Goal: Task Accomplishment & Management: Use online tool/utility

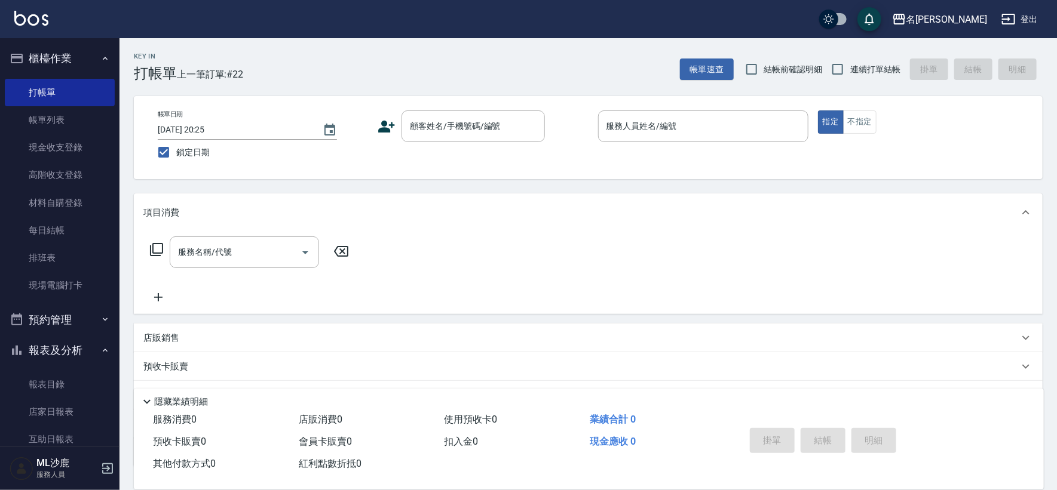
click at [853, 77] on label "連續打單結帳" at bounding box center [862, 69] width 75 height 25
click at [850, 77] on input "連續打單結帳" at bounding box center [837, 69] width 25 height 25
checkbox input "true"
click at [426, 122] on div "顧客姓名/手機號碼/編號 顧客姓名/手機號碼/編號" at bounding box center [472, 126] width 143 height 32
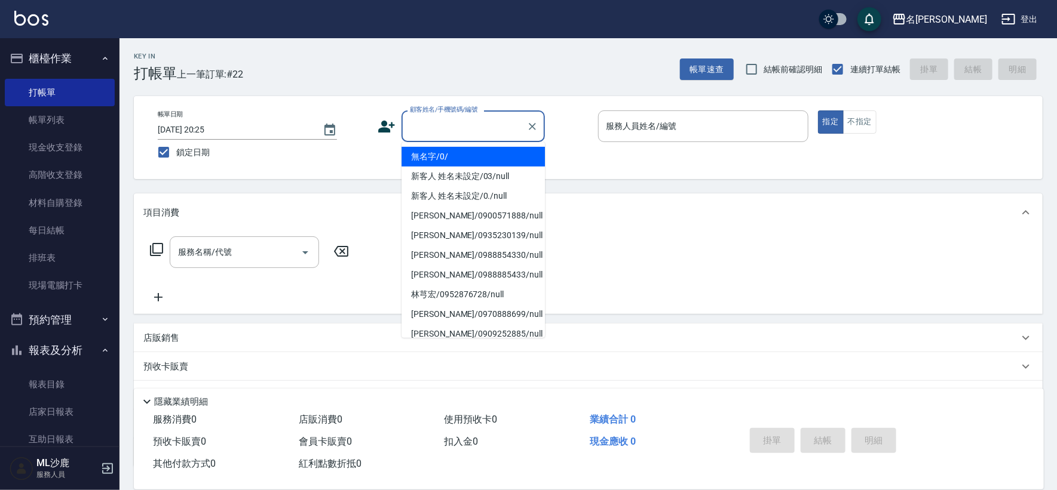
click at [429, 148] on li "無名字/0/" at bounding box center [472, 157] width 143 height 20
type input "無名字/0/"
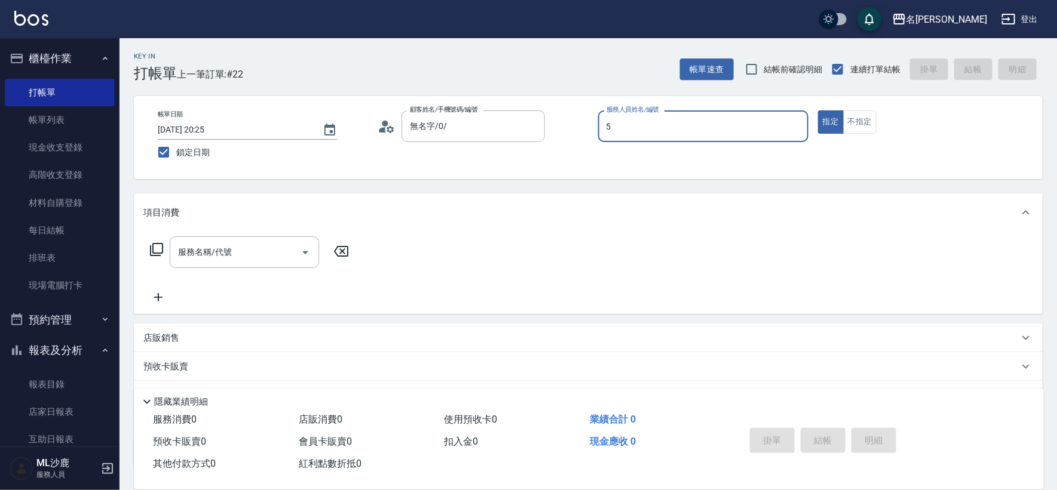
type input "[PERSON_NAME]-5"
type button "true"
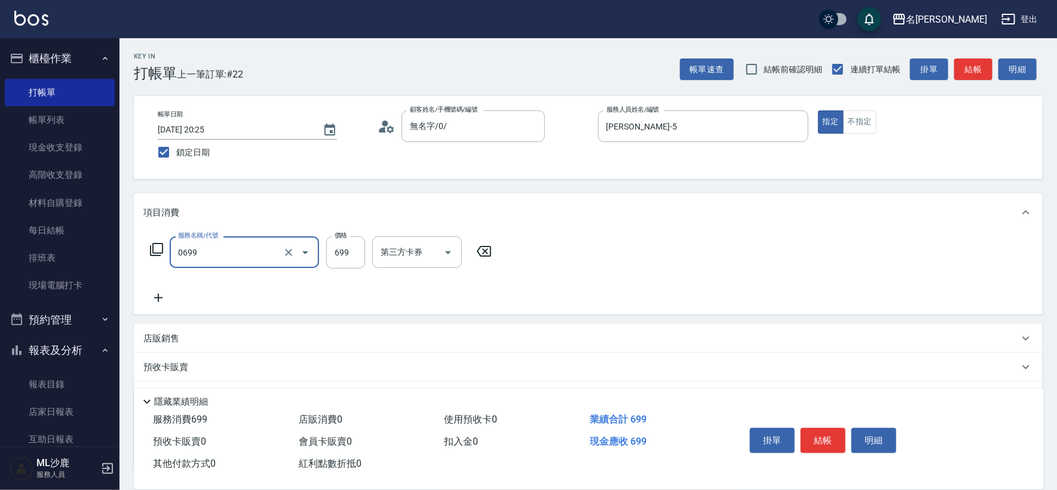
type input "精油SPA(0699)"
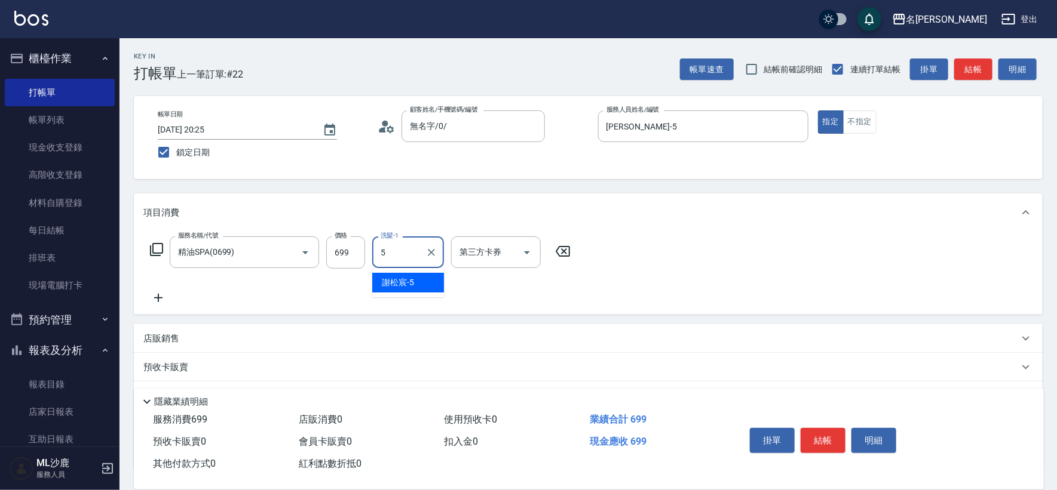
type input "[PERSON_NAME]-5"
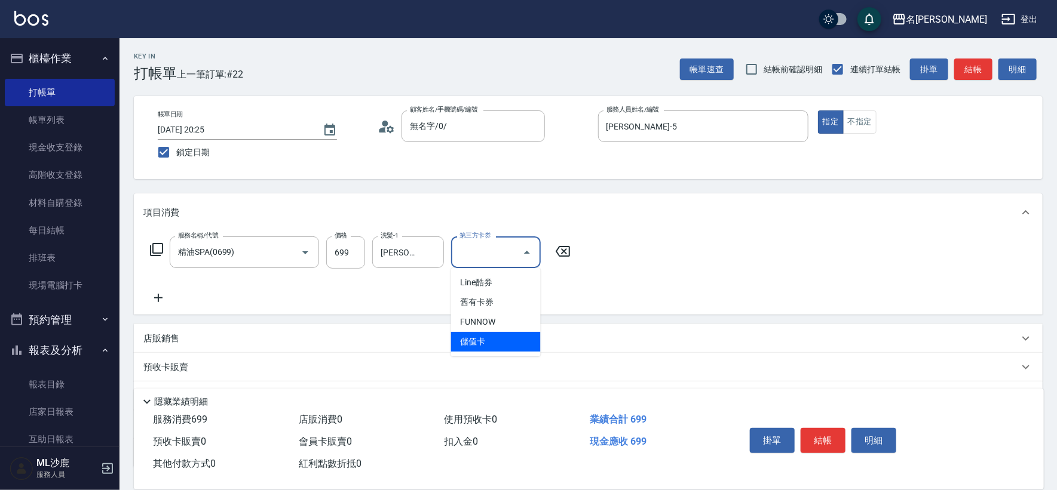
type input "儲值卡"
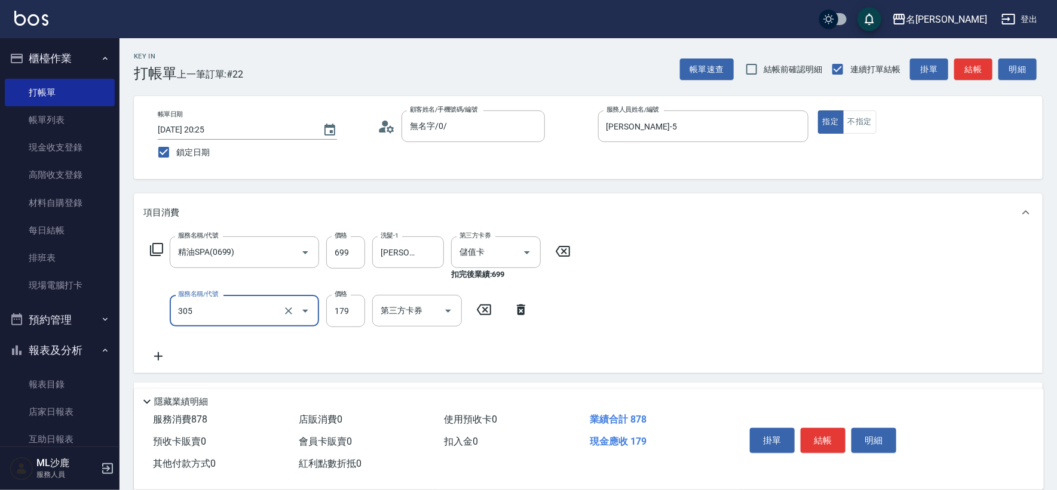
type input "剪髮(305)"
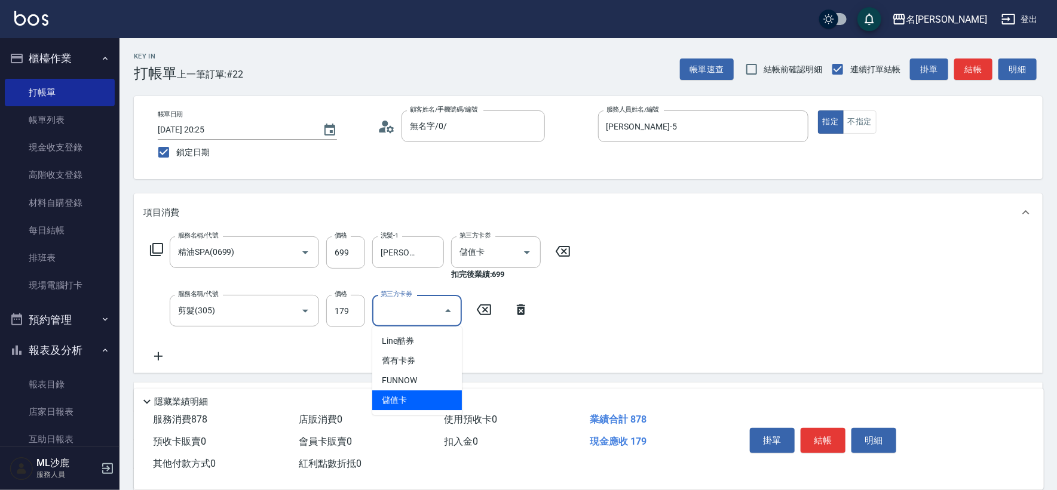
type input "儲值卡"
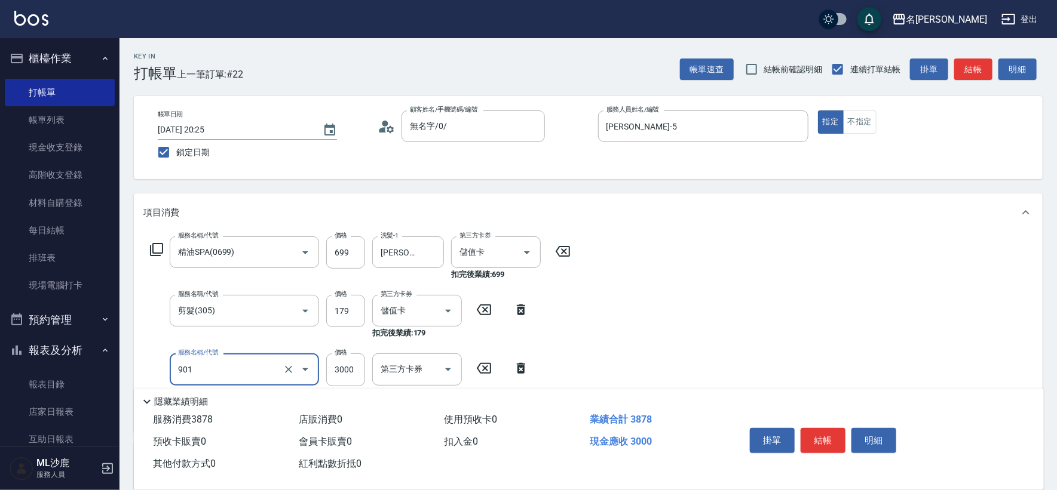
type input "儲值3000(901)"
type input "375"
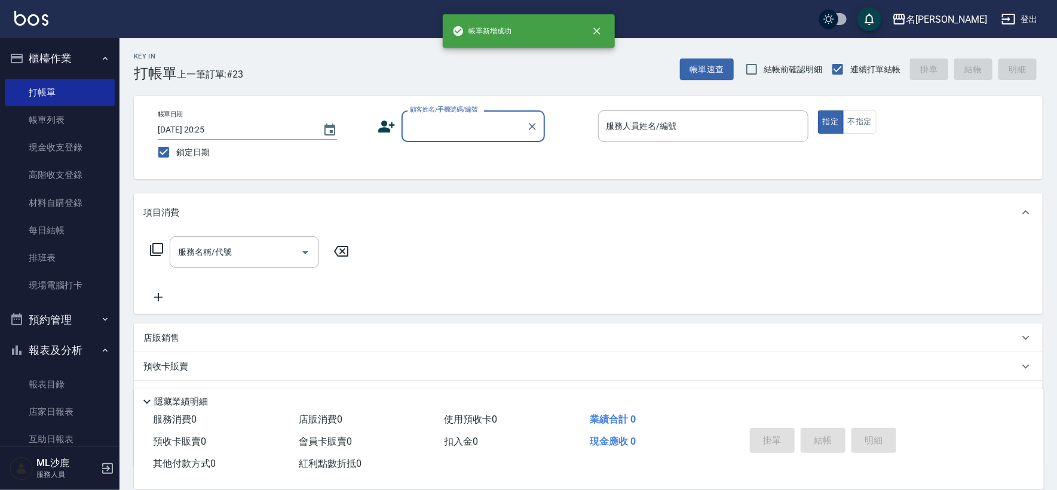
click at [181, 152] on span "鎖定日期" at bounding box center [192, 152] width 33 height 13
click at [176, 152] on input "鎖定日期" at bounding box center [163, 152] width 25 height 25
checkbox input "false"
type input "[DATE] 19:53"
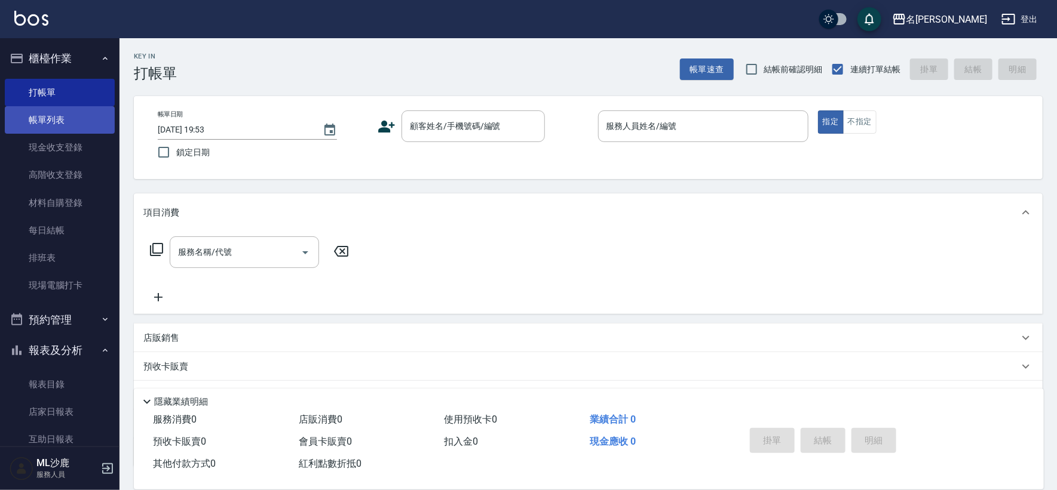
drag, startPoint x: 78, startPoint y: 128, endPoint x: 71, endPoint y: 128, distance: 7.2
click at [78, 128] on link "帳單列表" at bounding box center [60, 119] width 110 height 27
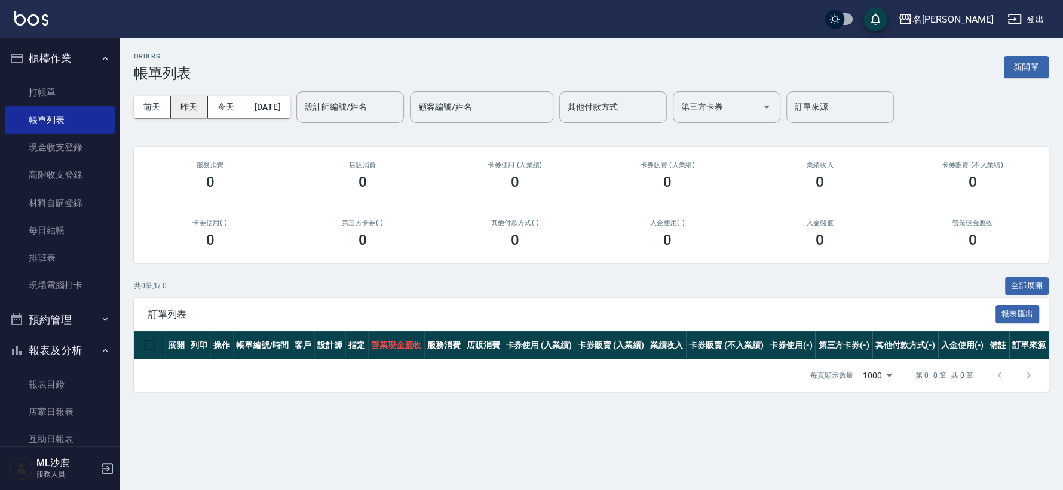
click at [186, 97] on button "昨天" at bounding box center [189, 107] width 37 height 22
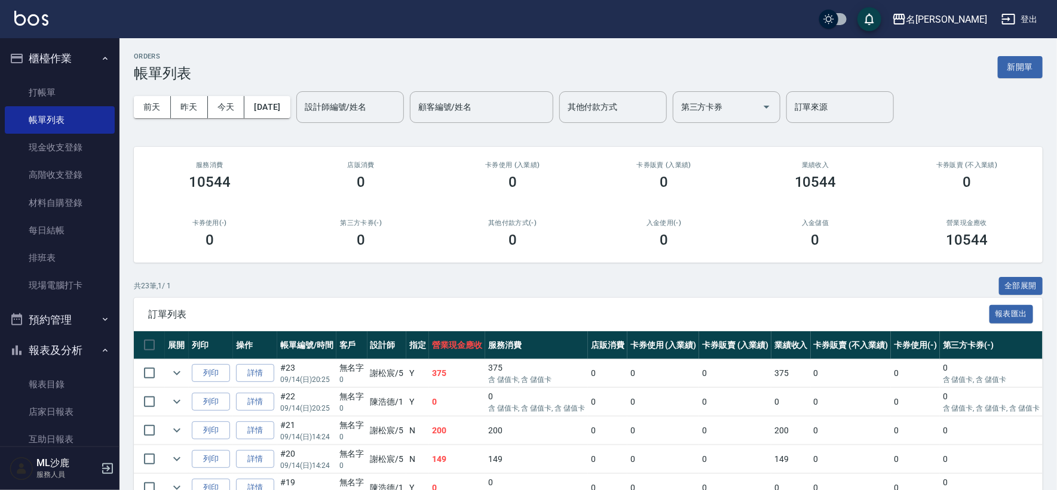
scroll to position [66, 0]
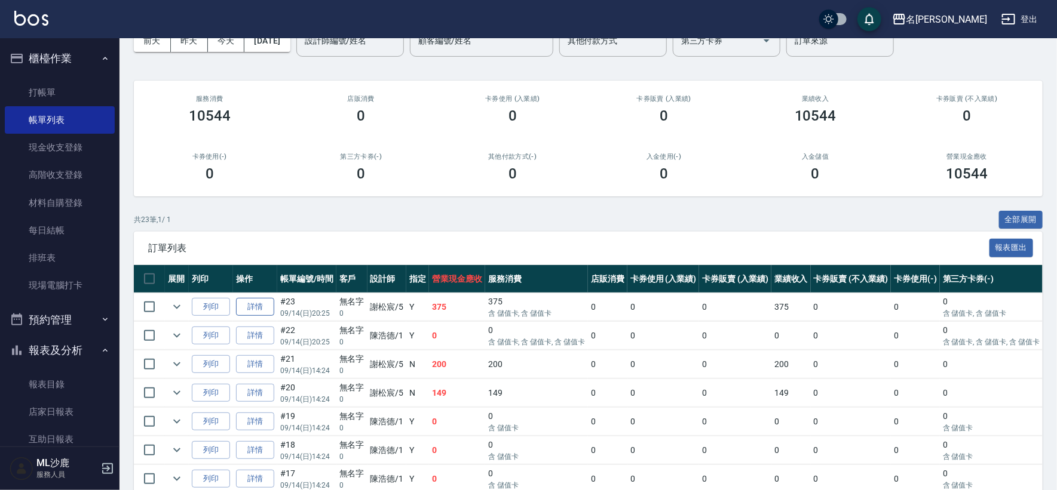
click at [246, 305] on link "詳情" at bounding box center [255, 307] width 38 height 19
click at [246, 305] on div "ORDERS 帳單列表 新開單 [DATE] [DATE] [DATE] [DATE] 設計師編號/姓名 設計師編號/姓名 顧客編號/姓名 顧客編號/姓名 其…" at bounding box center [528, 467] width 1057 height 1066
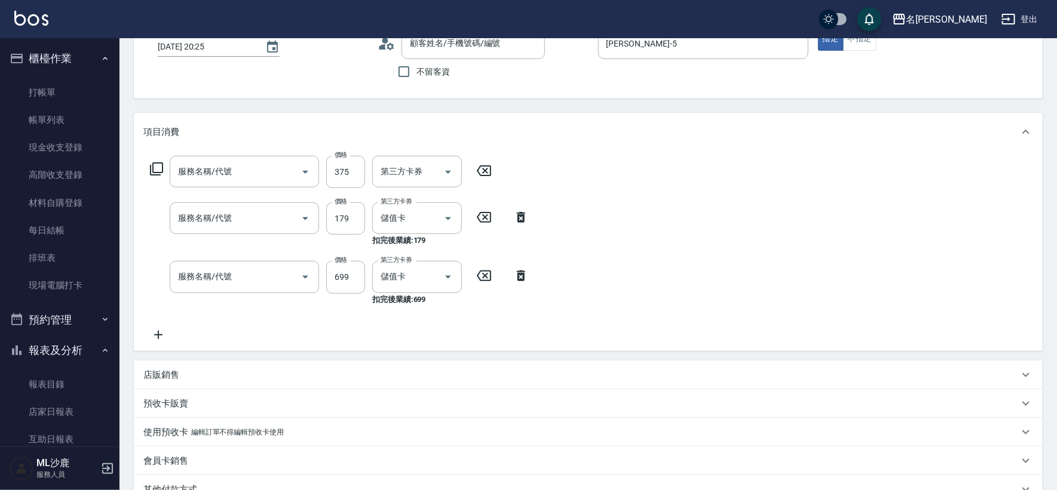
type input "[DATE] 20:25"
type input "[PERSON_NAME]-5"
type input "儲值3000(901)"
type input "剪髮(305)"
type input "精油SPA(0699)"
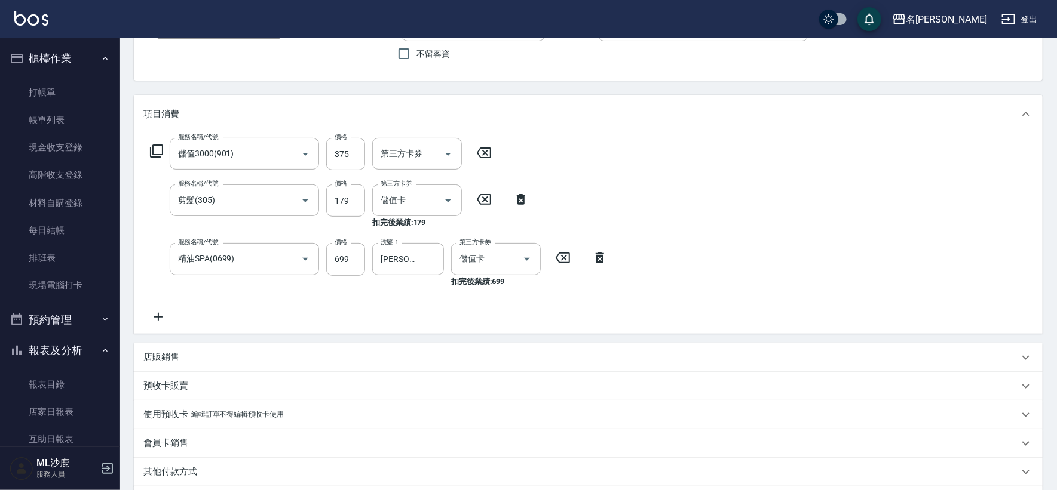
type input "無名字/0/"
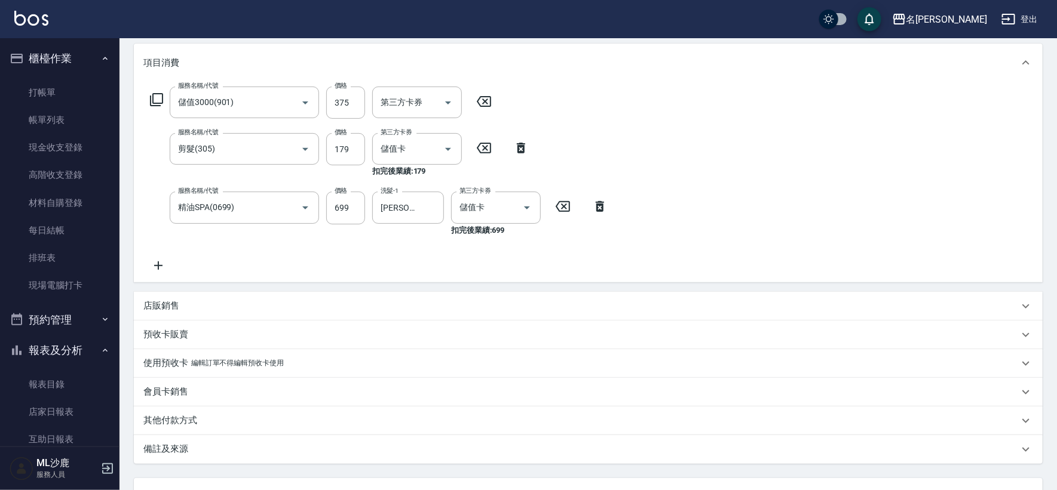
scroll to position [53, 0]
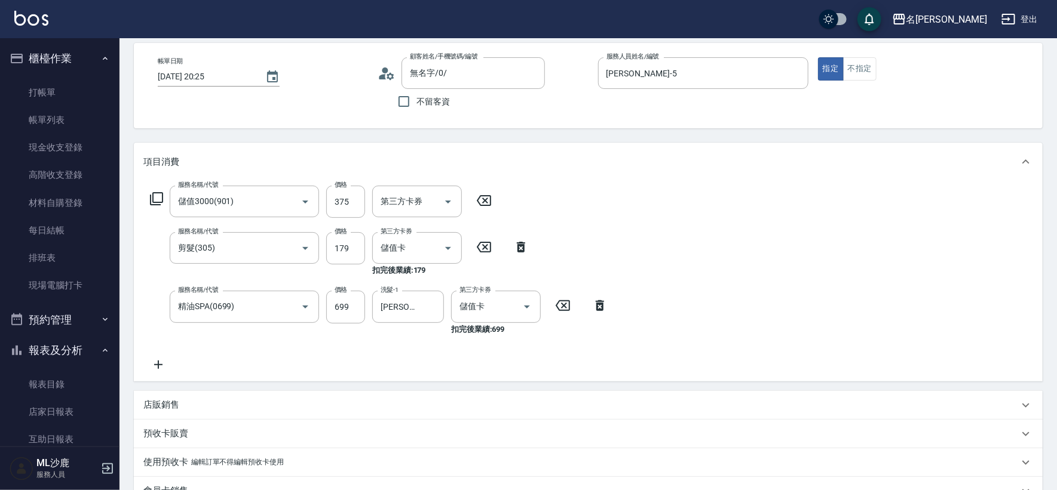
click at [560, 303] on icon at bounding box center [563, 306] width 30 height 14
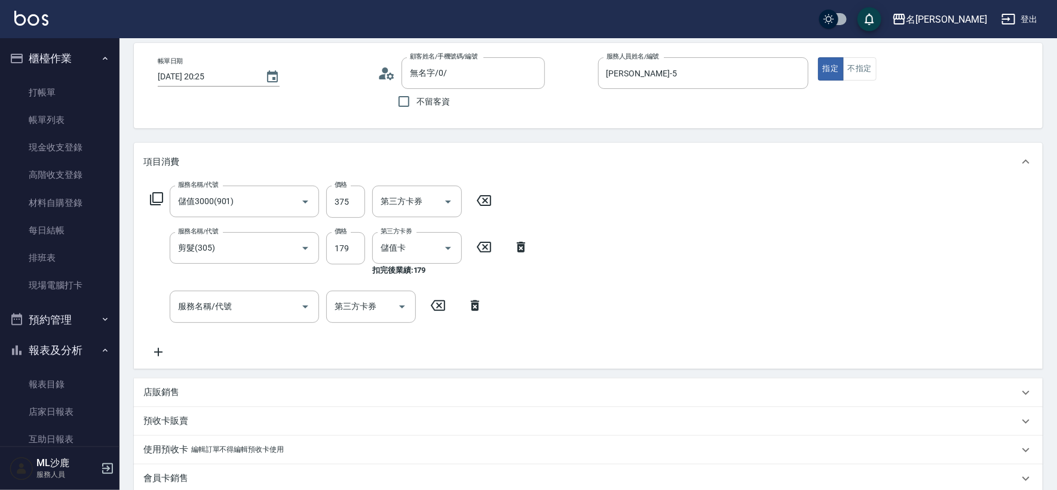
click at [484, 254] on div "服務名稱/代號 剪髮(305) 服務名稱/代號 價格 179 價格 第三方卡券 儲值卡 第三方卡券 扣完後業績: 179" at bounding box center [339, 254] width 392 height 44
drag, startPoint x: 484, startPoint y: 254, endPoint x: 484, endPoint y: 247, distance: 7.8
click at [484, 254] on div "服務名稱/代號 剪髮(305) 服務名稱/代號 價格 179 價格 第三方卡券 儲值卡 第三方卡券 扣完後業績: 179" at bounding box center [339, 254] width 392 height 44
click at [484, 246] on icon at bounding box center [484, 247] width 14 height 11
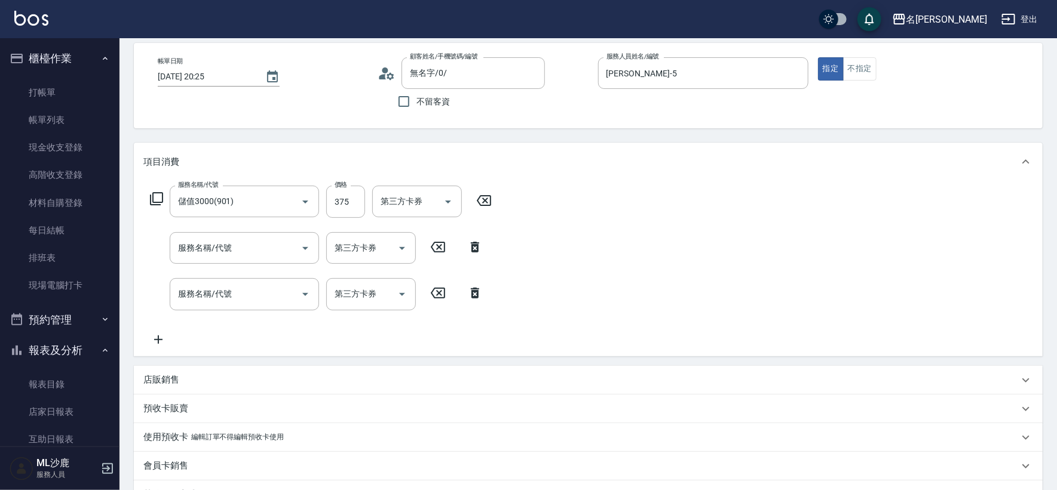
click at [484, 211] on div "服務名稱/代號 儲值3000(901) 服務名稱/代號 價格 375 價格 第三方卡券 第三方卡券" at bounding box center [320, 202] width 355 height 32
click at [487, 202] on icon at bounding box center [484, 201] width 30 height 14
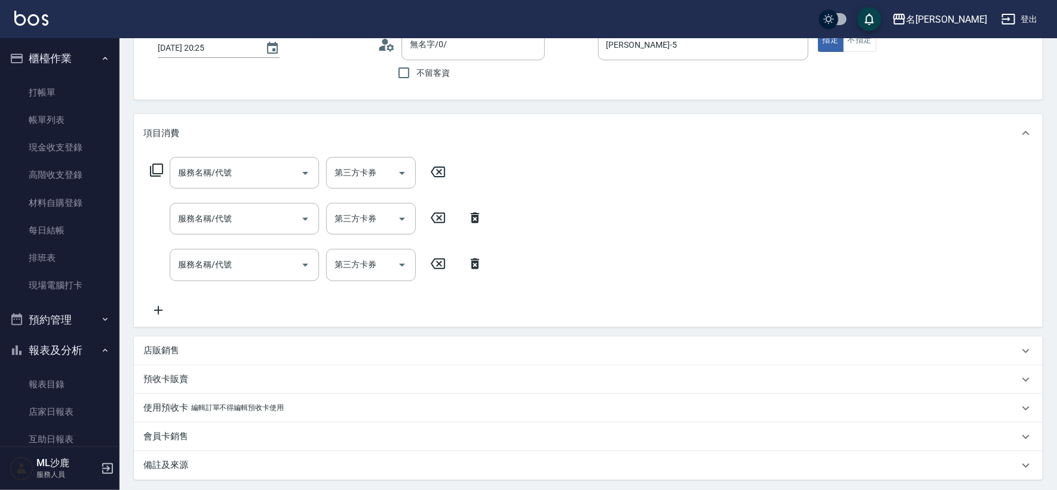
scroll to position [0, 0]
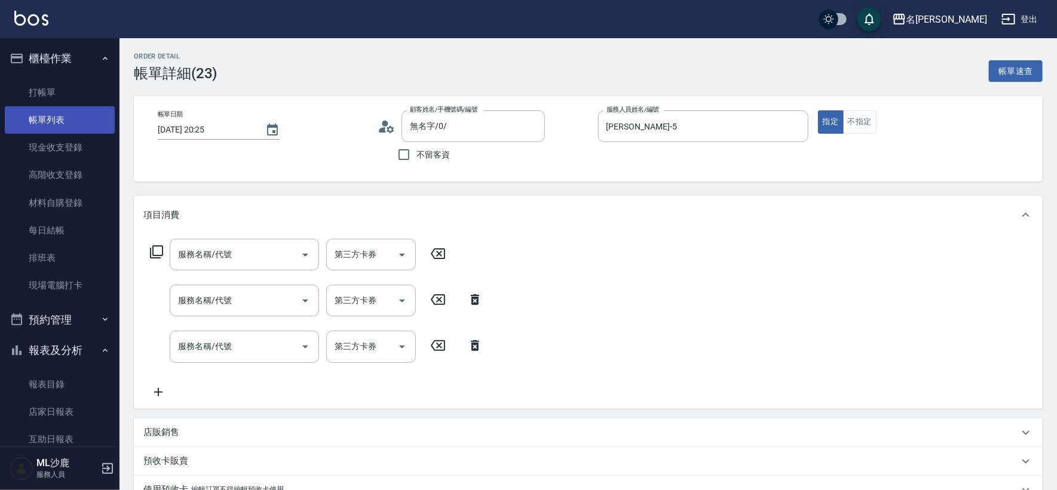
click at [57, 118] on link "帳單列表" at bounding box center [60, 119] width 110 height 27
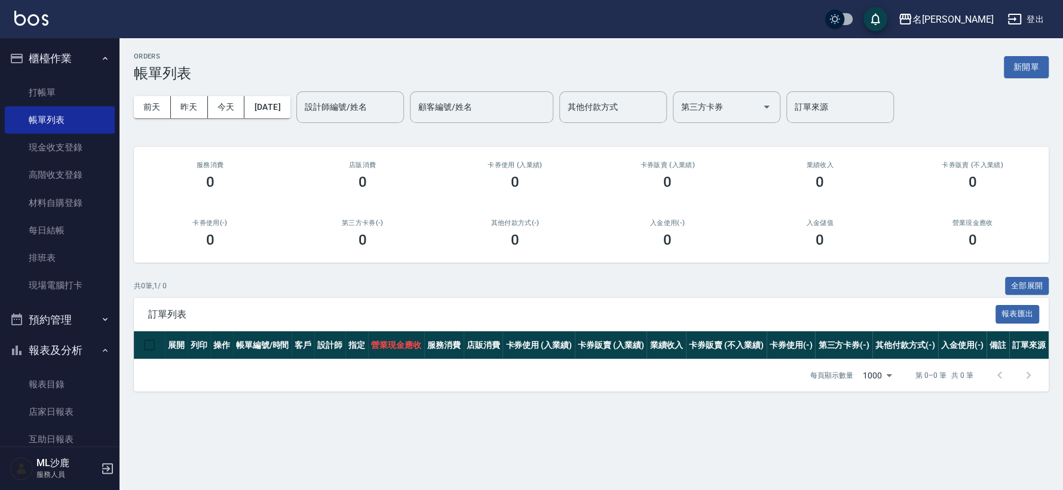
click at [184, 96] on div "[DATE] [DATE] [DATE] [DATE] 設計師編號/姓名 設計師編號/姓名 顧客編號/姓名 顧客編號/姓名 其他付款方式 其他付款方式 第三方…" at bounding box center [591, 107] width 914 height 51
click at [185, 100] on button "昨天" at bounding box center [189, 107] width 37 height 22
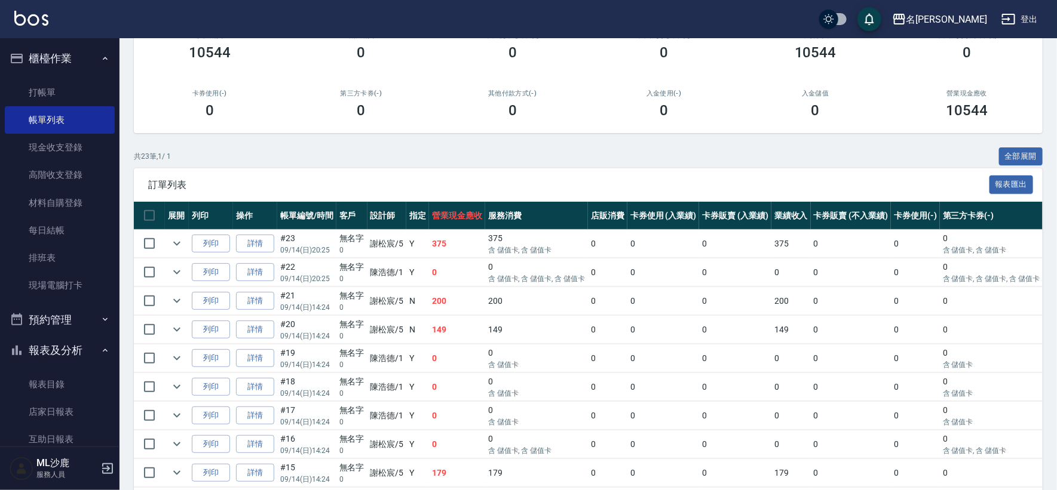
scroll to position [133, 0]
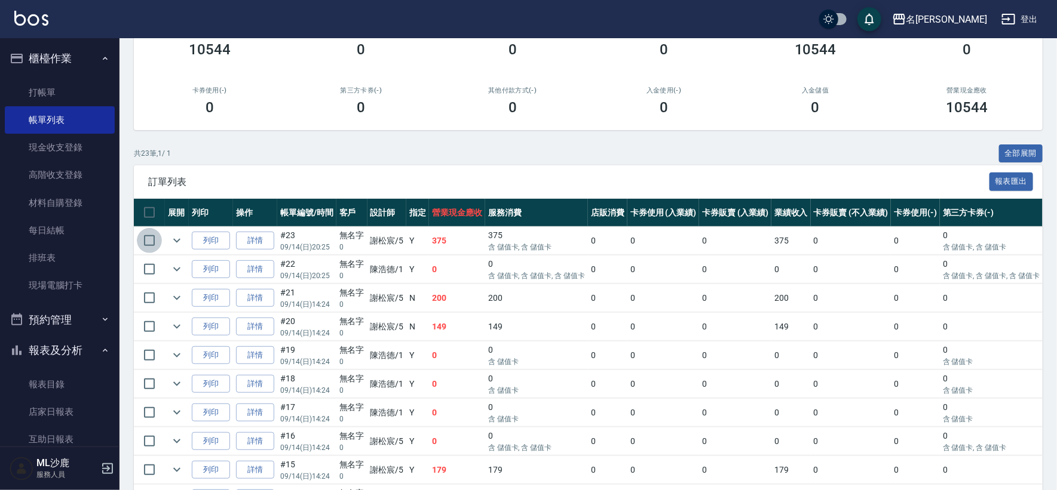
click at [145, 239] on input "checkbox" at bounding box center [149, 240] width 25 height 25
checkbox input "true"
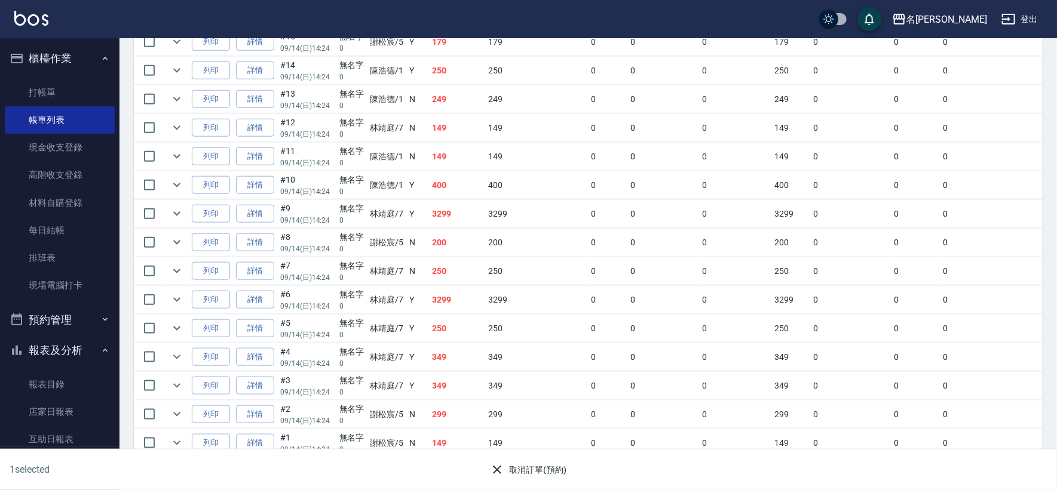
scroll to position [582, 0]
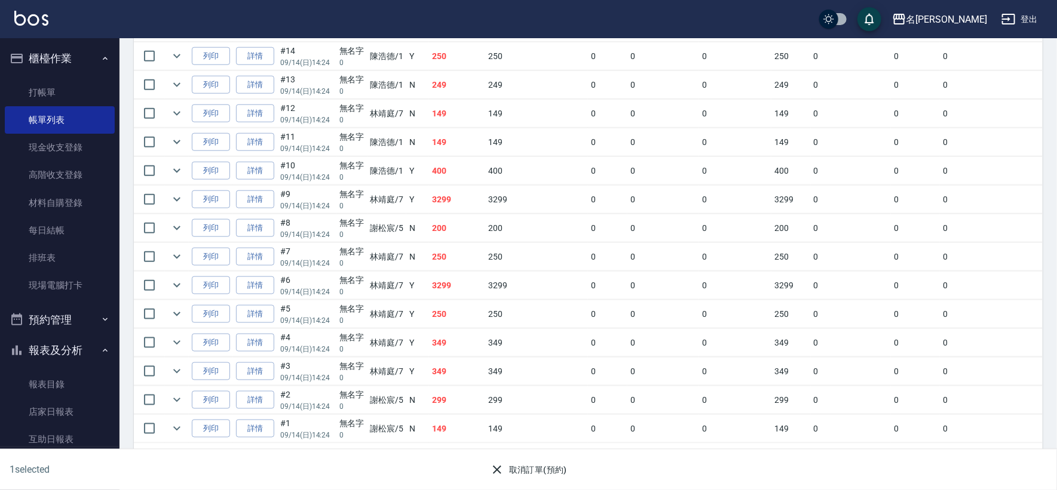
click at [512, 466] on button "取消訂單(預約)" at bounding box center [528, 470] width 87 height 22
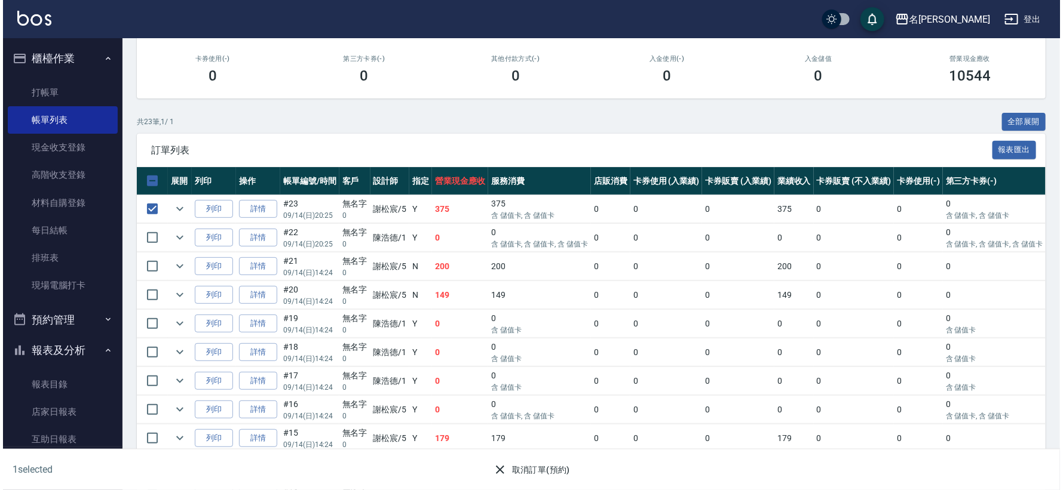
scroll to position [51, 0]
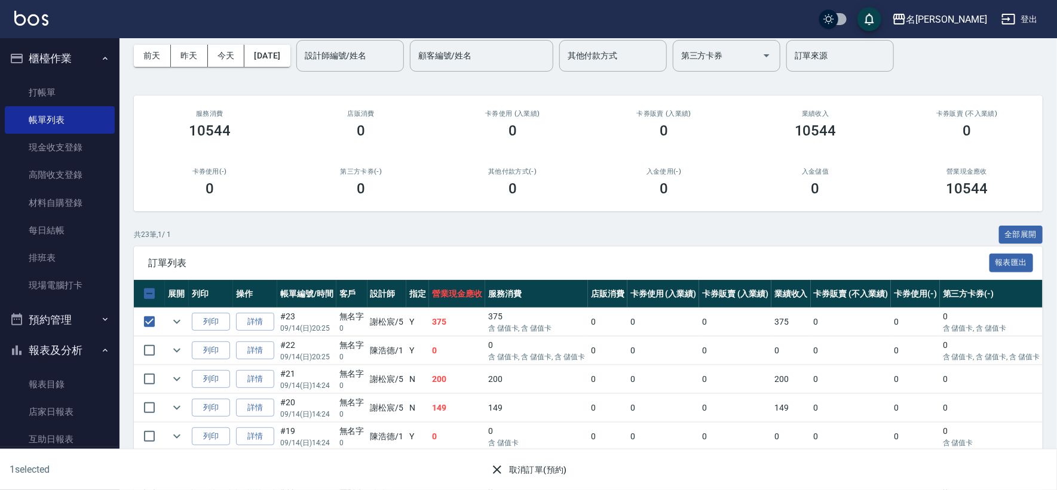
click at [519, 471] on button "取消訂單(預約)" at bounding box center [528, 470] width 87 height 22
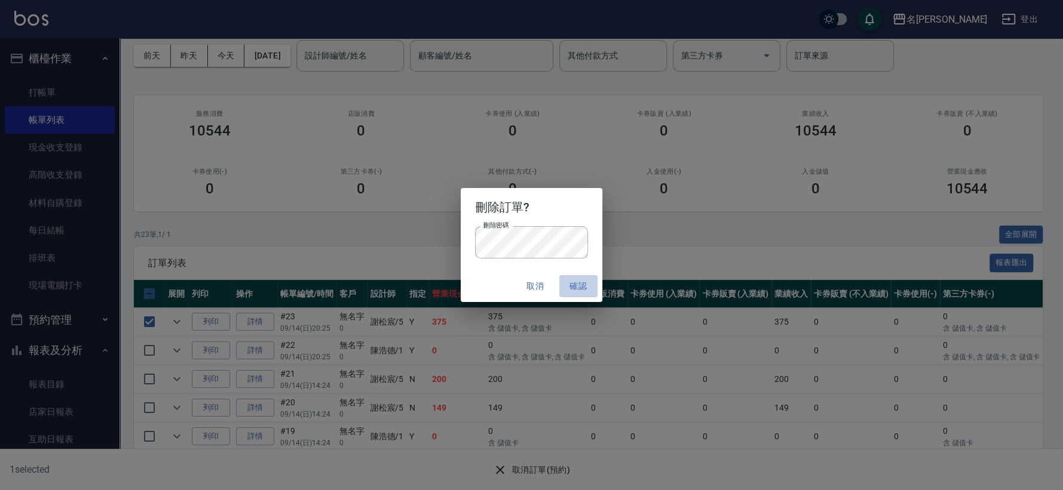
click at [569, 287] on button "確認" at bounding box center [578, 286] width 38 height 22
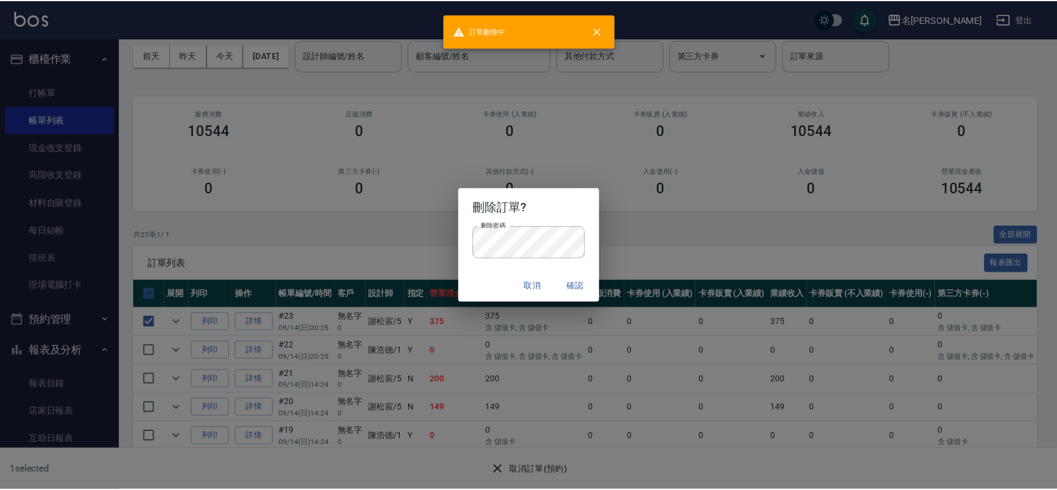
scroll to position [0, 0]
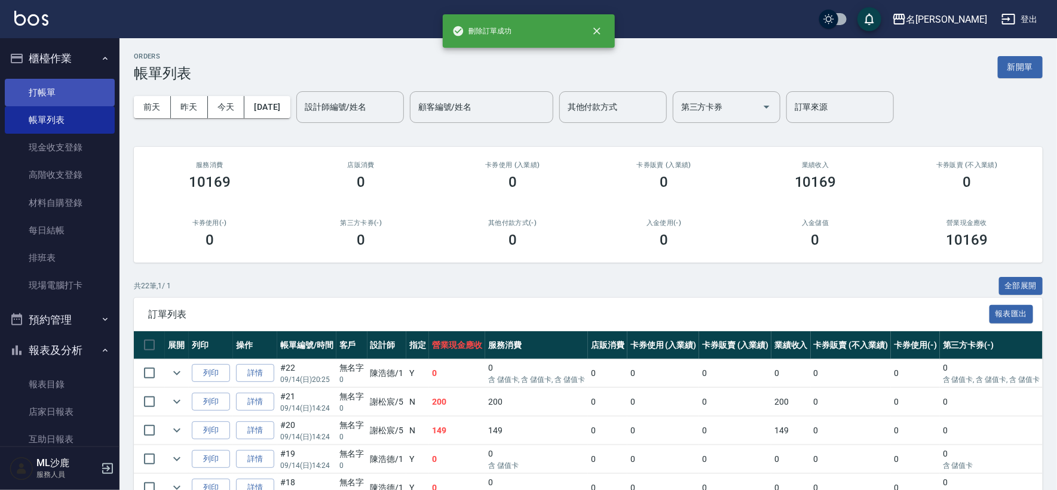
click at [61, 82] on link "打帳單" at bounding box center [60, 92] width 110 height 27
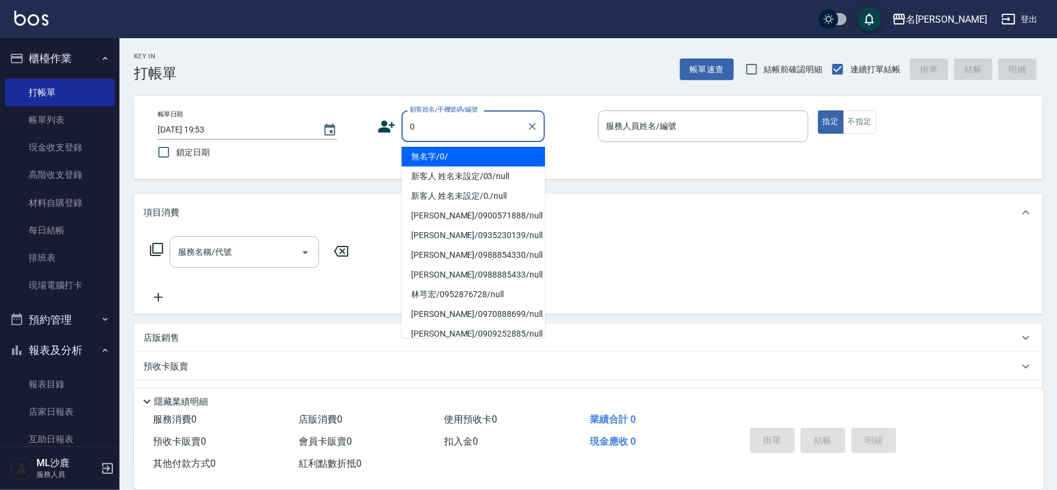
type input "無名字/0/"
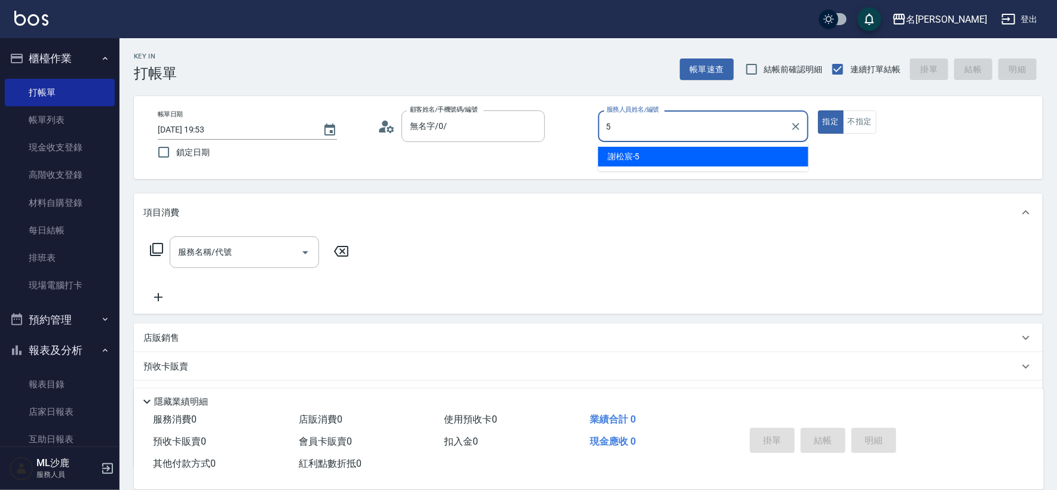
type input "[PERSON_NAME]-5"
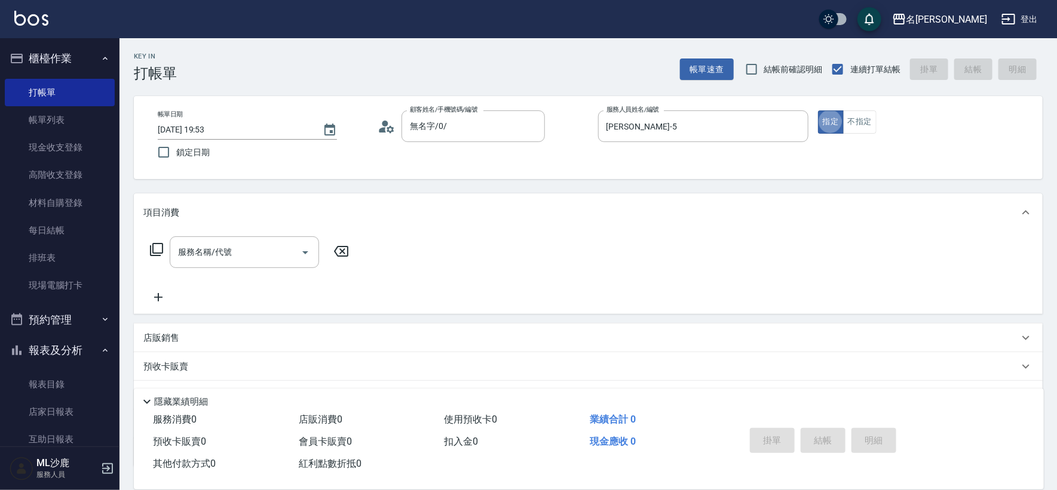
type button "true"
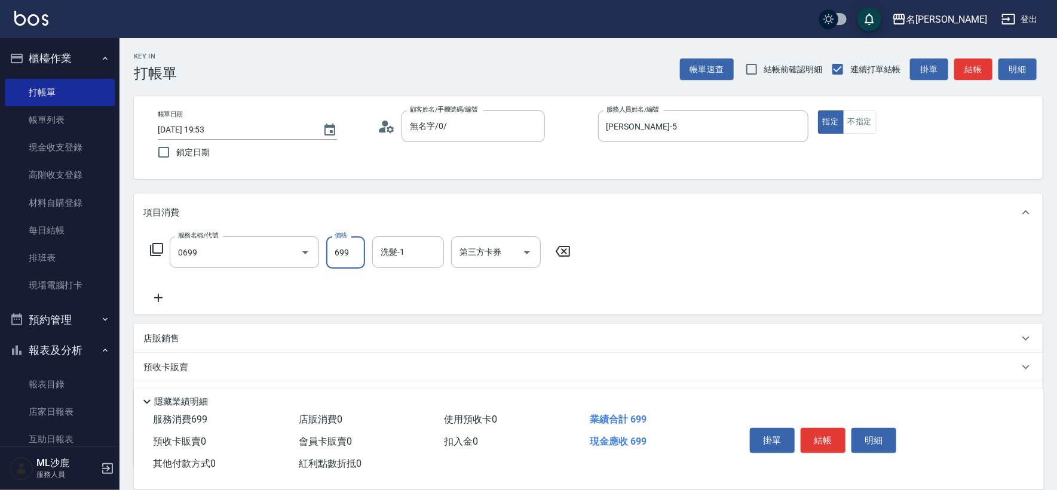
type input "精油SPA(0699)"
type input "[PERSON_NAME]-5"
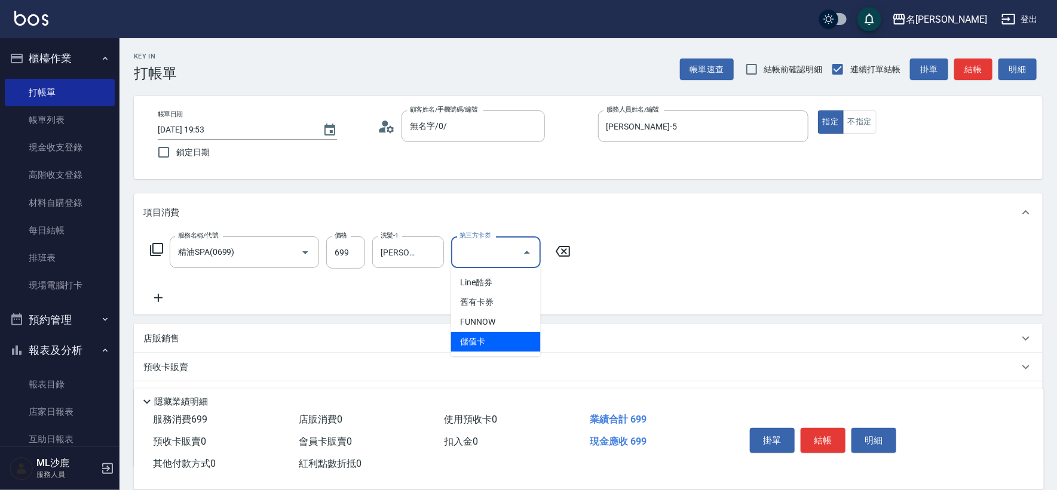
type input "儲值卡"
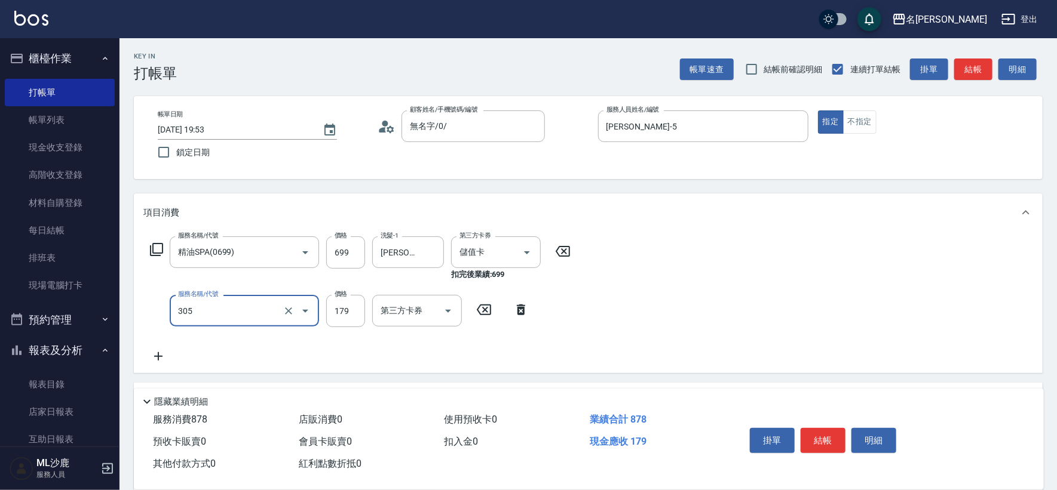
type input "剪髮(305)"
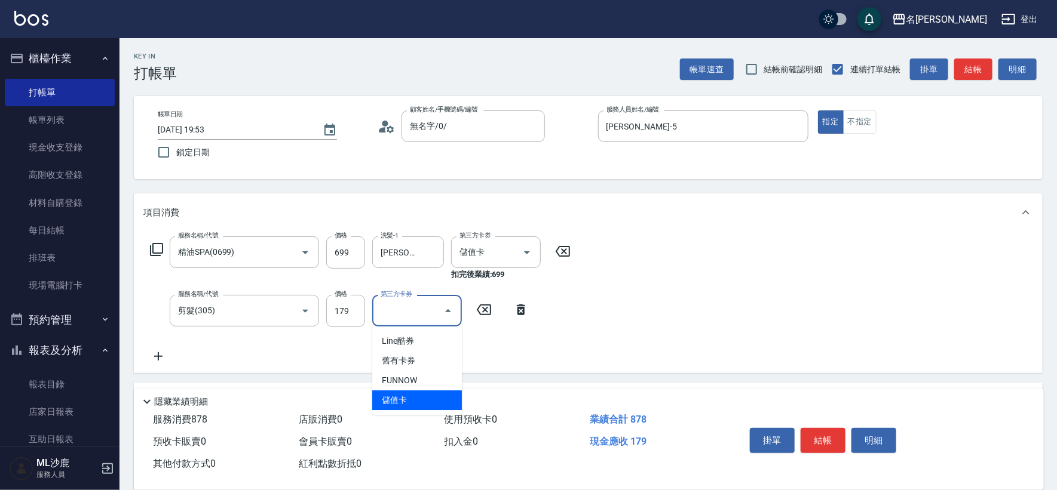
type input "儲值卡"
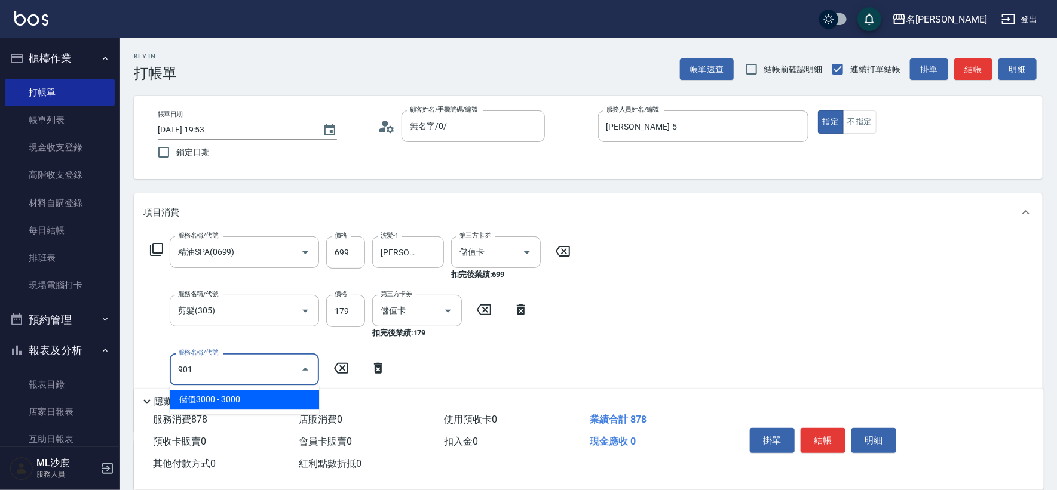
type input "儲值3000(901)"
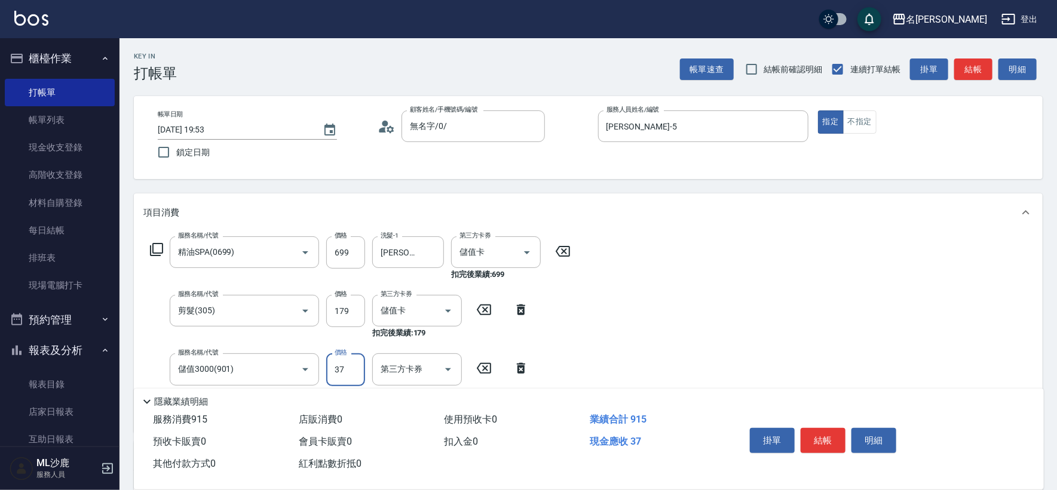
type input "375"
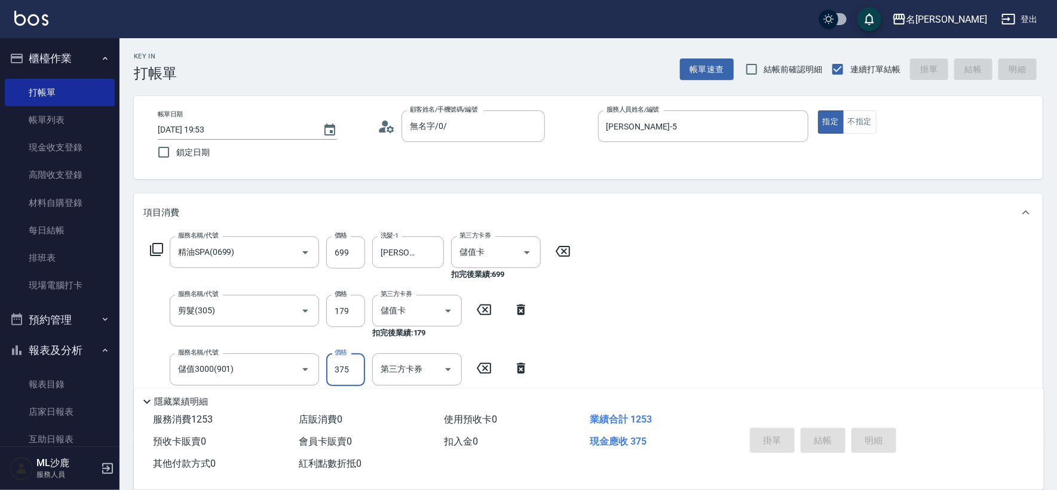
type input "[DATE] 19:54"
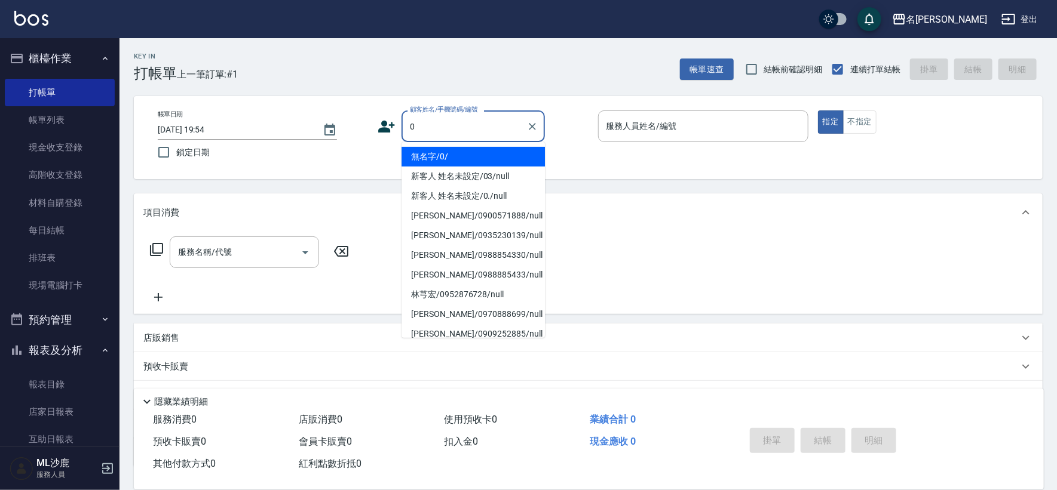
type input "無名字/0/"
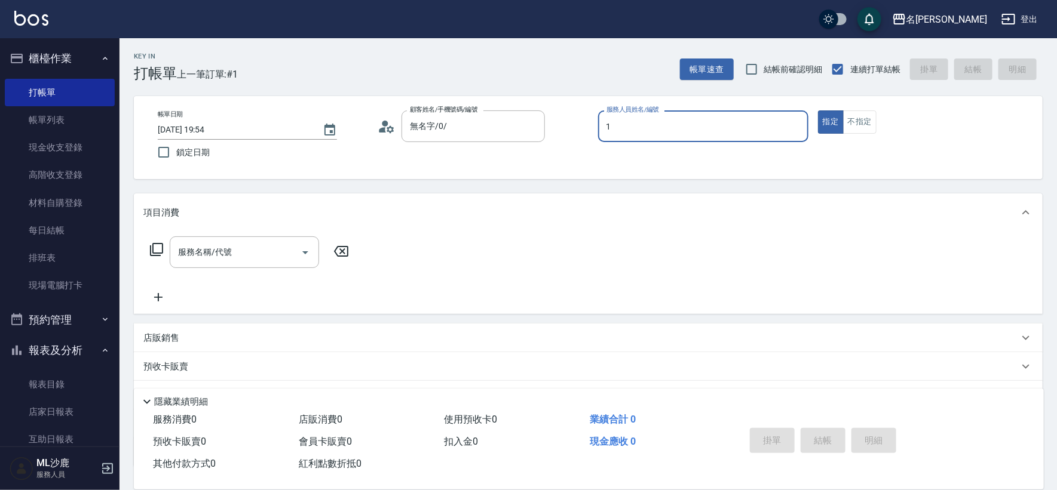
type input "[PERSON_NAME]1"
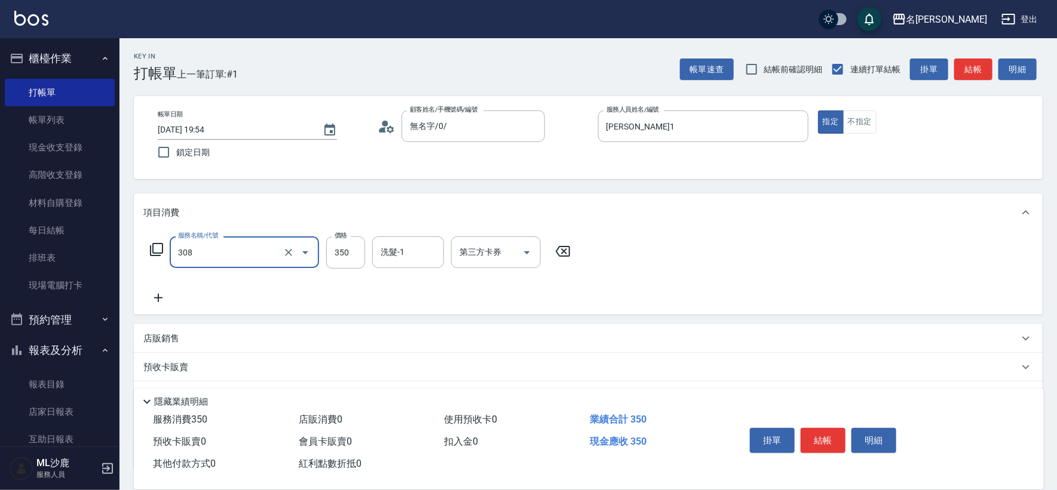
type input "洗+剪(308)"
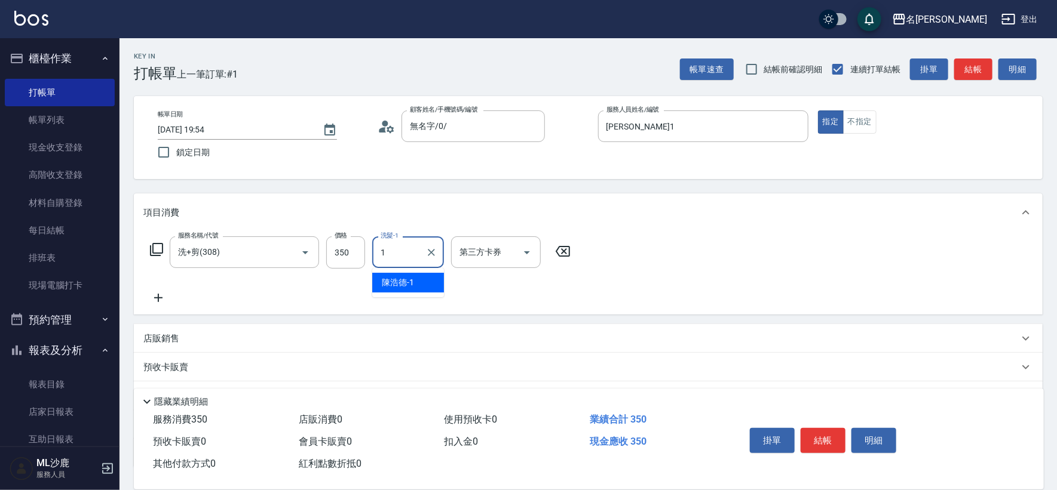
type input "[PERSON_NAME]1"
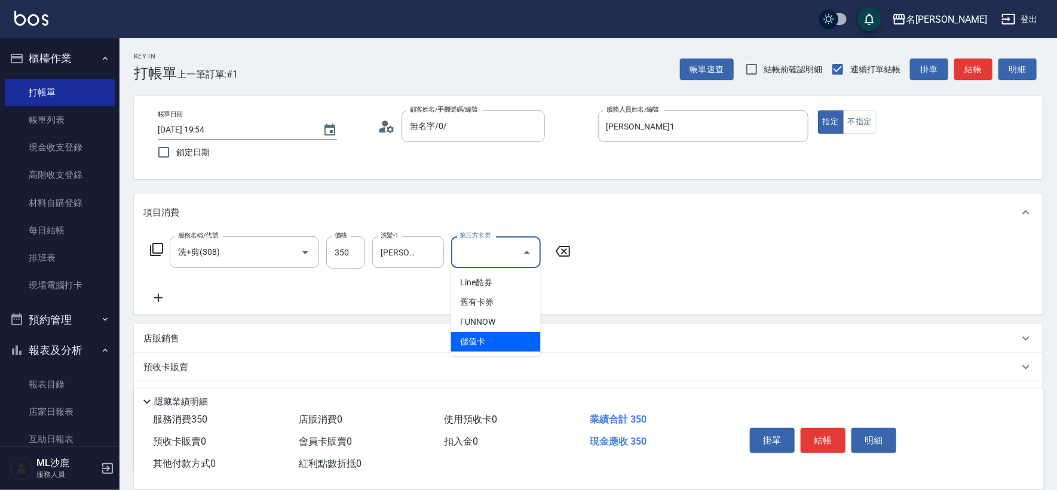
type input "儲值卡"
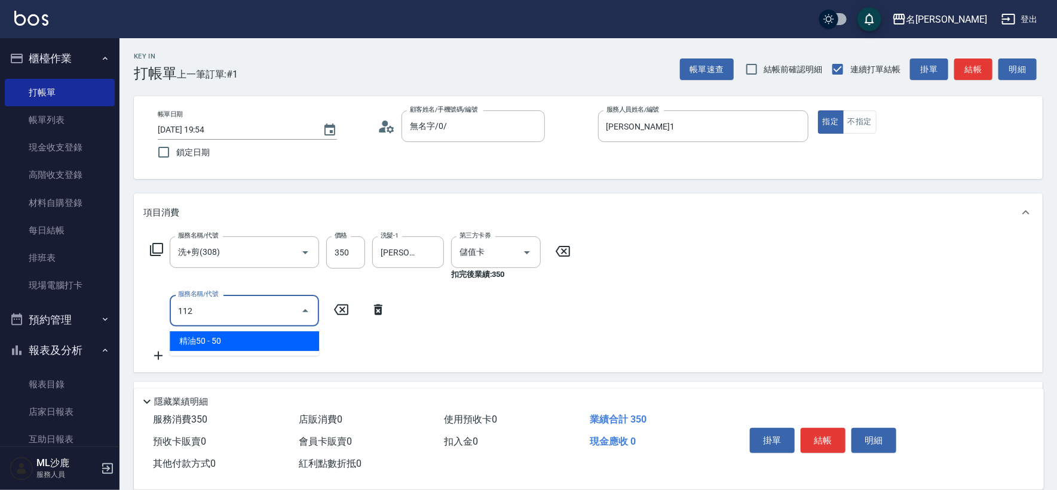
type input "精油50(112)"
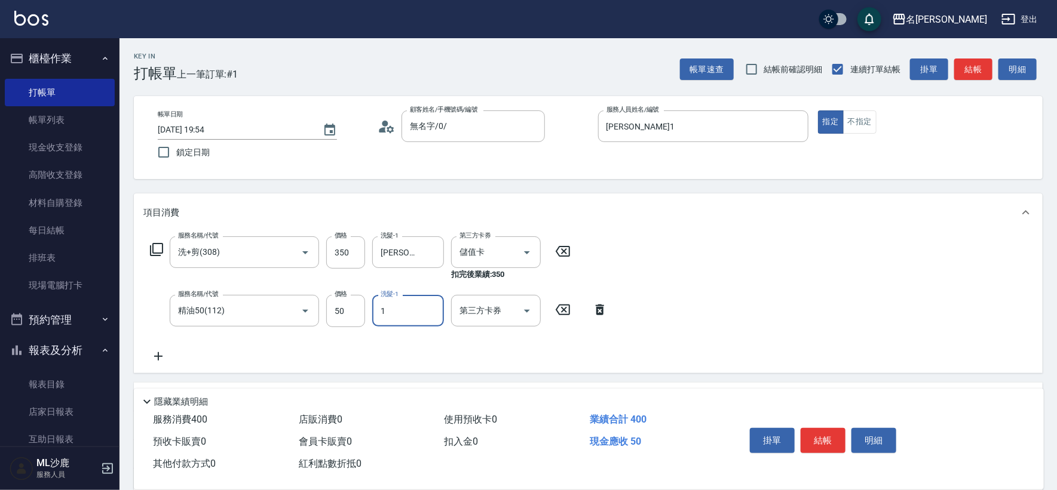
type input "[PERSON_NAME]1"
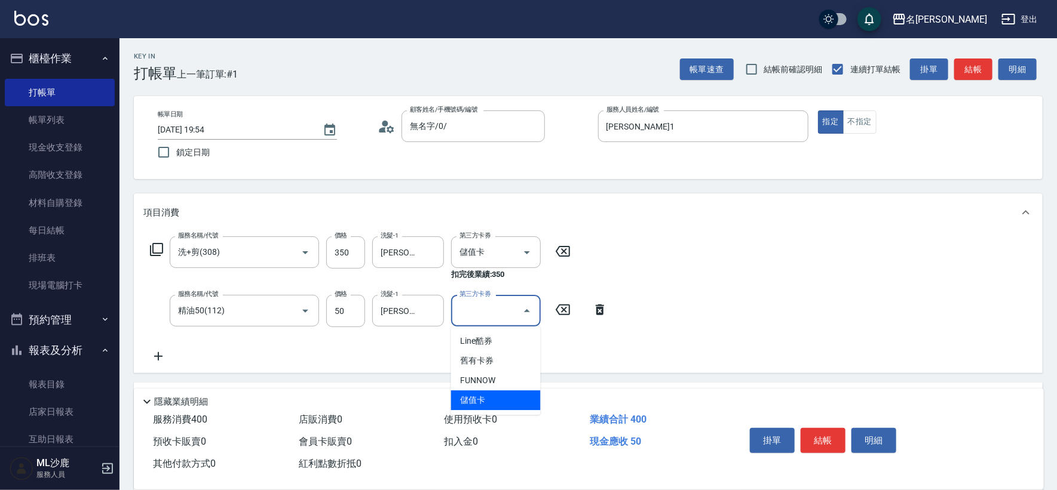
type input "儲值卡"
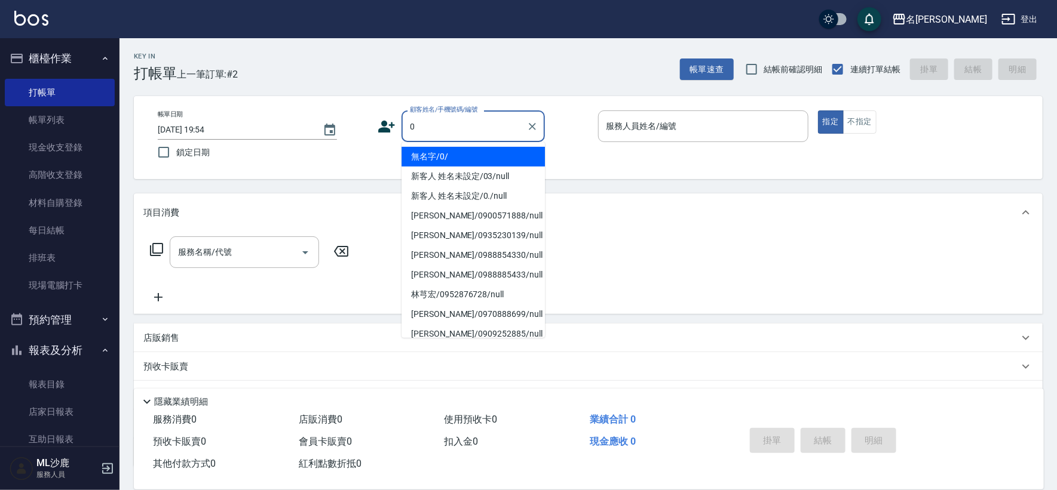
type input "無名字/0/"
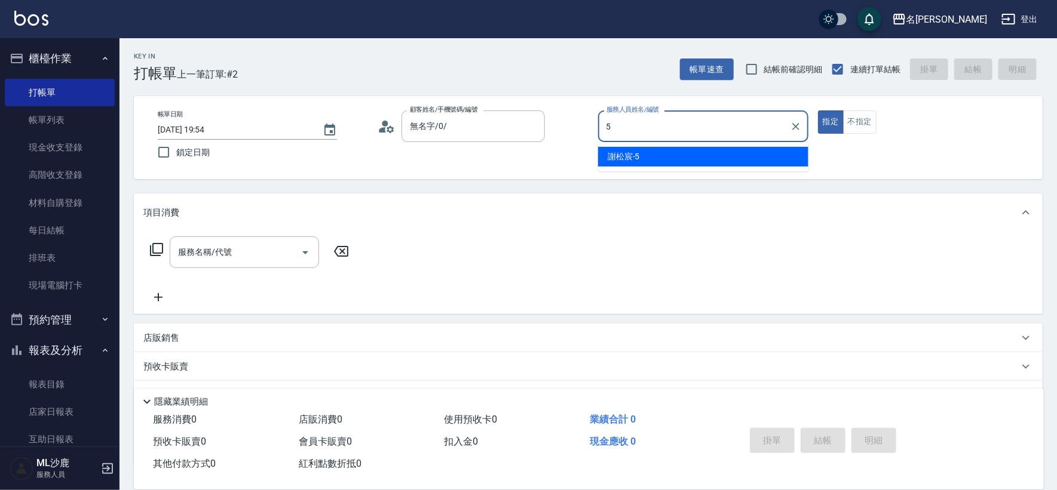
type input "[PERSON_NAME]-5"
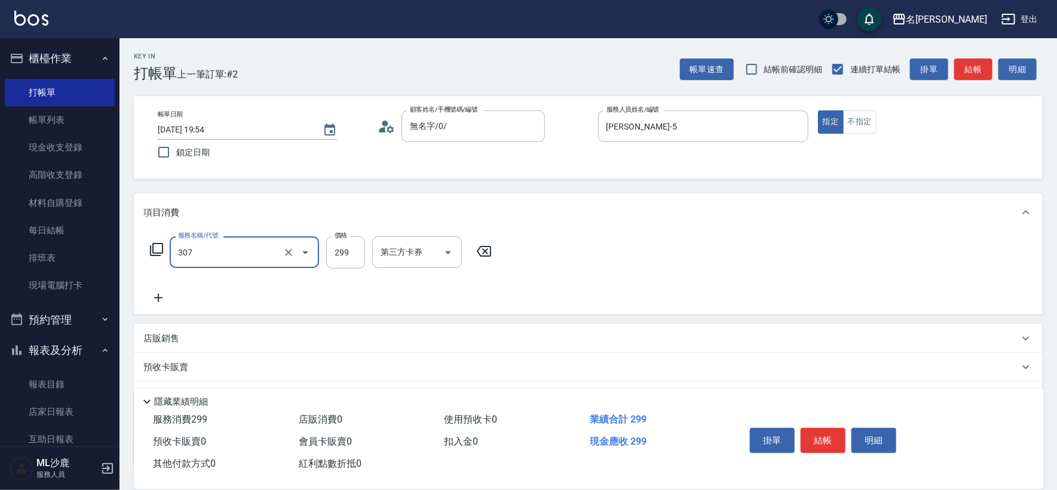
type input "剪髮(307)"
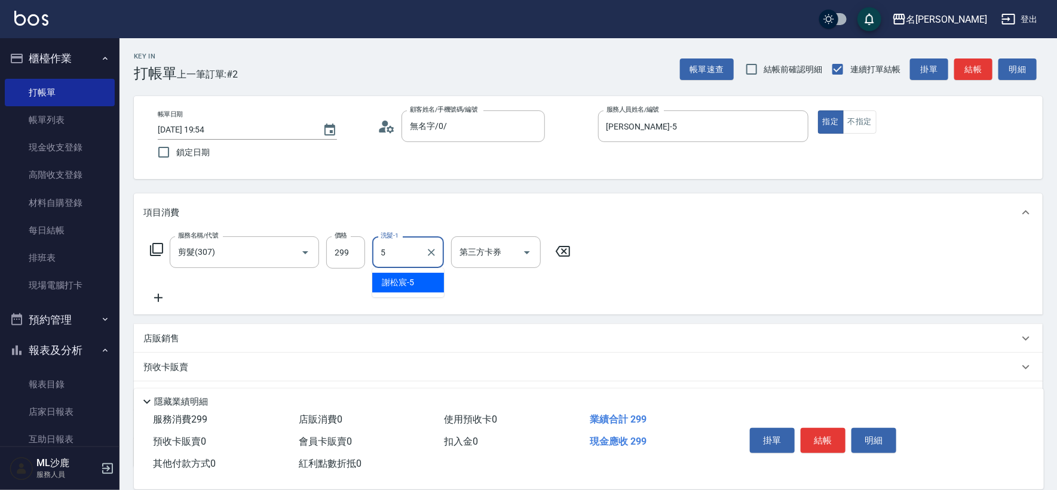
type input "[PERSON_NAME]-5"
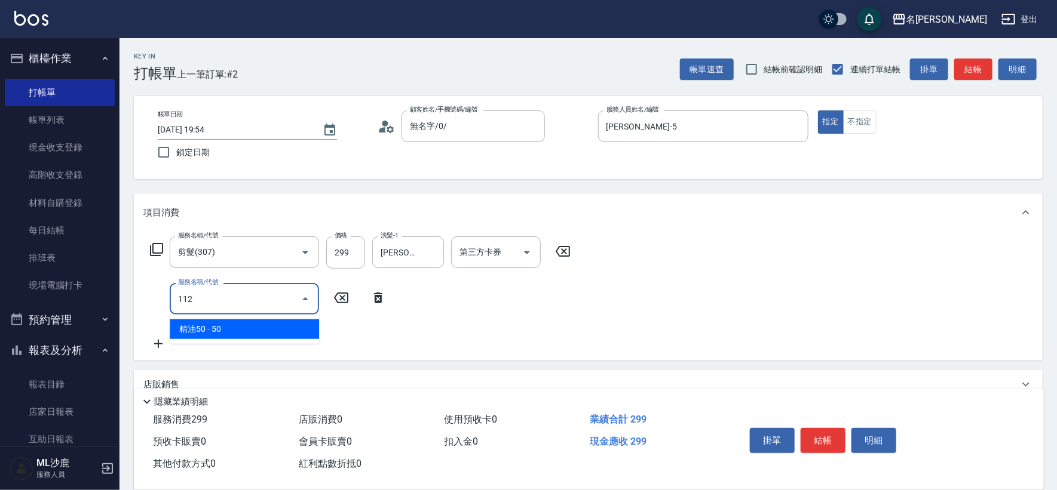
type input "精油50(112)"
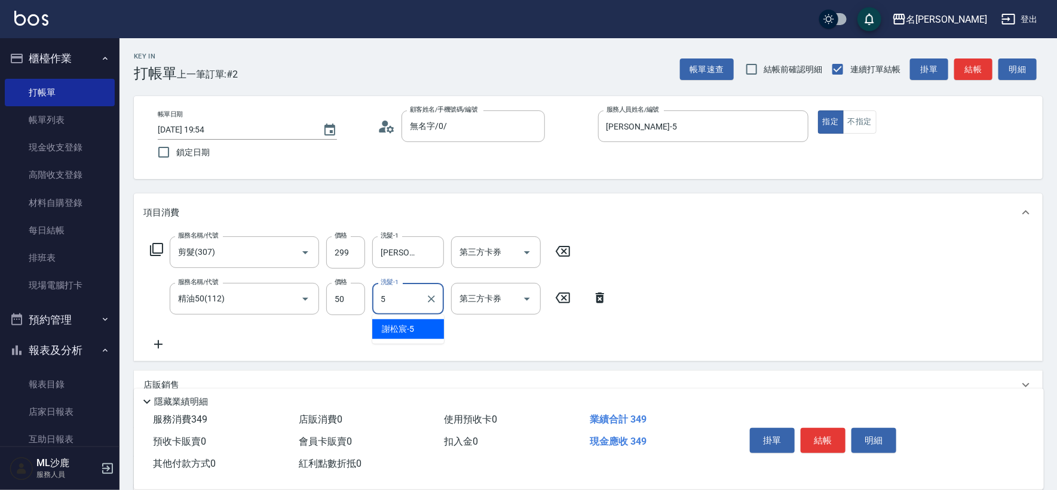
type input "[PERSON_NAME]-5"
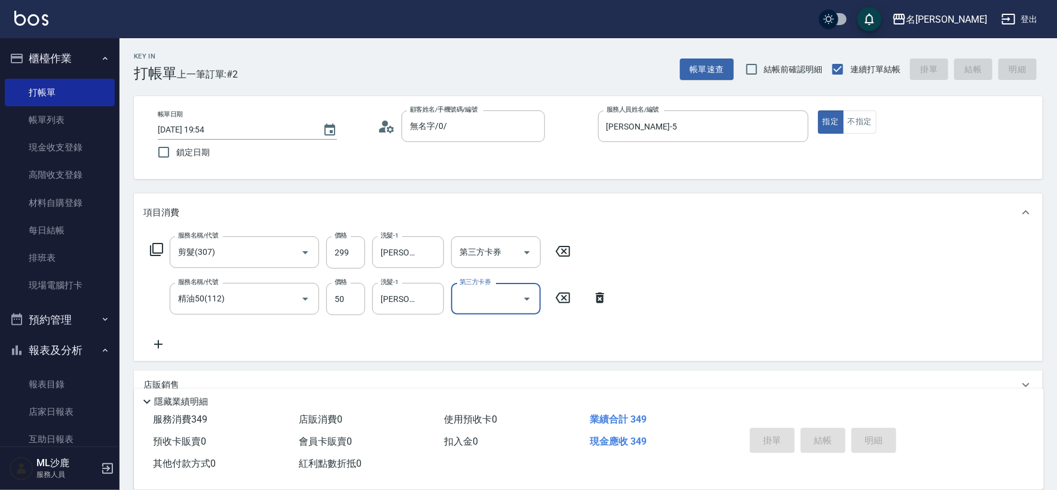
type input "[DATE] 19:55"
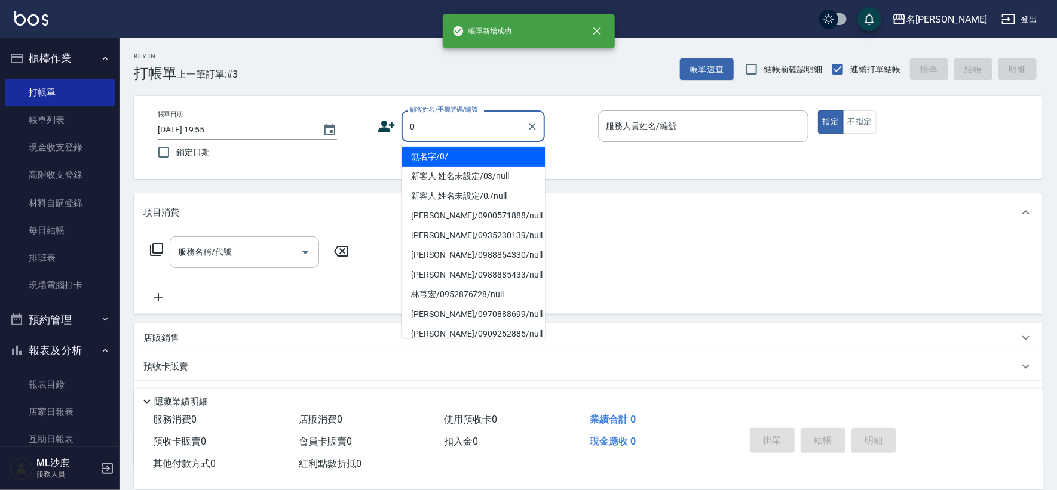
type input "無名字/0/"
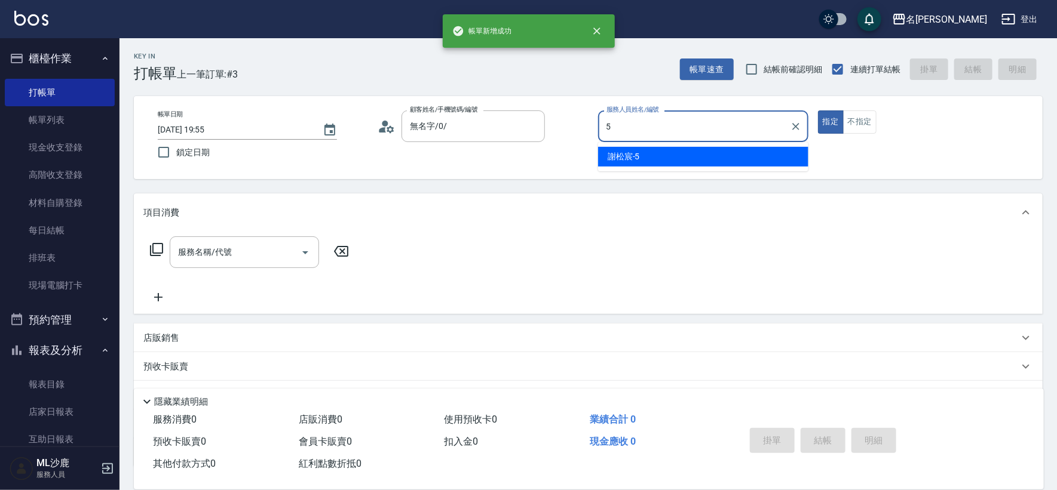
type input "[PERSON_NAME]-5"
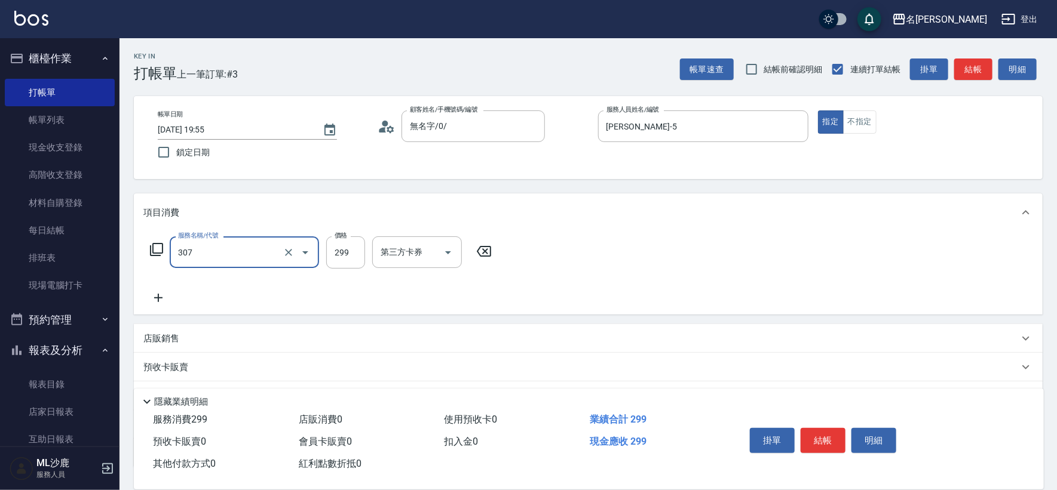
type input "剪髮(307)"
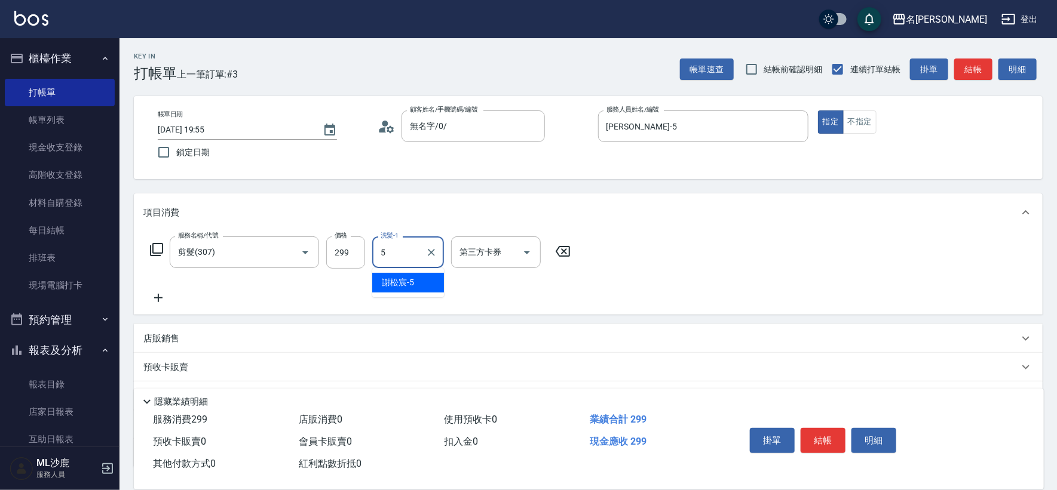
type input "[PERSON_NAME]-5"
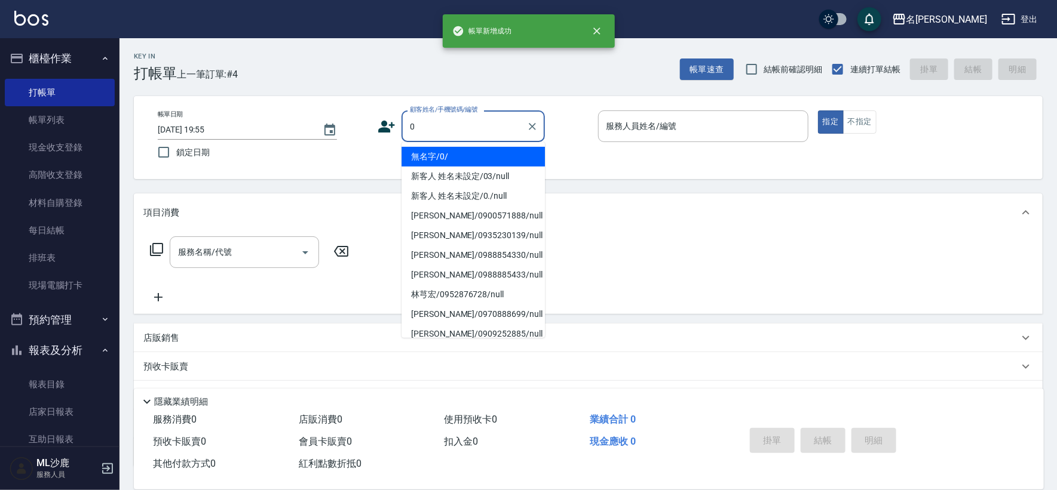
type input "無名字/0/"
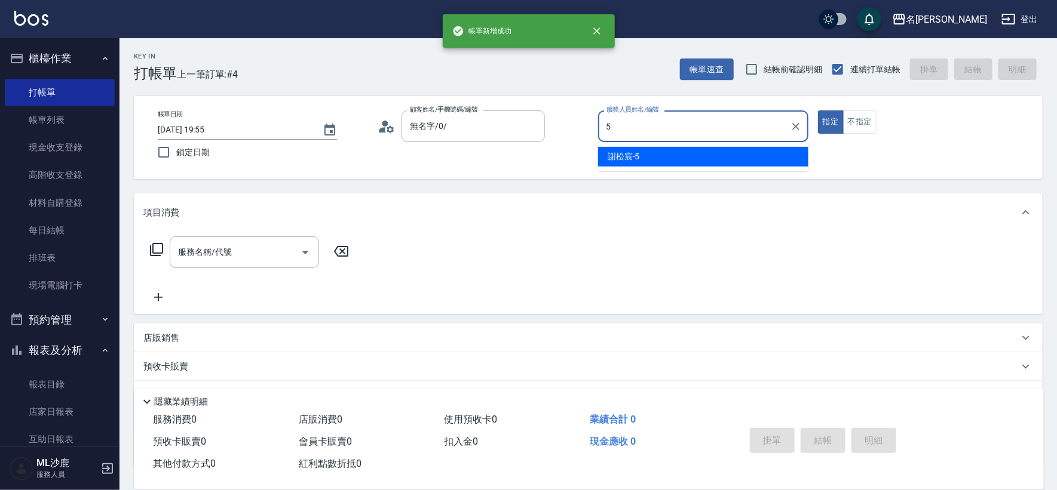
type input "[PERSON_NAME]-5"
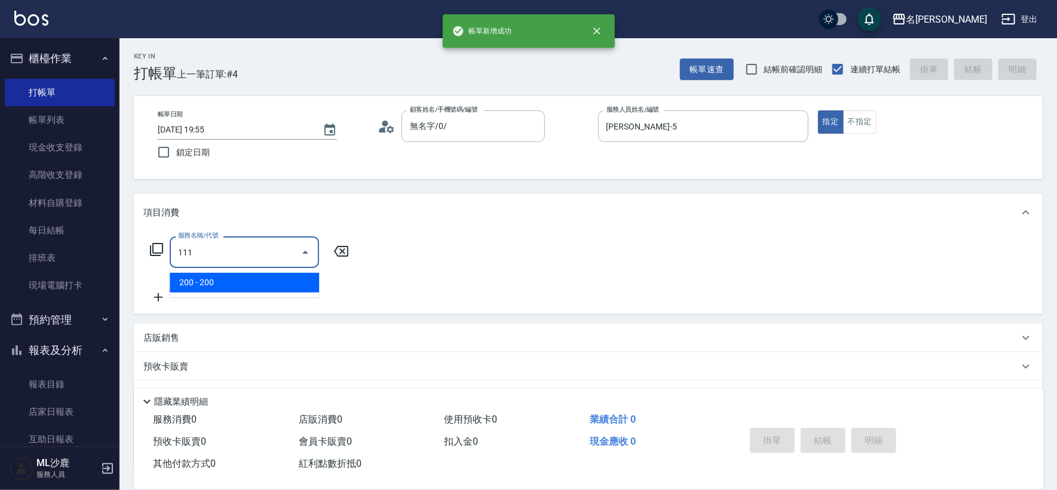
type input "200(111)"
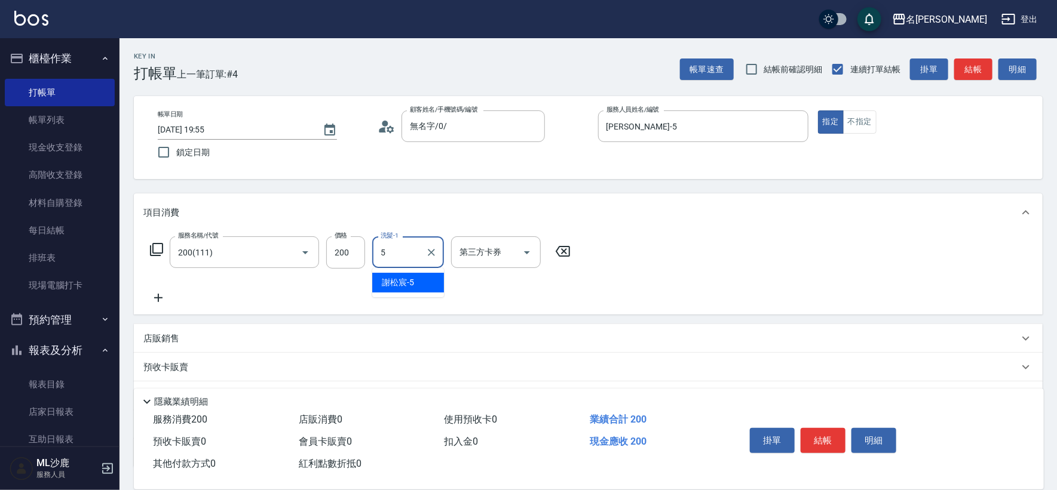
type input "[PERSON_NAME]-5"
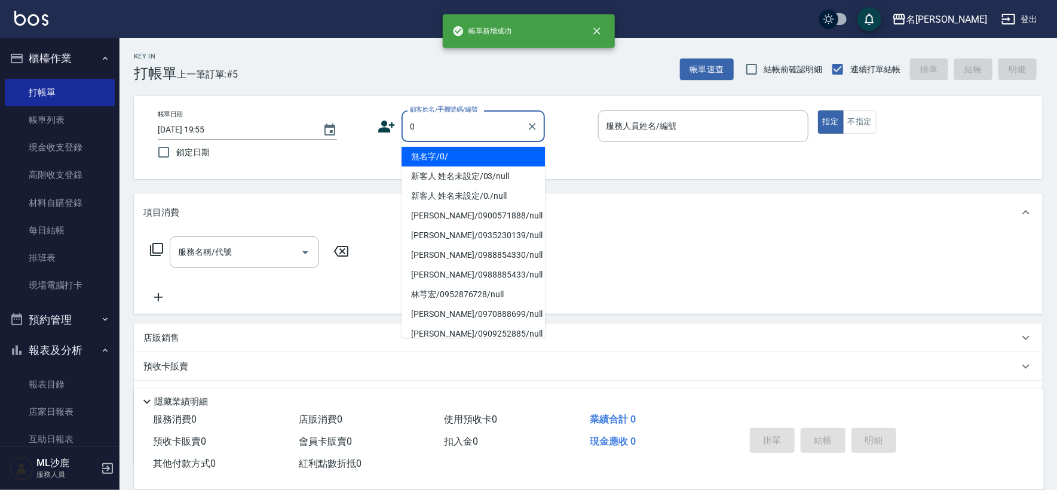
type input "無名字/0/"
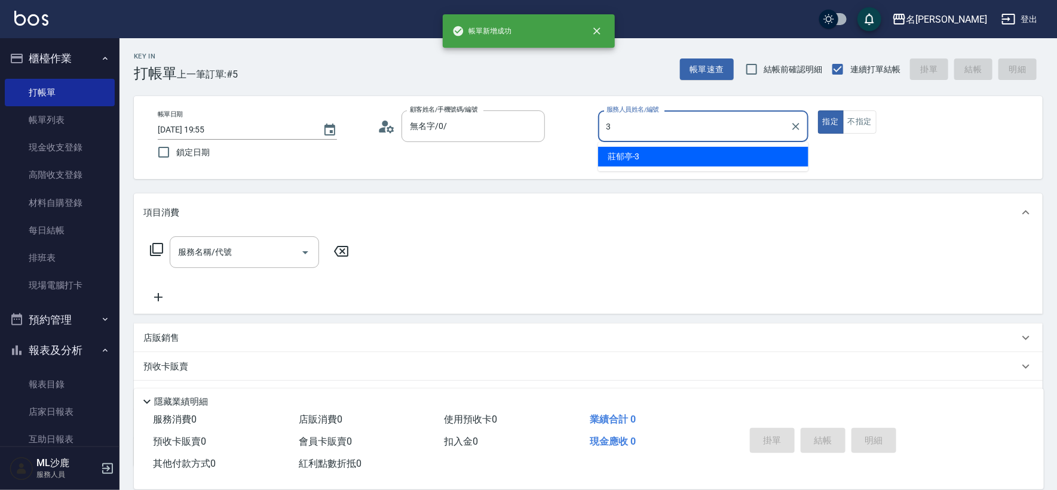
type input "[PERSON_NAME]-3"
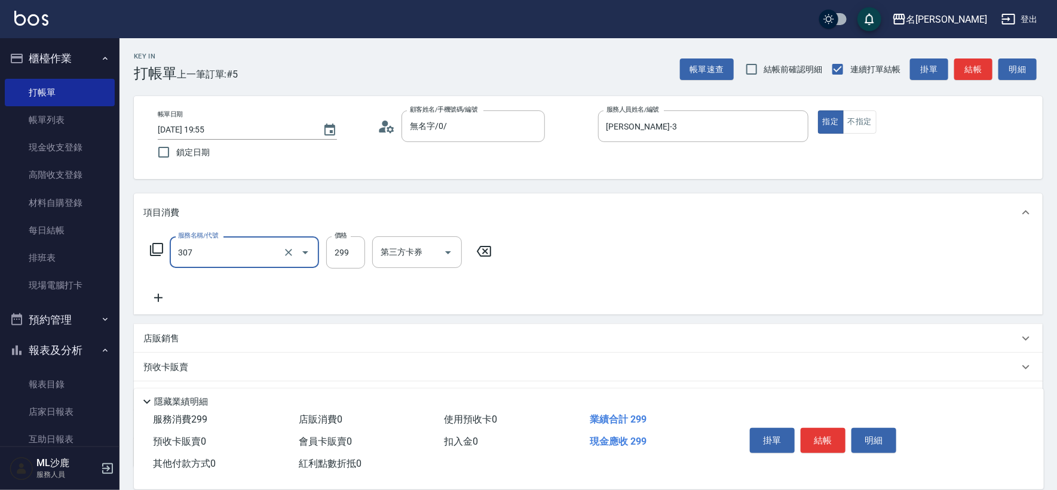
type input "剪髮(307)"
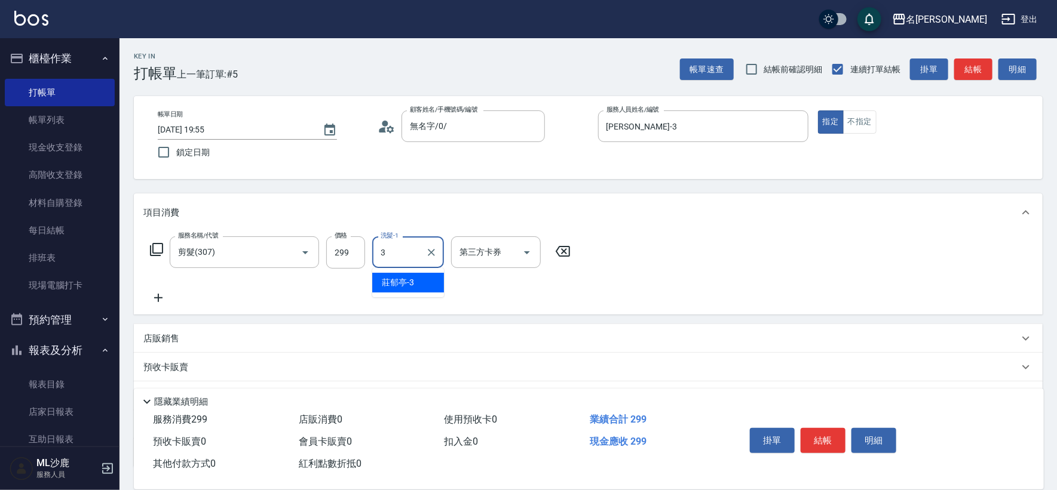
type input "[PERSON_NAME]-3"
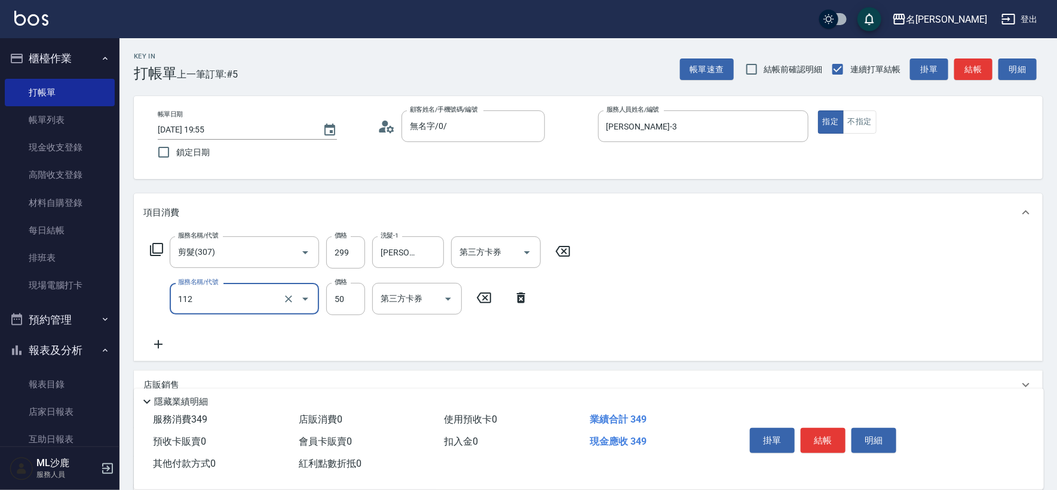
type input "精油50(112)"
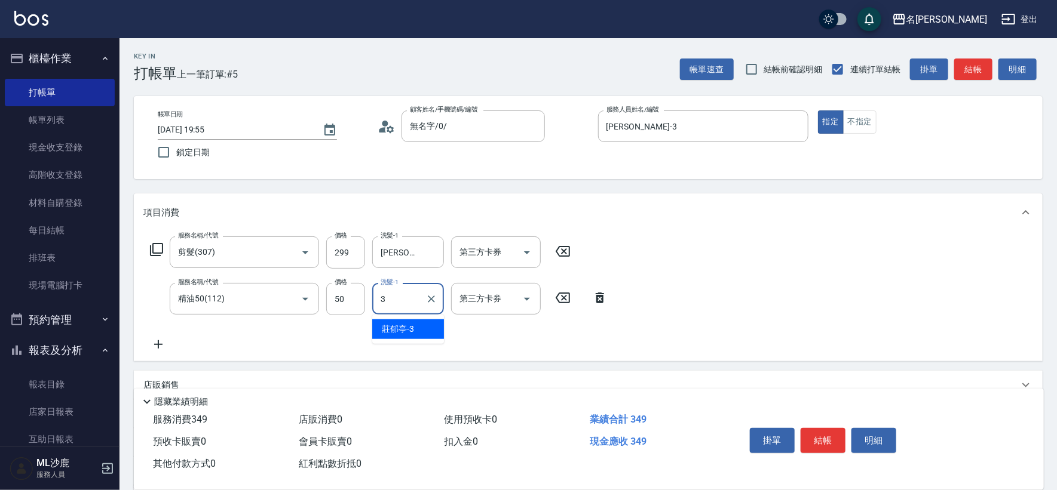
type input "[PERSON_NAME]-3"
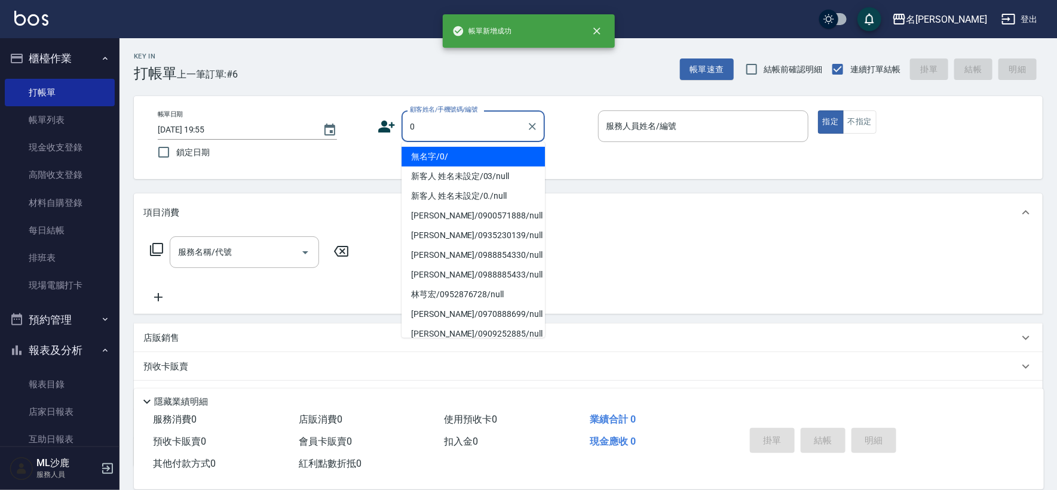
type input "無名字/0/"
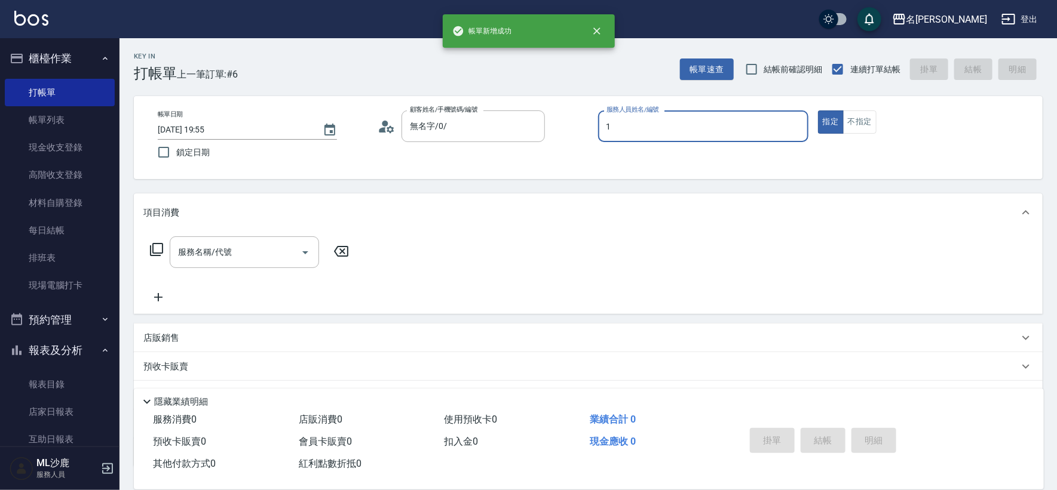
type input "[PERSON_NAME]1"
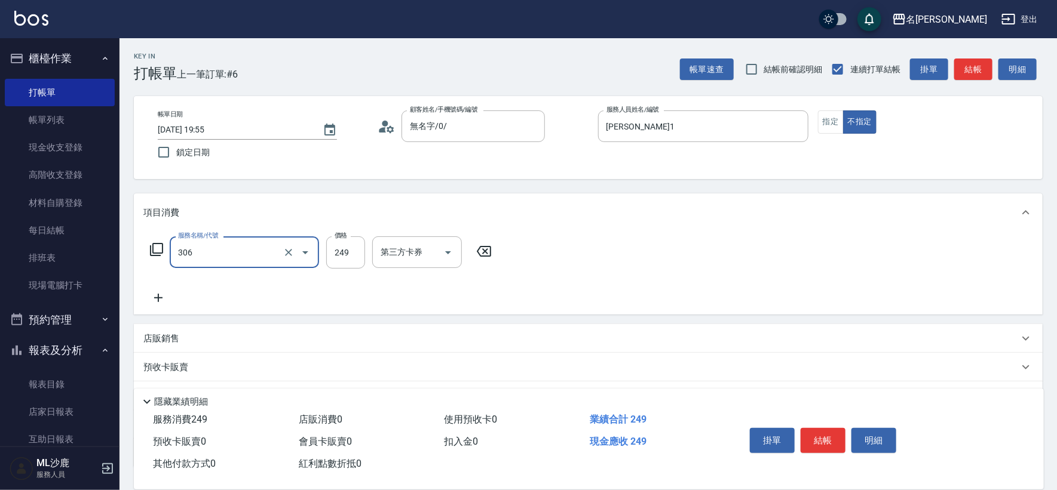
type input "剪髮(306)"
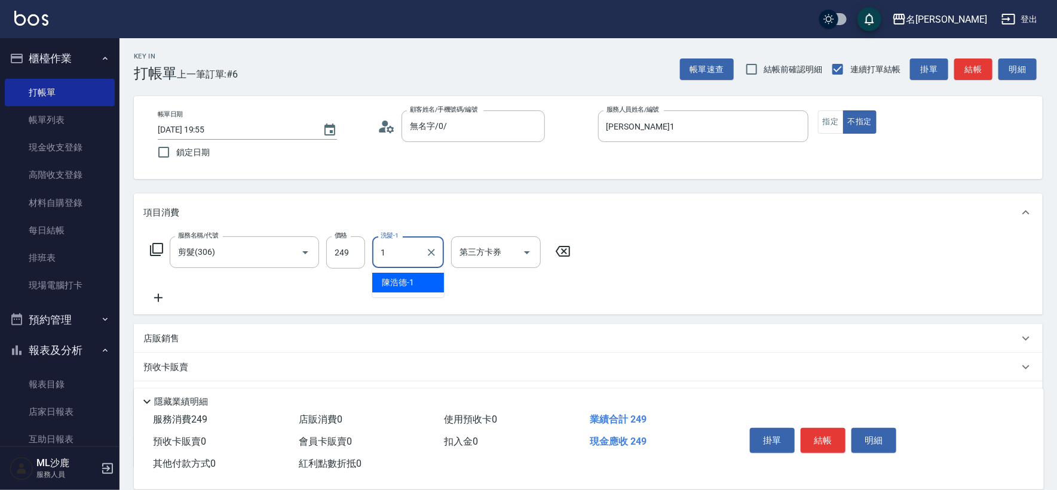
type input "[PERSON_NAME]1"
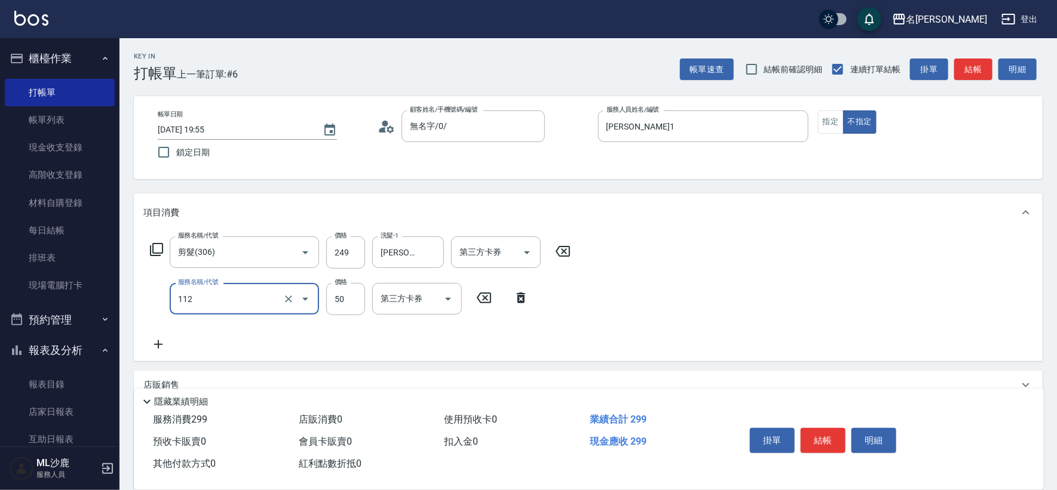
type input "精油50(112)"
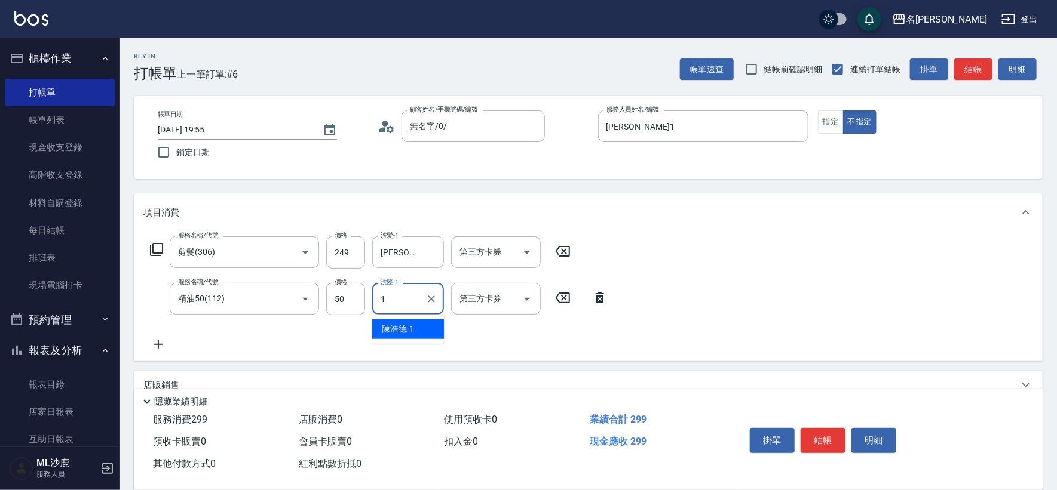
type input "[PERSON_NAME]1"
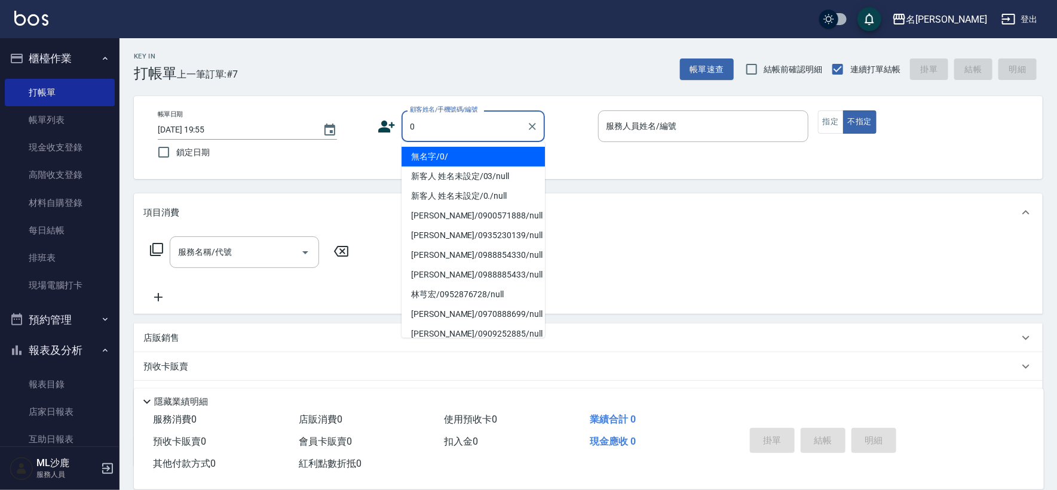
type input "無名字/0/"
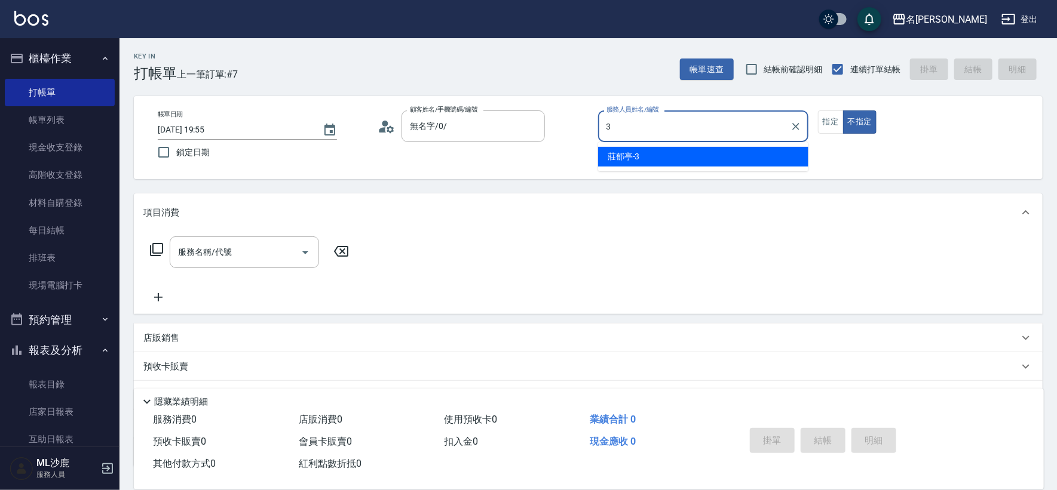
type input "[PERSON_NAME]-3"
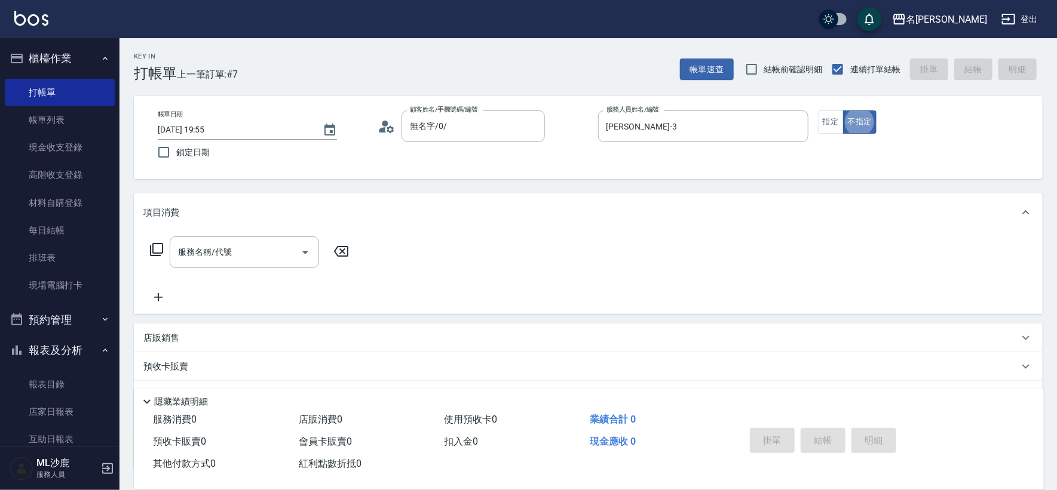
type button "false"
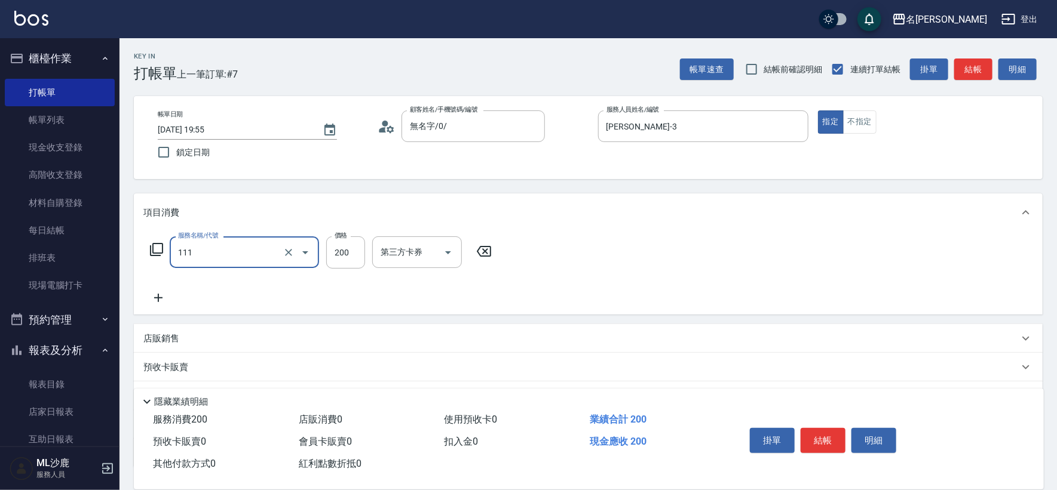
type input "200(111)"
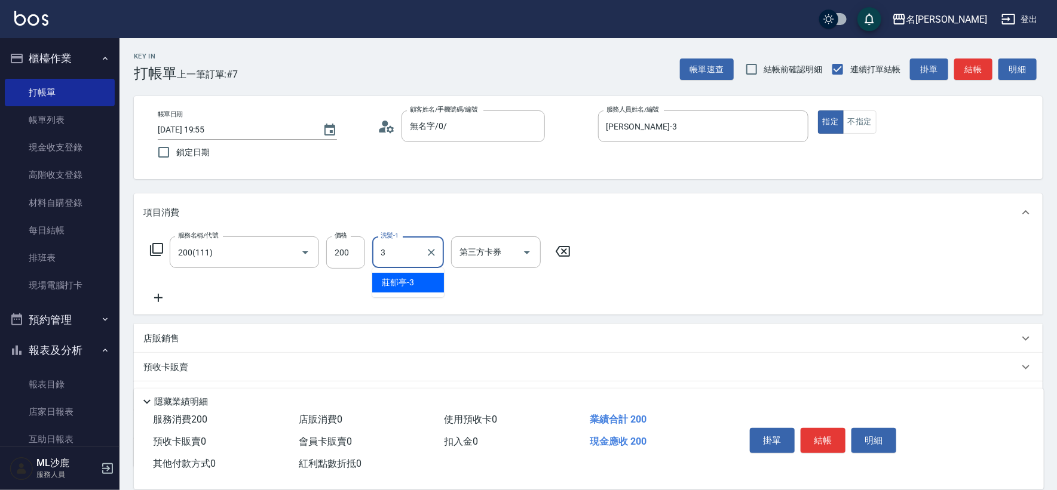
type input "[PERSON_NAME]-3"
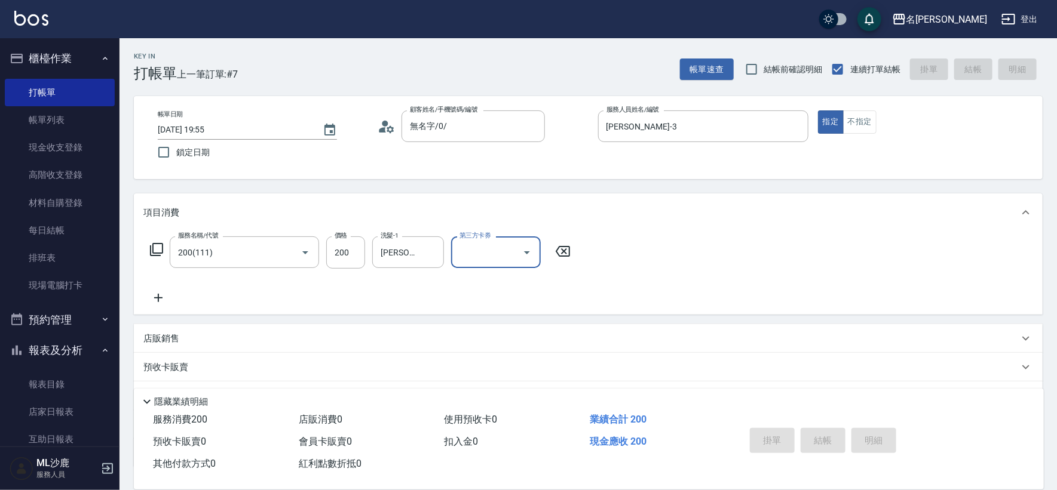
type input "[DATE] 19:56"
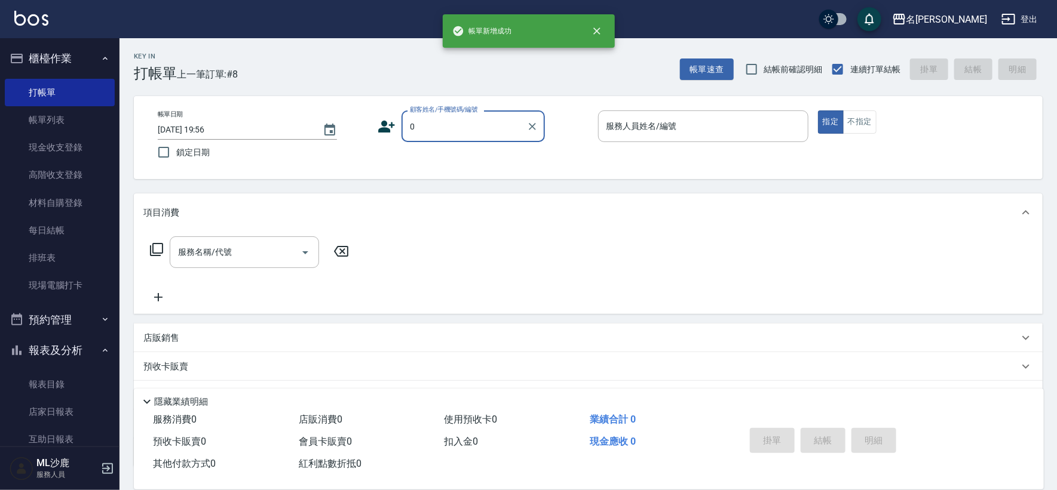
type input "無名字/0/"
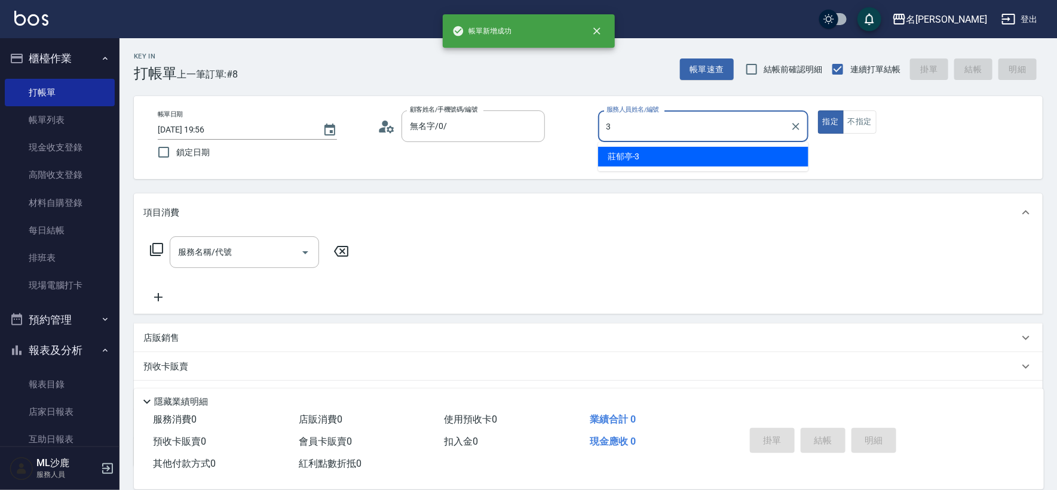
type input "[PERSON_NAME]-3"
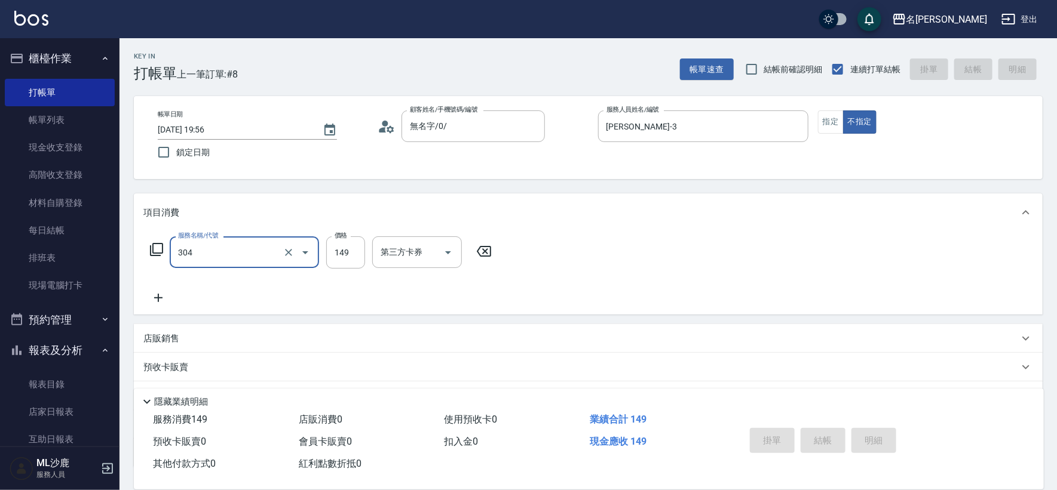
type input "304"
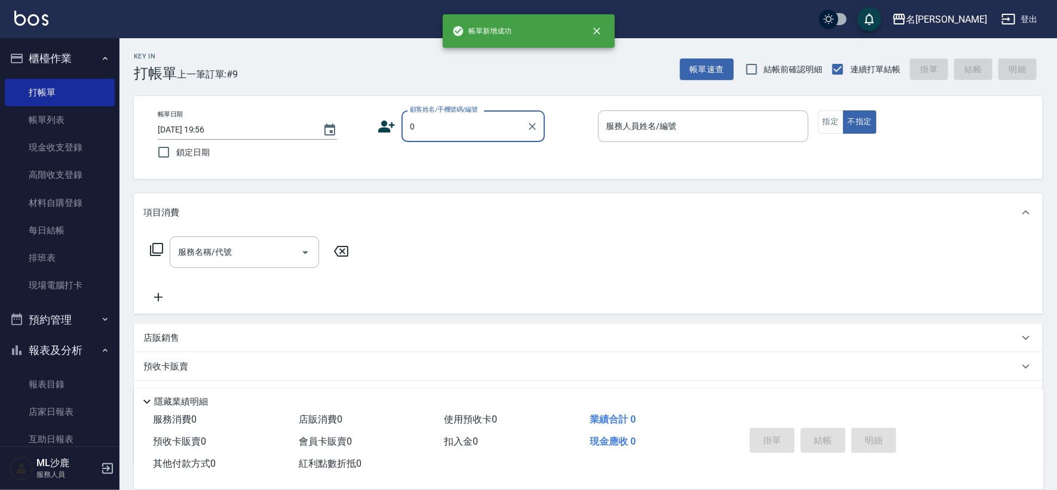
type input "無名字/0/"
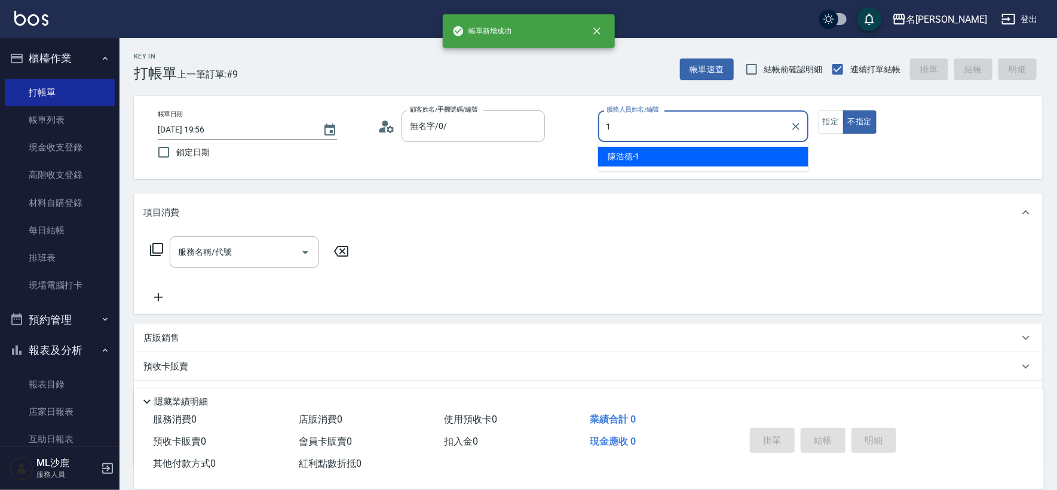
type input "[PERSON_NAME]1"
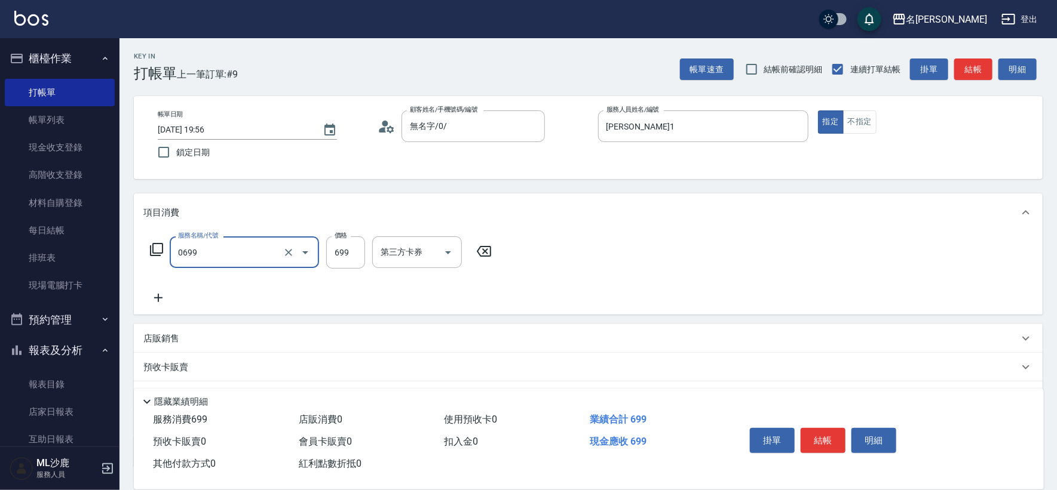
type input "精油SPA(0699)"
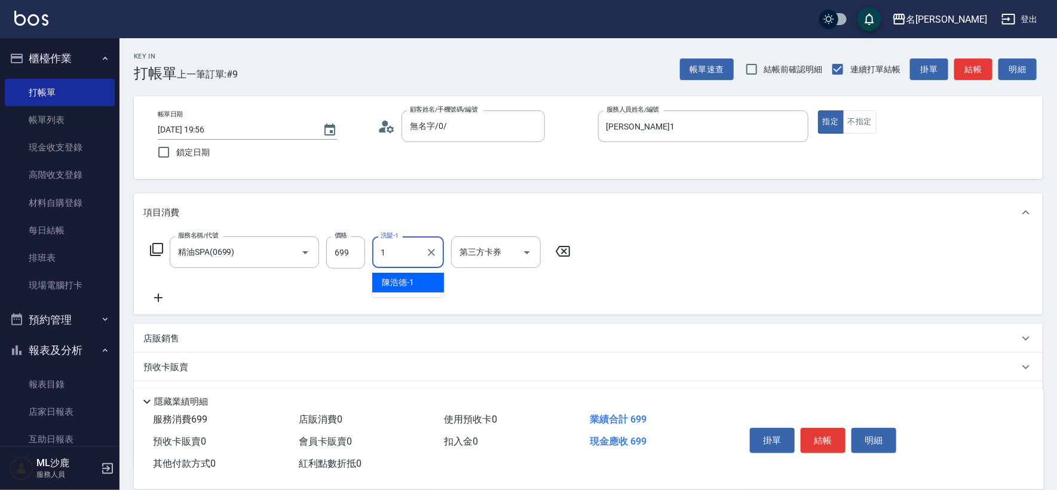
type input "[PERSON_NAME]1"
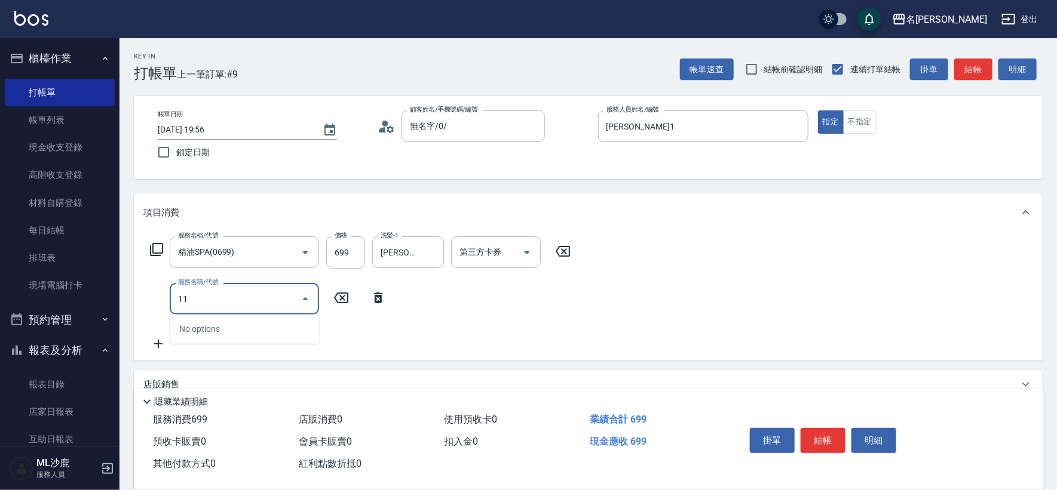
type input "1"
type input "剪髮(303)"
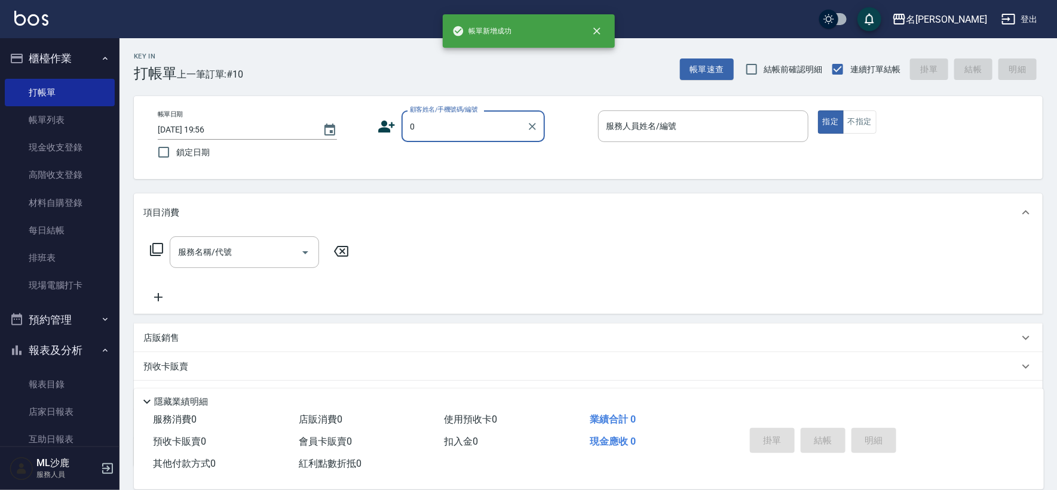
type input "無名字/0/"
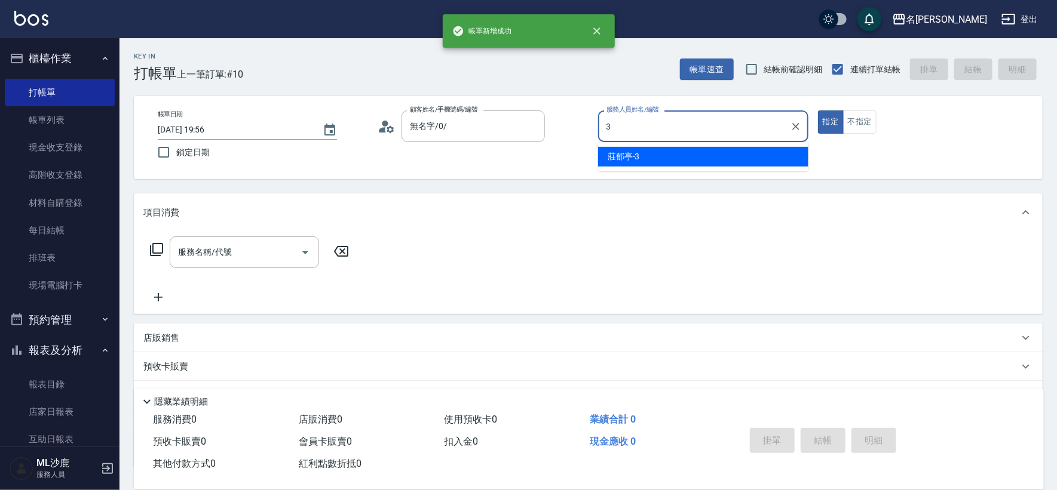
type input "[PERSON_NAME]-3"
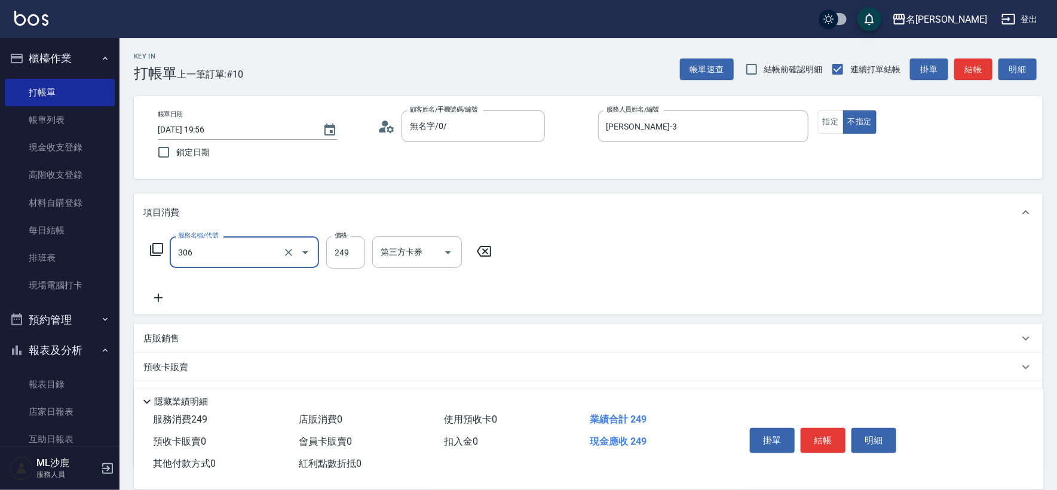
type input "剪髮(306)"
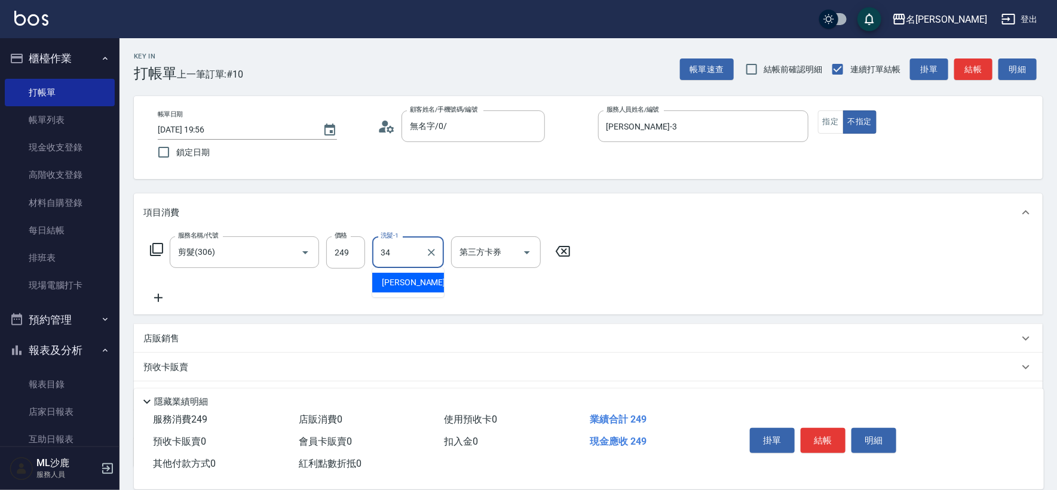
type input "[PERSON_NAME]-34"
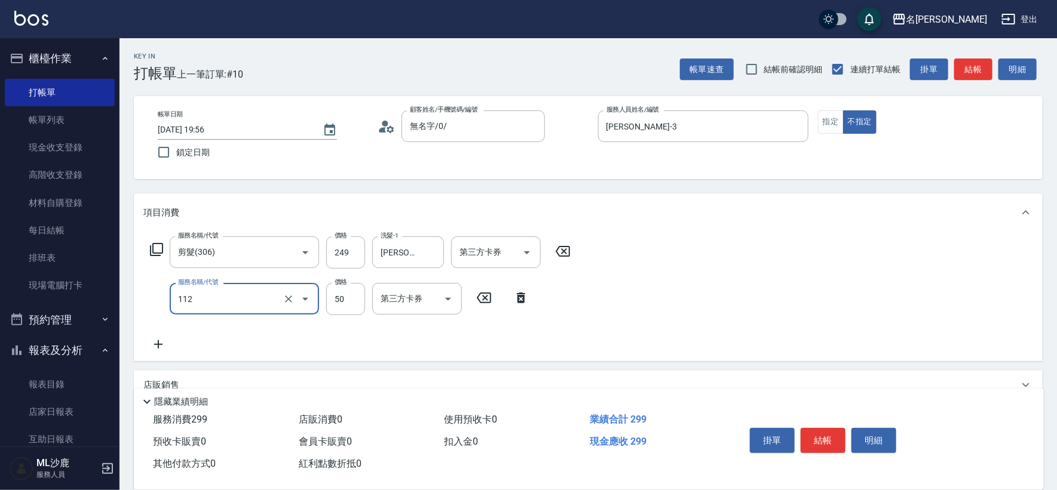
type input "精油50(112)"
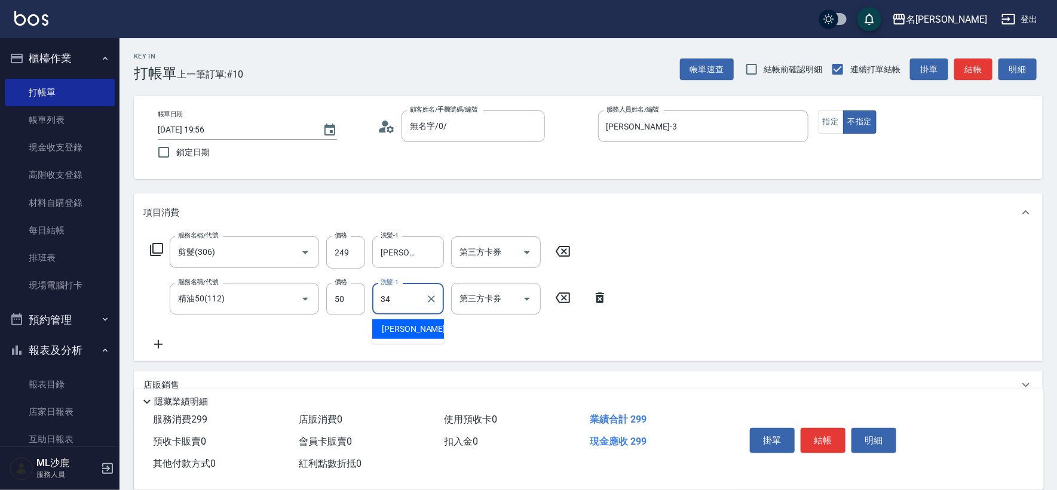
type input "[PERSON_NAME]-34"
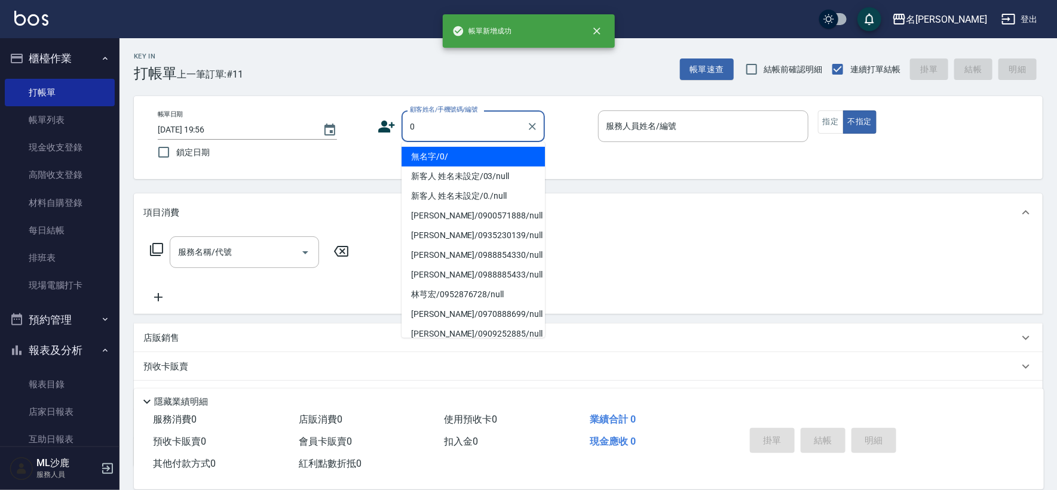
type input "無名字/0/"
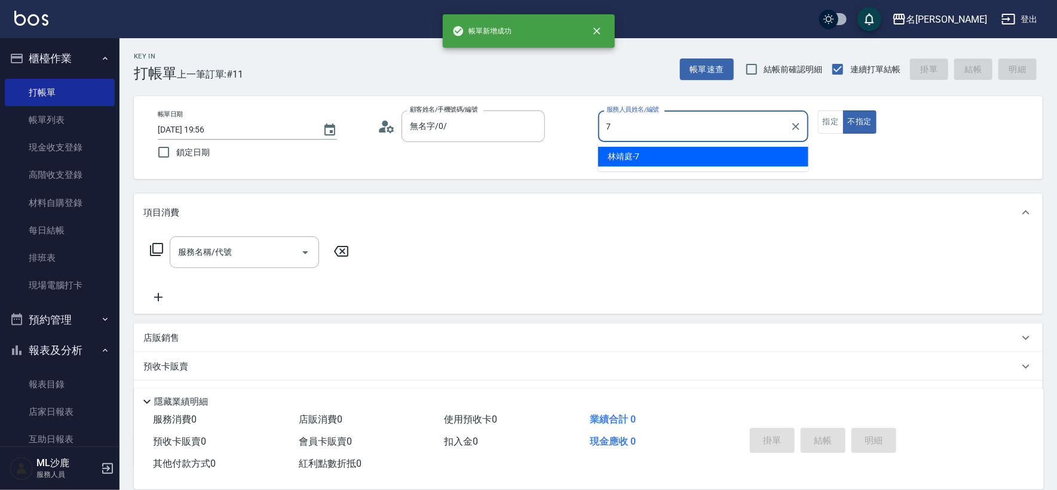
type input "[PERSON_NAME]-7"
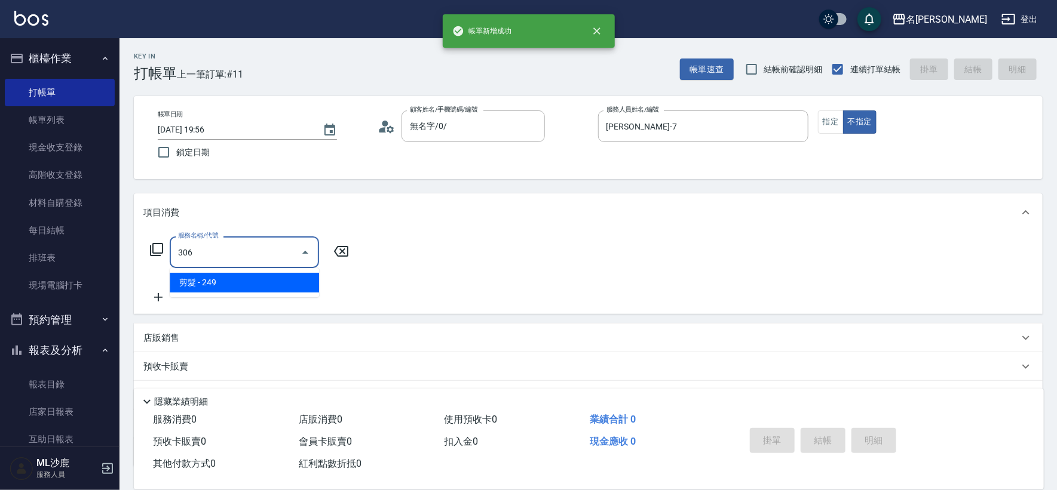
type input "剪髮(306)"
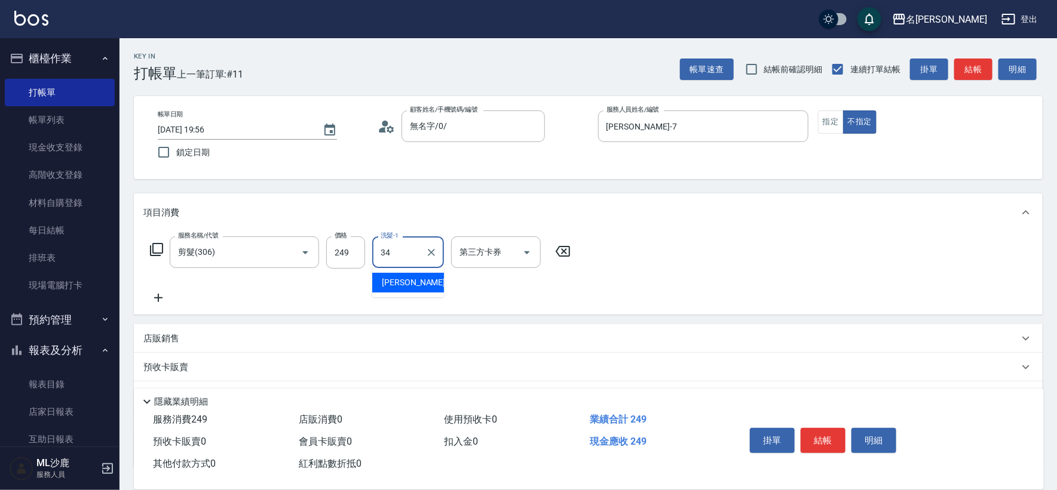
type input "[PERSON_NAME]-34"
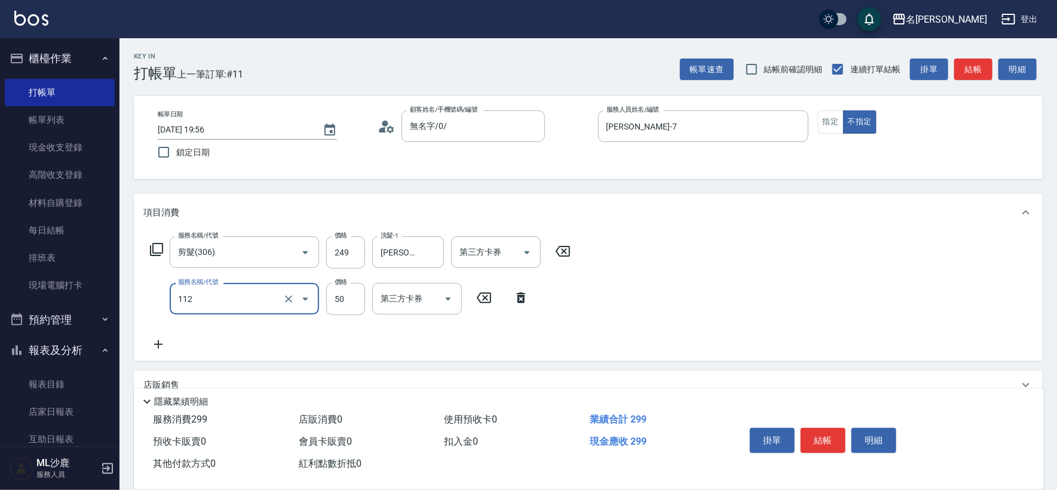
type input "精油50(112)"
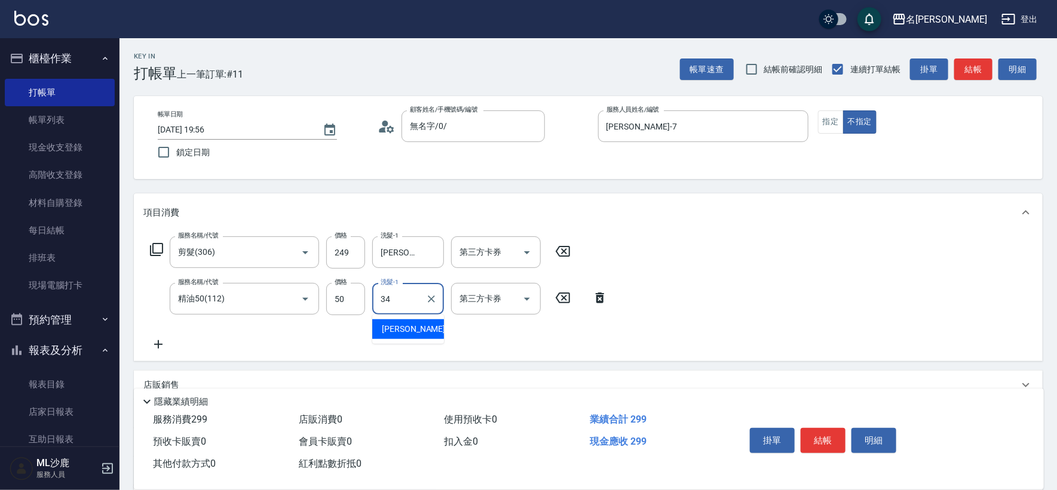
type input "[PERSON_NAME]-34"
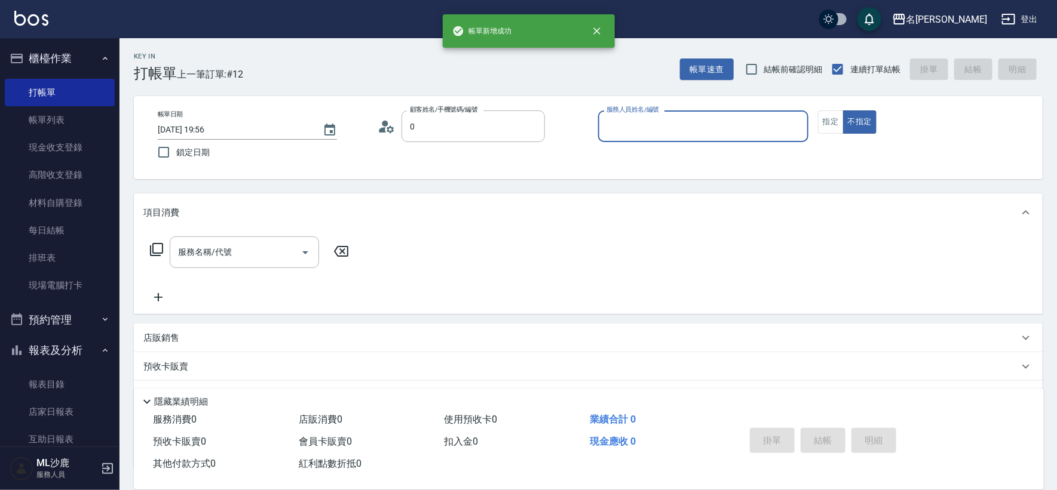
type input "無名字/0/"
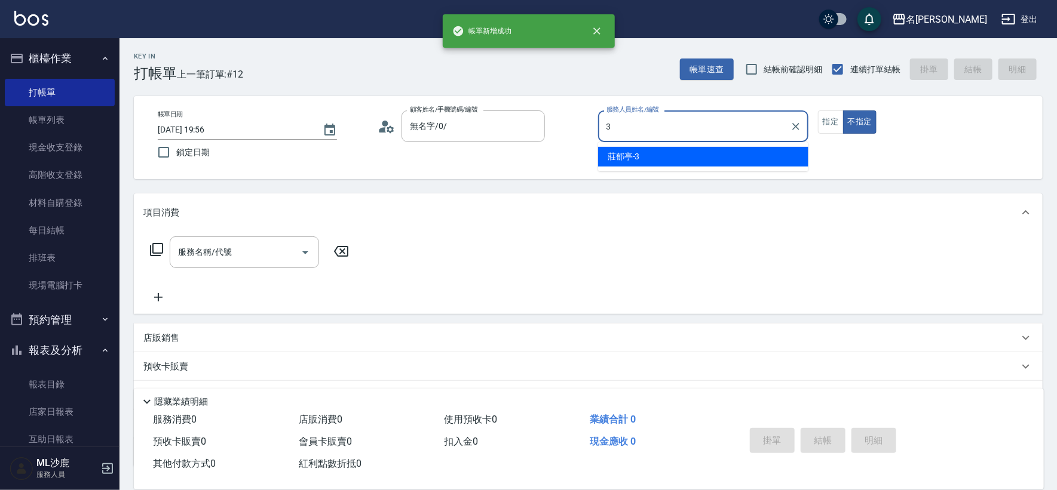
type input "[PERSON_NAME]-3"
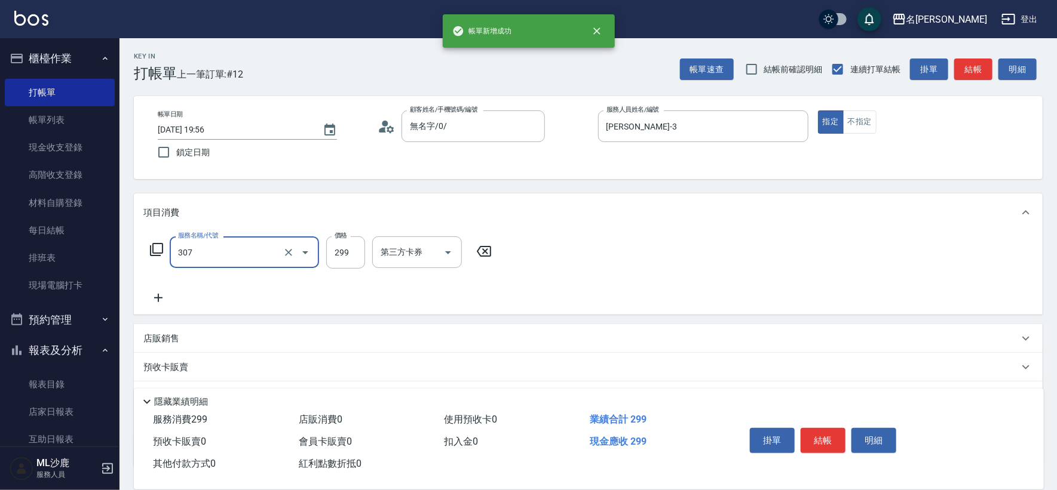
type input "剪髮(307)"
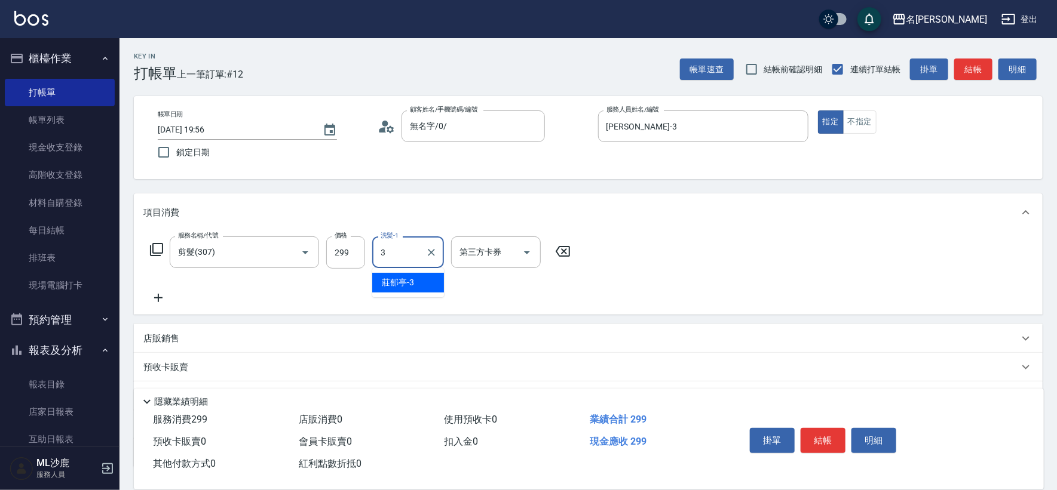
type input "[PERSON_NAME]-3"
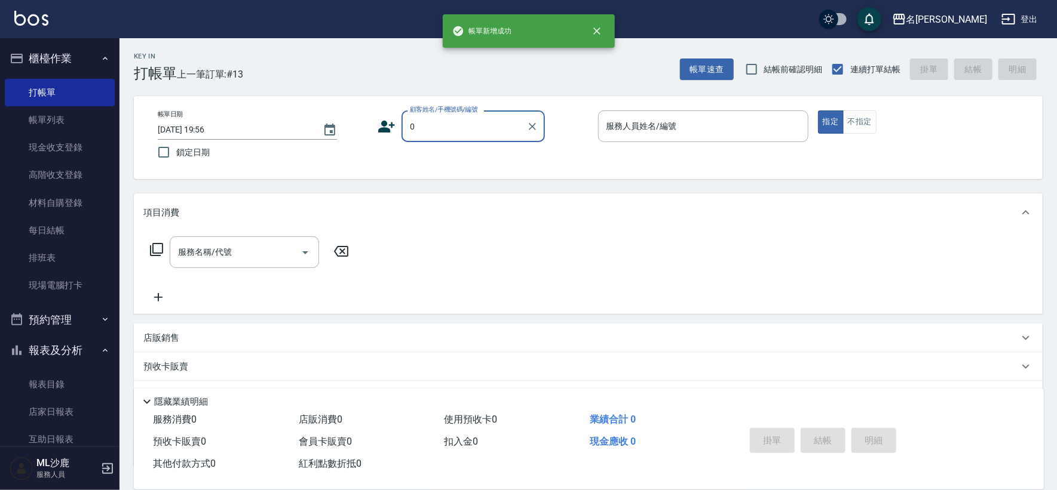
type input "無名字/0/"
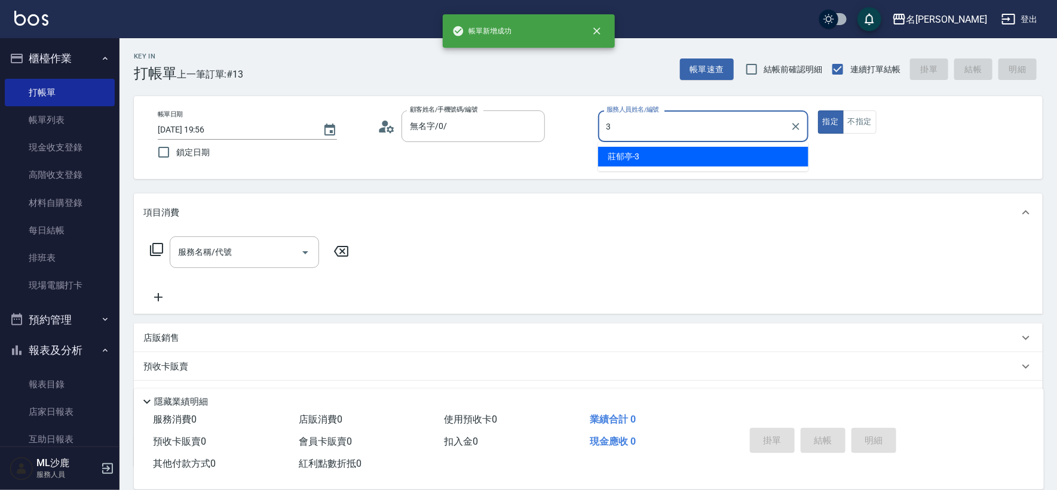
type input "[PERSON_NAME]-3"
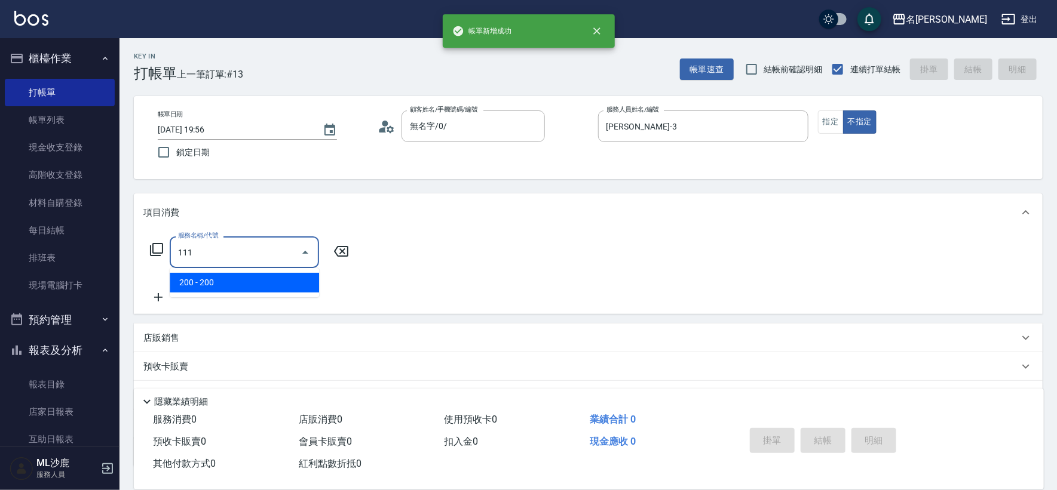
type input "200(111)"
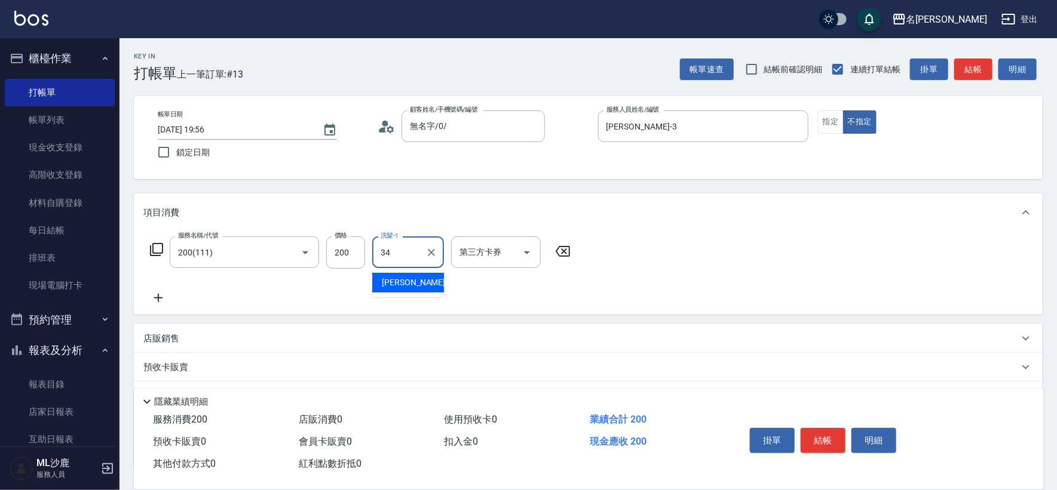
type input "[PERSON_NAME]-34"
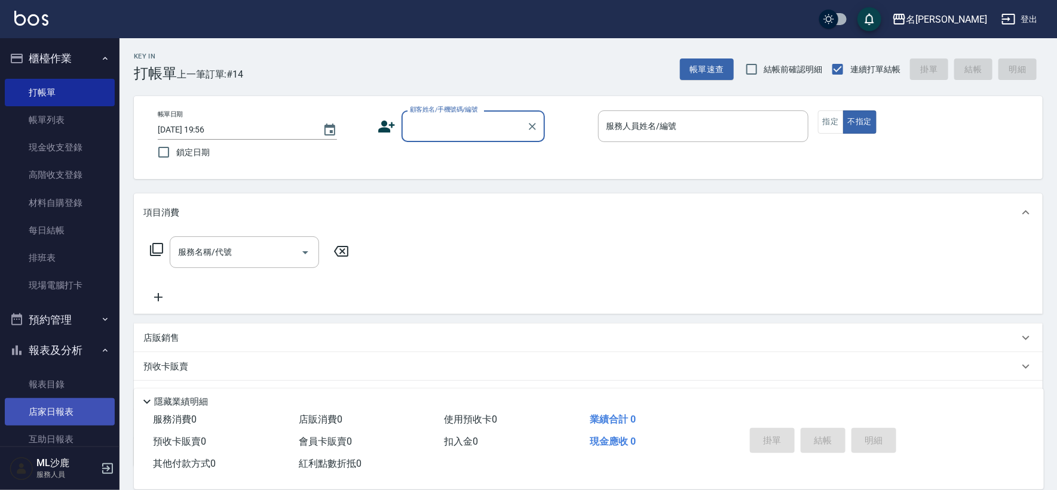
click at [39, 400] on link "店家日報表" at bounding box center [60, 411] width 110 height 27
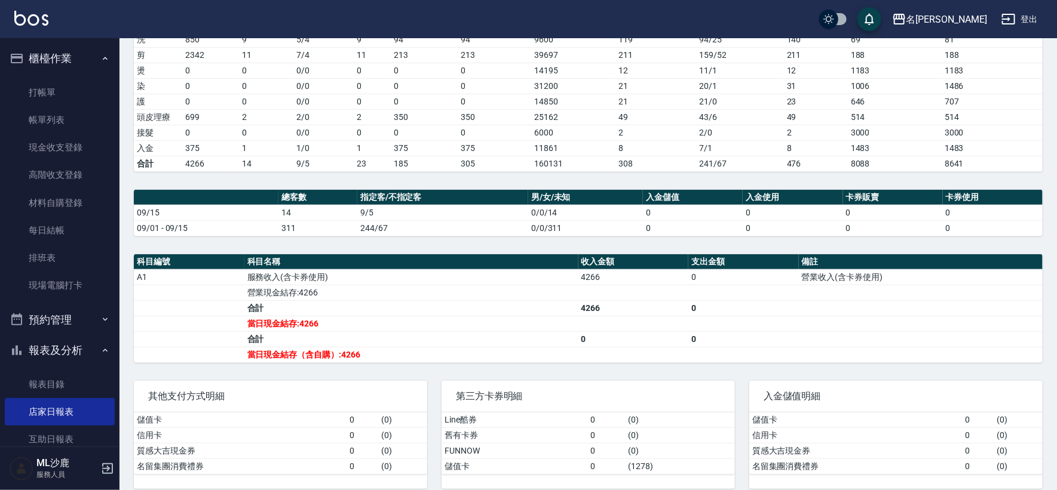
scroll to position [204, 0]
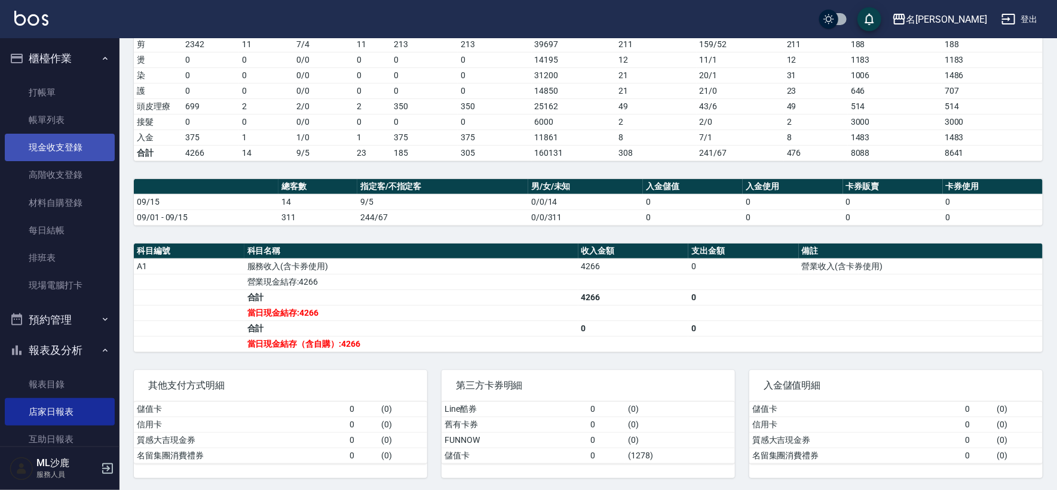
click at [53, 139] on link "現金收支登錄" at bounding box center [60, 147] width 110 height 27
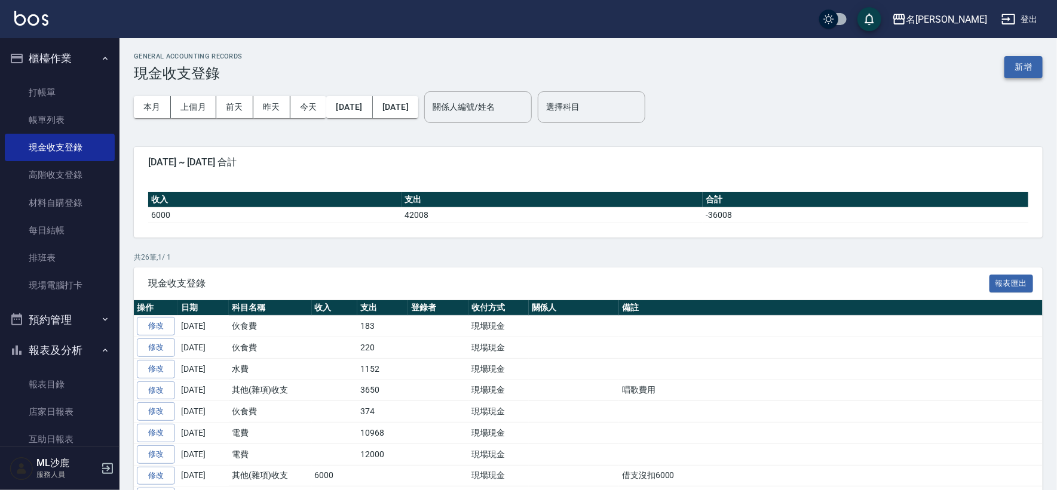
click at [1009, 66] on button "新增" at bounding box center [1023, 67] width 38 height 22
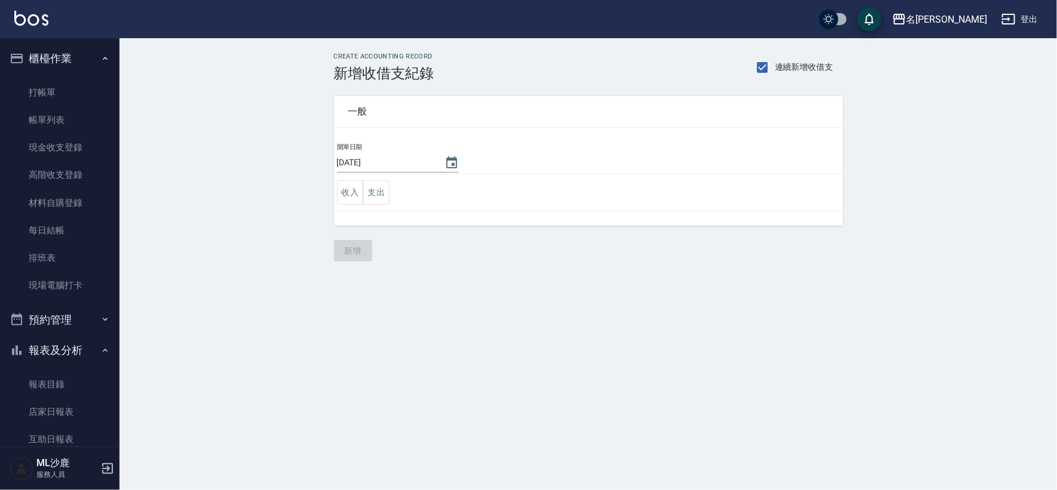
click at [1009, 66] on div "CREATE ACCOUNTING RECORD 新增收借支紀錄 連續新增收借支 一般 開單日期 [DATE] 收入 支出 新增" at bounding box center [587, 157] width 937 height 238
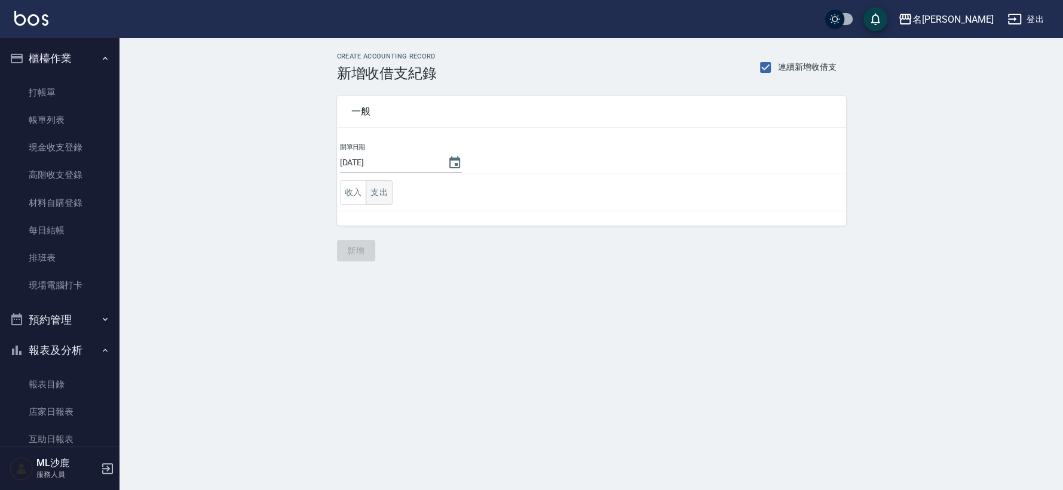
click at [388, 201] on button "支出" at bounding box center [379, 192] width 27 height 24
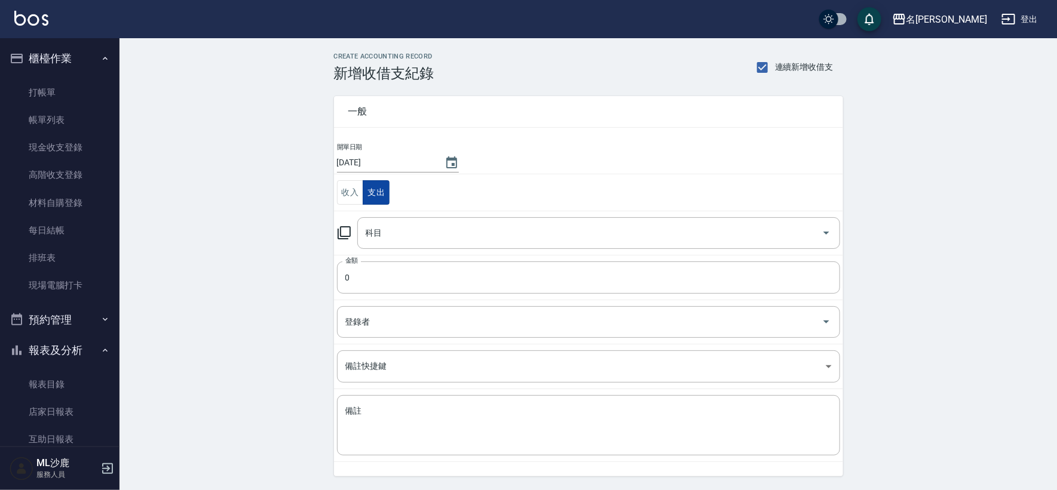
click at [388, 201] on button "支出" at bounding box center [376, 192] width 27 height 24
click at [391, 232] on input "科目" at bounding box center [590, 233] width 454 height 21
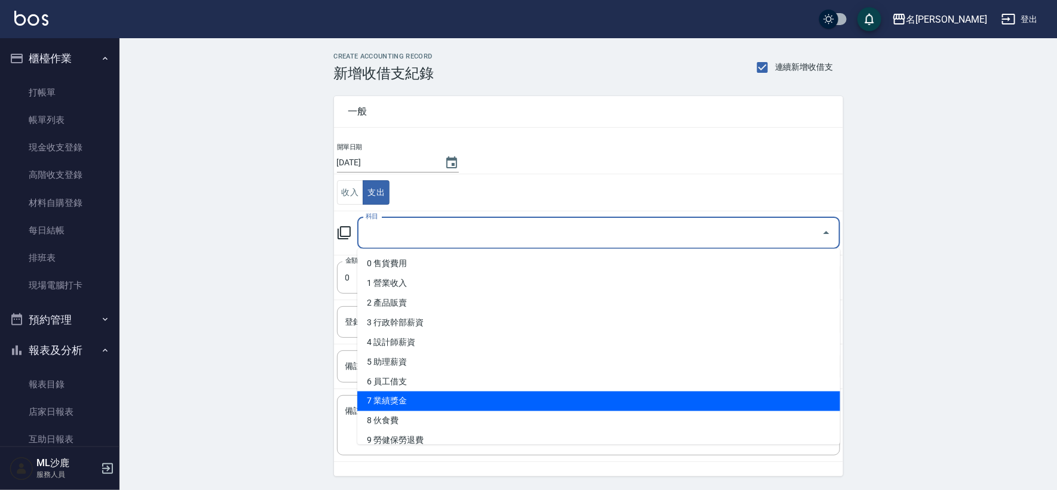
click at [402, 414] on li "8 伙食費" at bounding box center [598, 422] width 483 height 20
type input "8 伙食費"
click at [402, 414] on textarea "備註" at bounding box center [588, 426] width 486 height 41
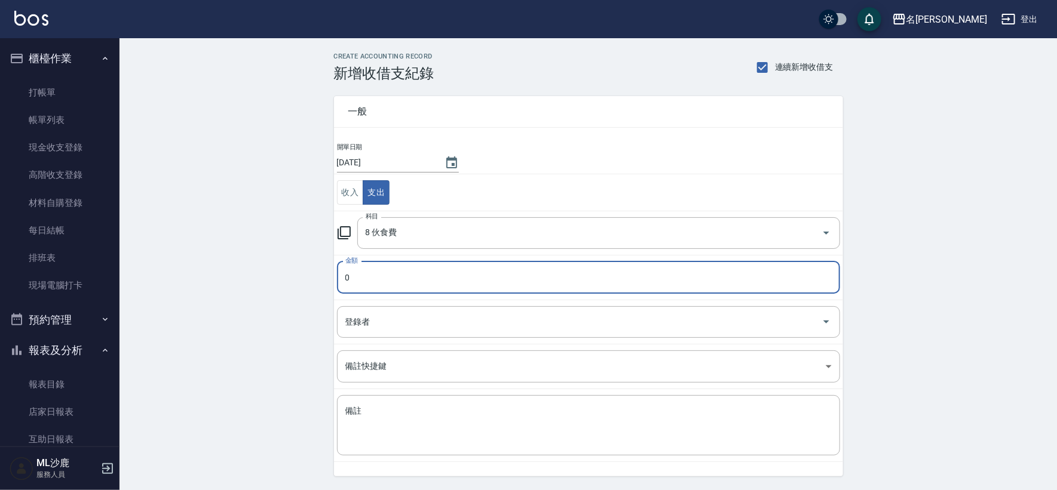
click at [377, 277] on input "0" at bounding box center [588, 278] width 503 height 32
type input "181"
click at [237, 245] on div "CREATE ACCOUNTING RECORD 新增收借支紀錄 連續新增收借支 一般 開單日期 [DATE] 收入 支出 科目 8 伙食費 科目 金額 18…" at bounding box center [587, 282] width 937 height 489
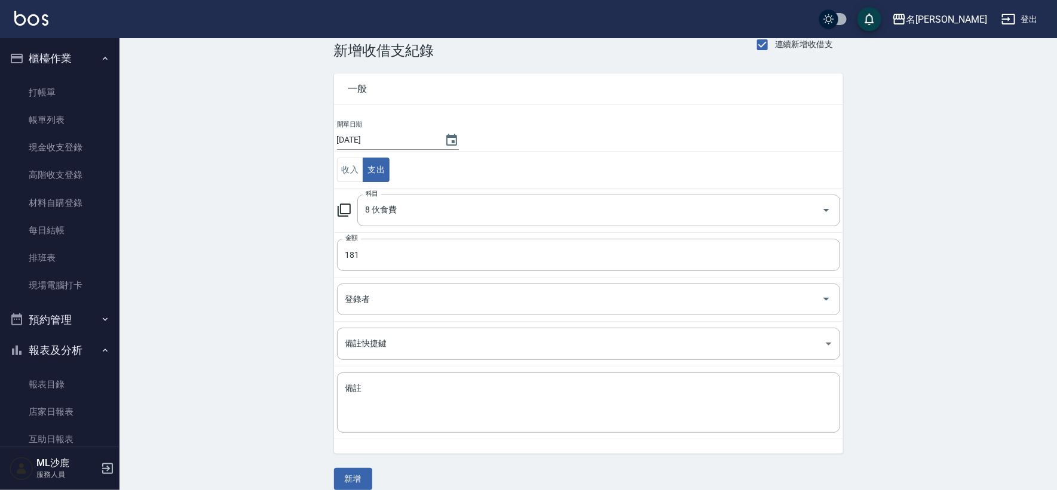
scroll to position [36, 0]
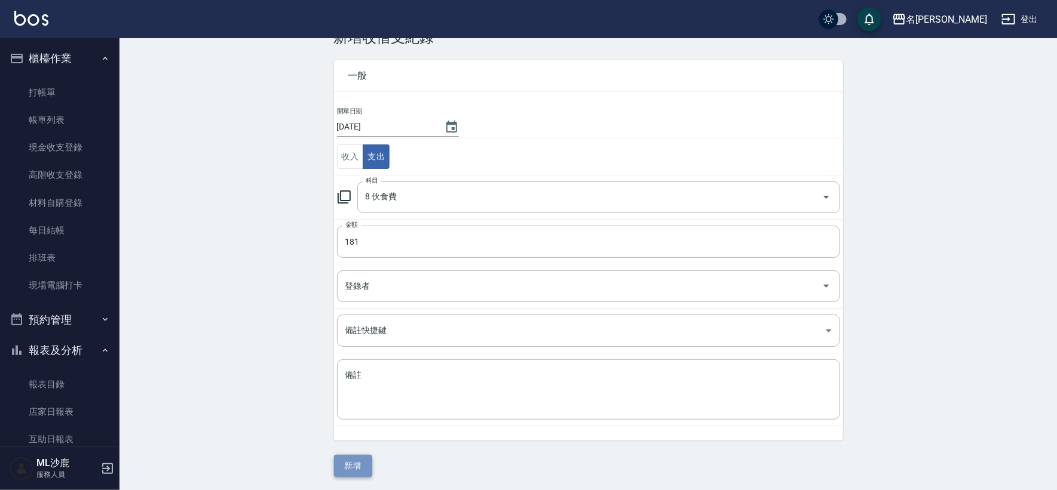
click at [351, 457] on button "新增" at bounding box center [353, 466] width 38 height 22
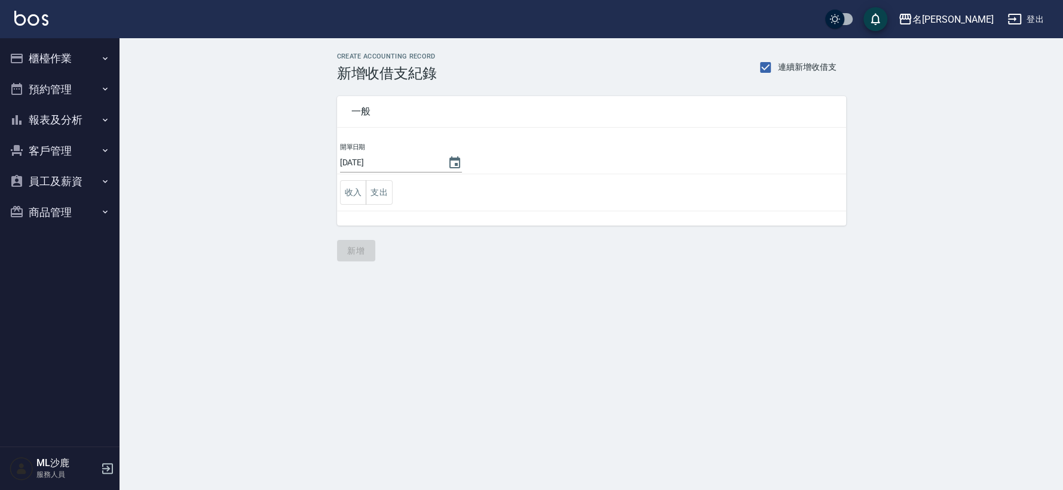
click at [80, 118] on button "報表及分析" at bounding box center [60, 120] width 110 height 31
click at [76, 121] on button "報表及分析" at bounding box center [60, 120] width 110 height 31
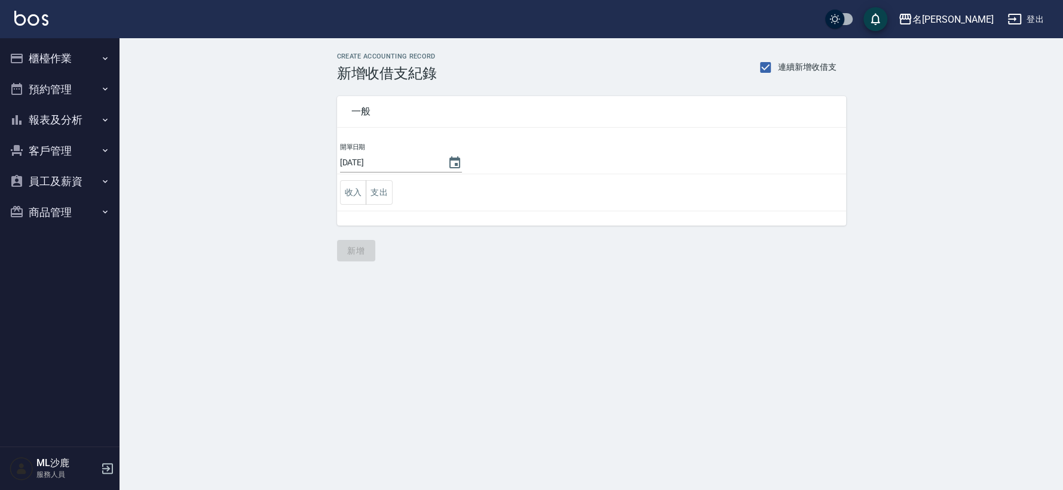
click at [76, 121] on button "報表及分析" at bounding box center [60, 120] width 110 height 31
click at [67, 118] on button "報表及分析" at bounding box center [60, 120] width 110 height 31
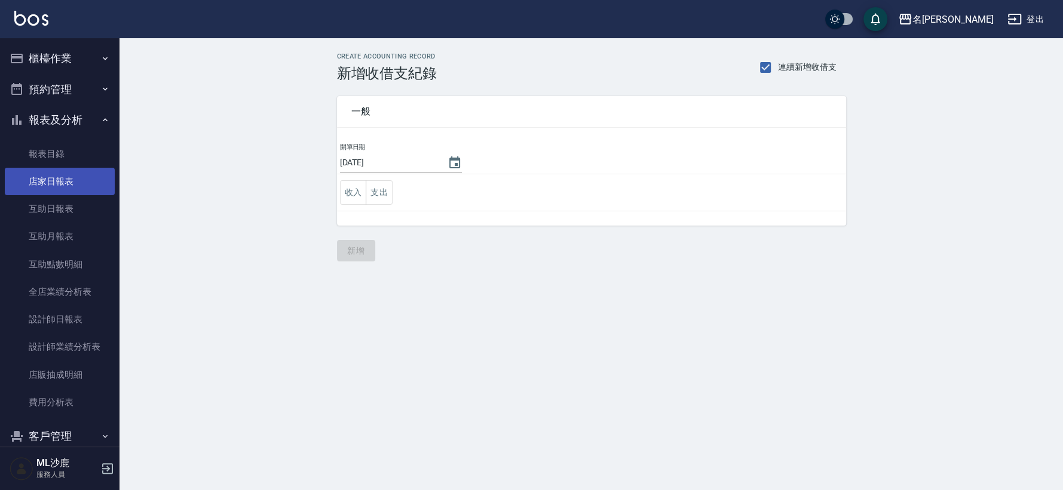
click at [58, 187] on link "店家日報表" at bounding box center [60, 181] width 110 height 27
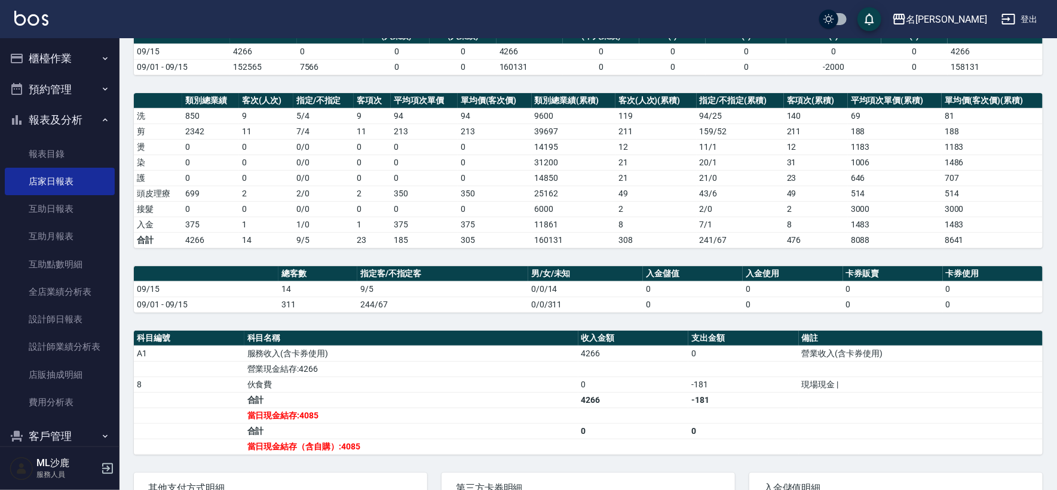
scroll to position [199, 0]
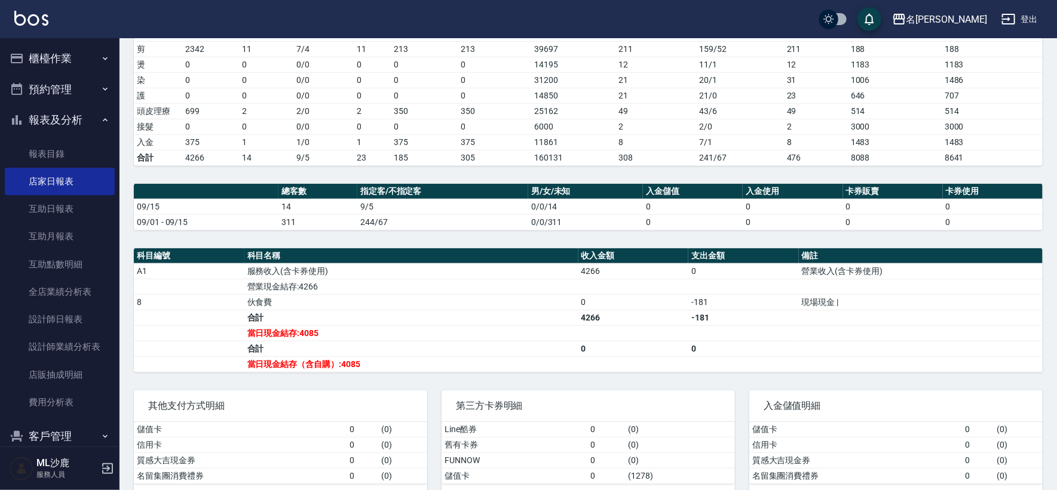
click at [57, 61] on button "櫃檯作業" at bounding box center [60, 58] width 110 height 31
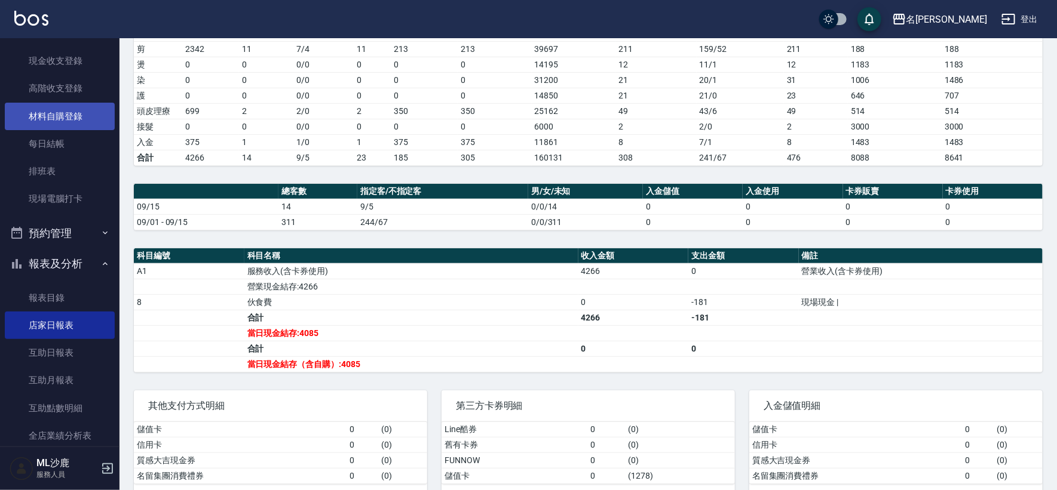
scroll to position [0, 0]
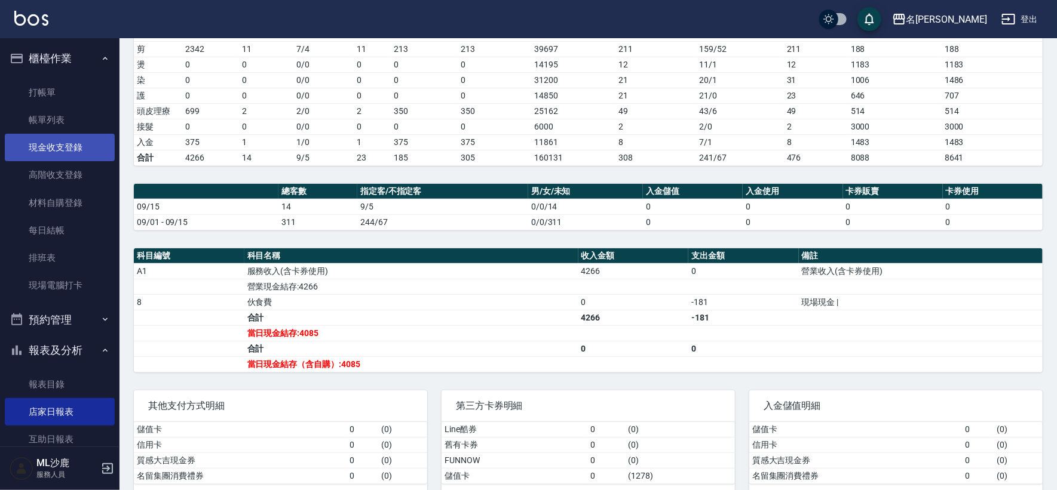
click at [62, 145] on link "現金收支登錄" at bounding box center [60, 147] width 110 height 27
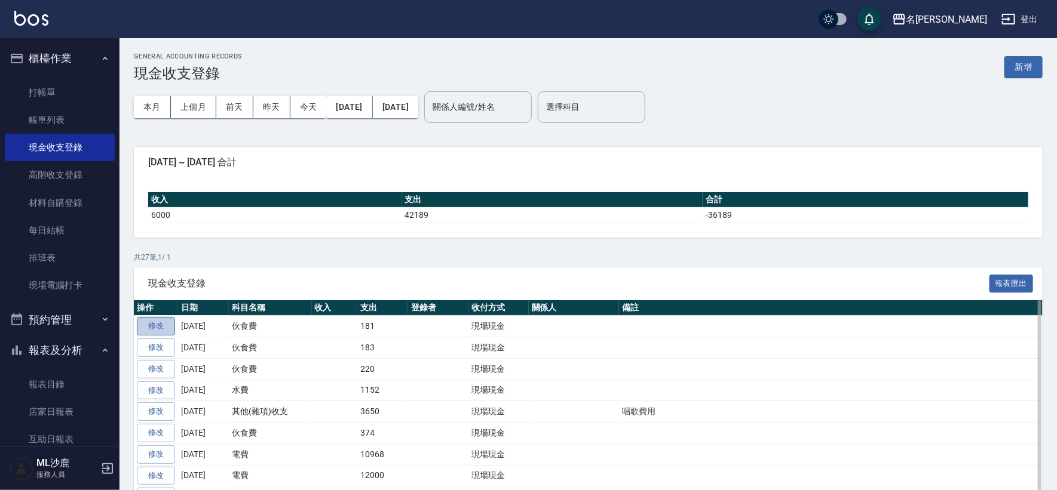
click at [162, 323] on link "修改" at bounding box center [156, 326] width 38 height 19
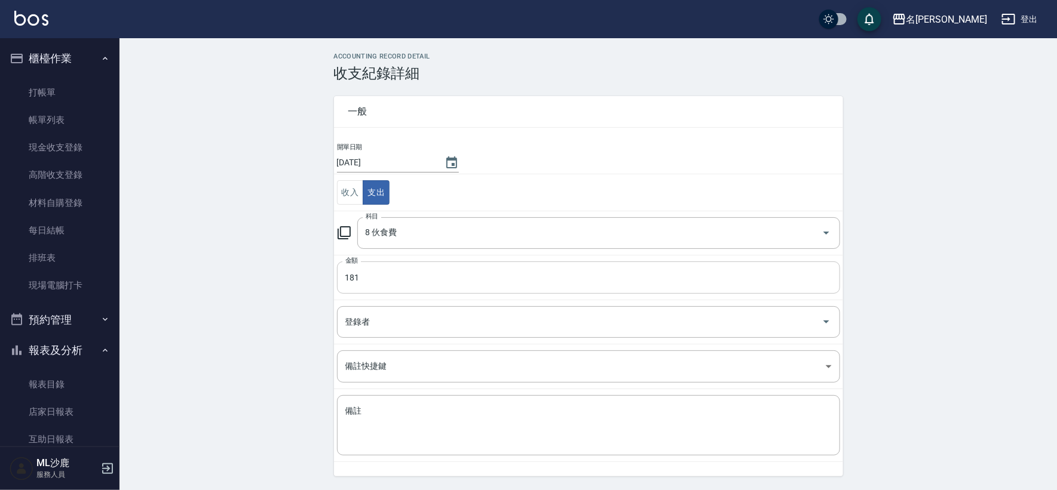
click at [371, 282] on input "181" at bounding box center [588, 278] width 503 height 32
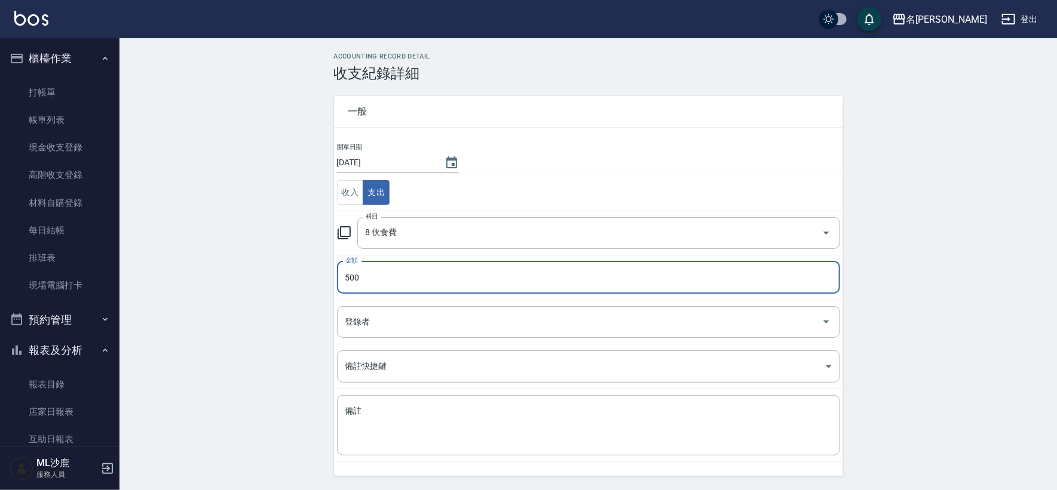
type input "500"
click at [182, 241] on div "ACCOUNTING RECORD DETAIL 收支紀錄詳細 一般 開單日期 2025/09/15 收入 支出 科目 8 伙食費 科目 金額 500 金額 …" at bounding box center [587, 283] width 937 height 461
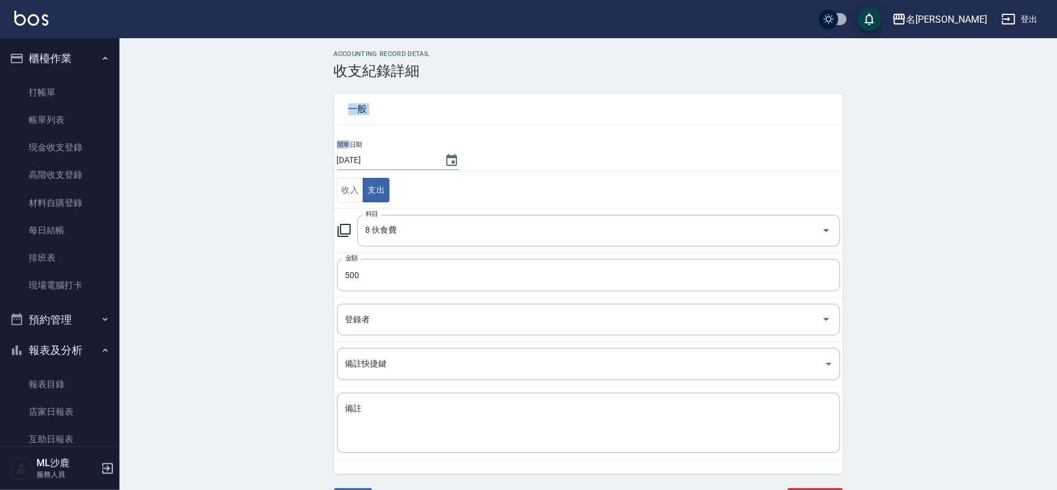
scroll to position [22, 0]
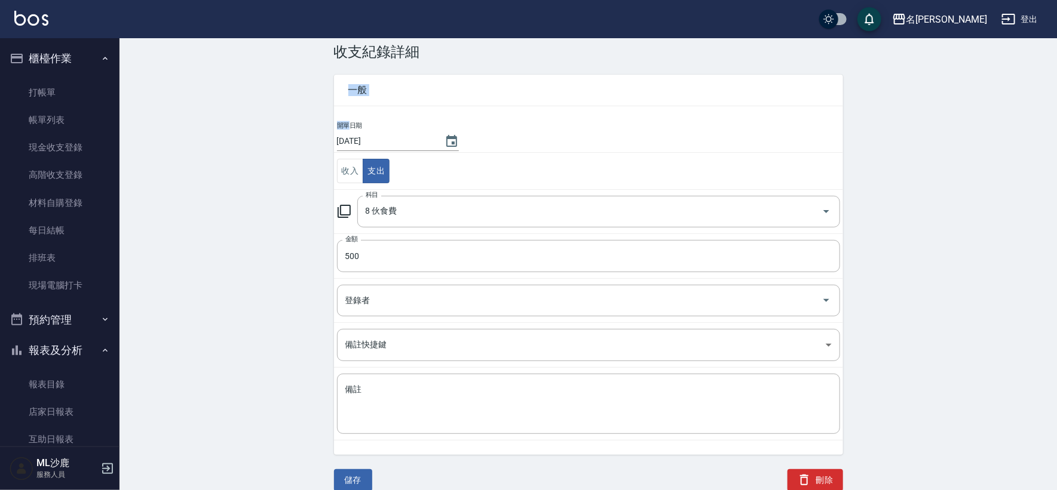
click at [268, 391] on div "ACCOUNTING RECORD DETAIL 收支紀錄詳細 一般 開單日期 2025/09/15 收入 支出 科目 8 伙食費 科目 金額 500 金額 …" at bounding box center [587, 261] width 937 height 461
click at [342, 485] on button "儲存" at bounding box center [353, 480] width 38 height 22
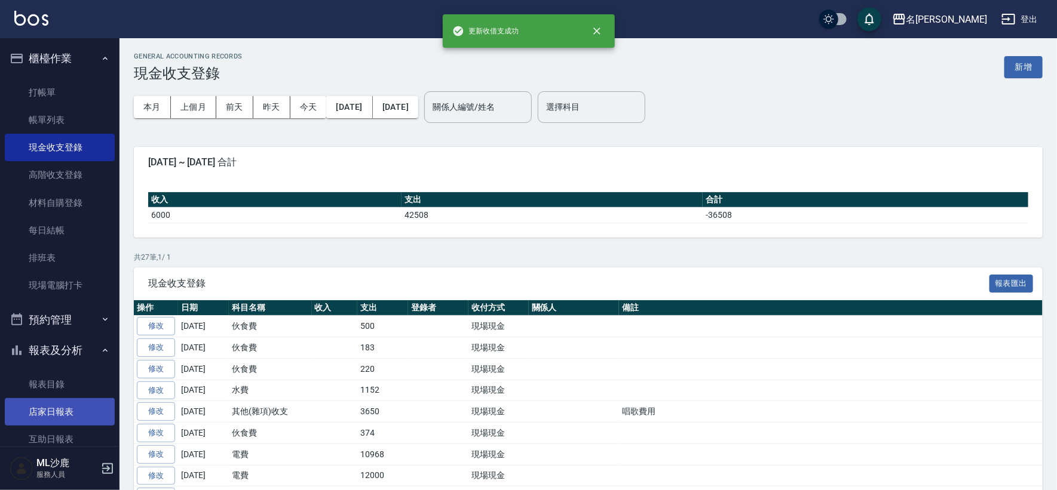
click at [66, 416] on link "店家日報表" at bounding box center [60, 411] width 110 height 27
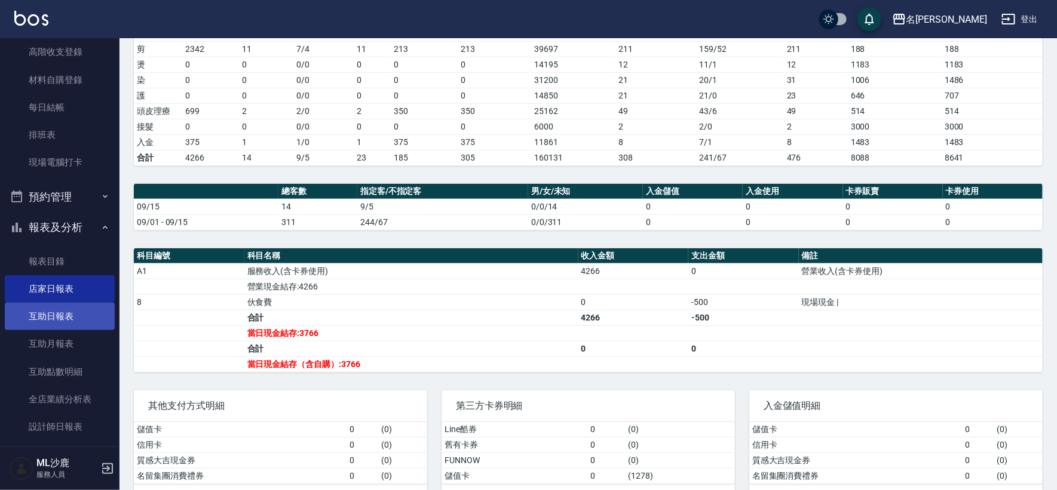
scroll to position [311, 0]
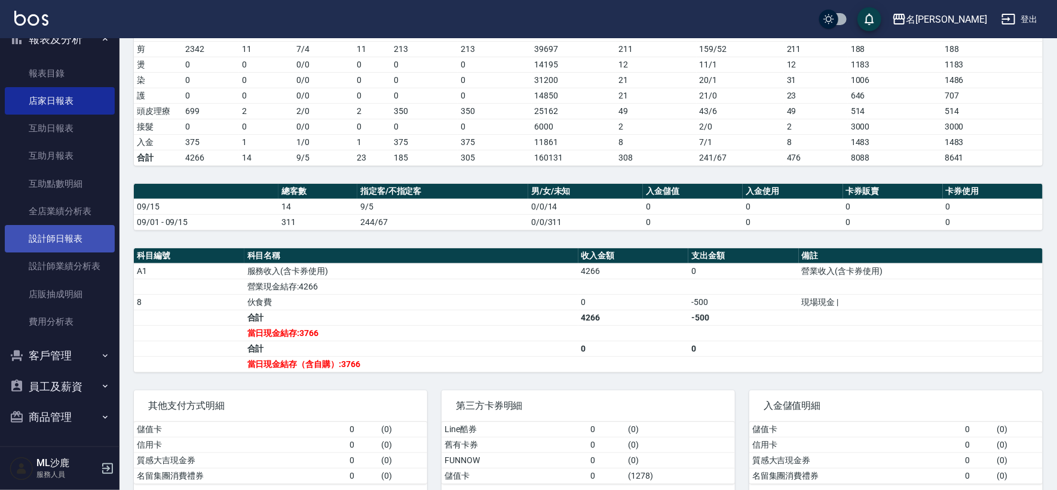
click at [59, 243] on link "設計師日報表" at bounding box center [60, 238] width 110 height 27
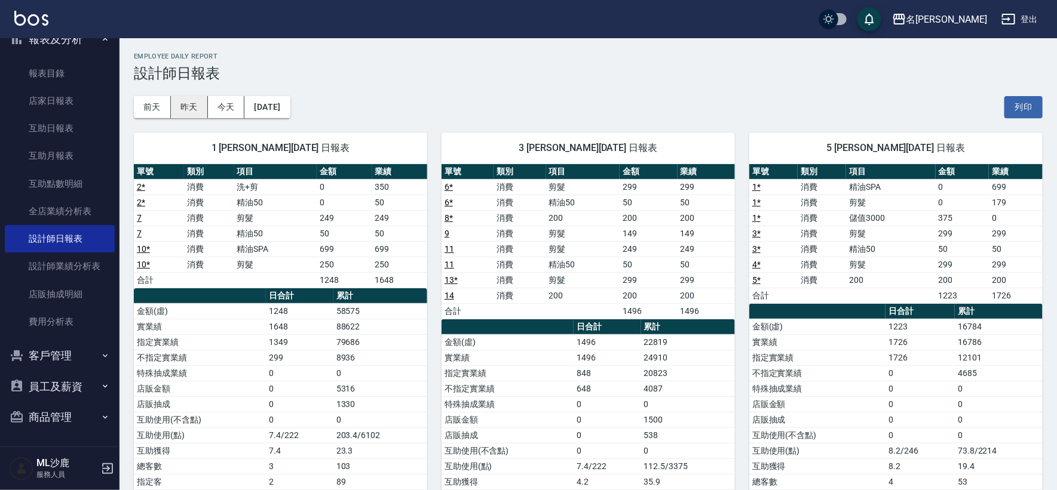
click at [186, 104] on button "昨天" at bounding box center [189, 107] width 37 height 22
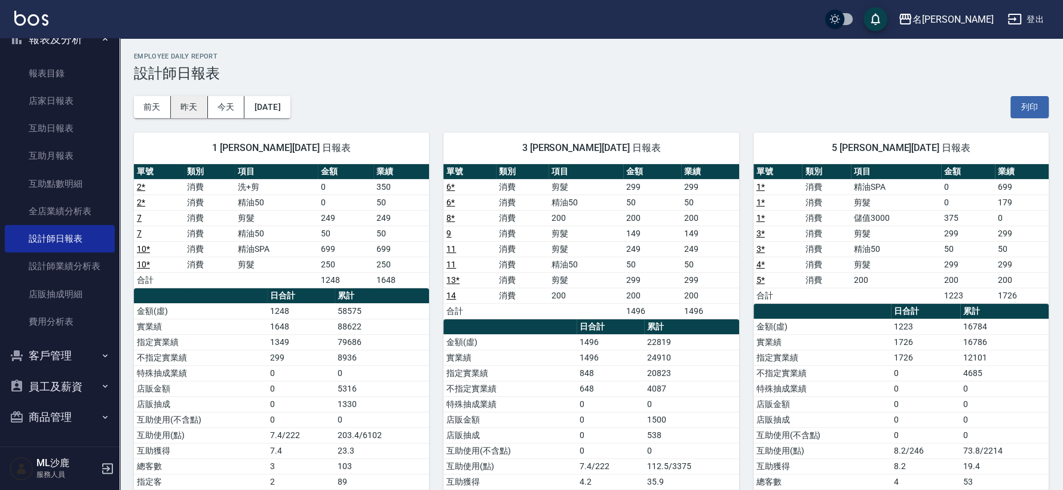
click at [186, 104] on button "昨天" at bounding box center [189, 107] width 37 height 22
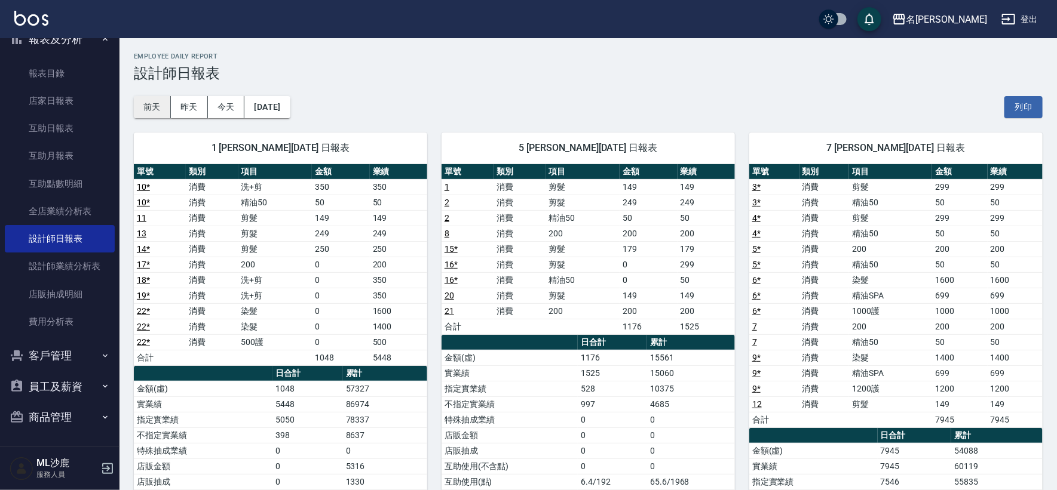
click at [147, 109] on button "前天" at bounding box center [152, 107] width 37 height 22
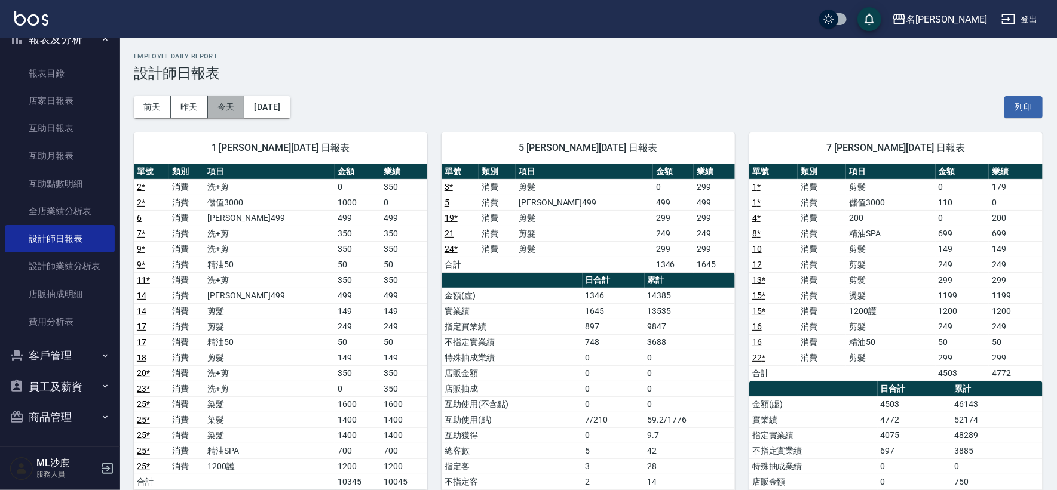
click at [214, 110] on button "今天" at bounding box center [226, 107] width 37 height 22
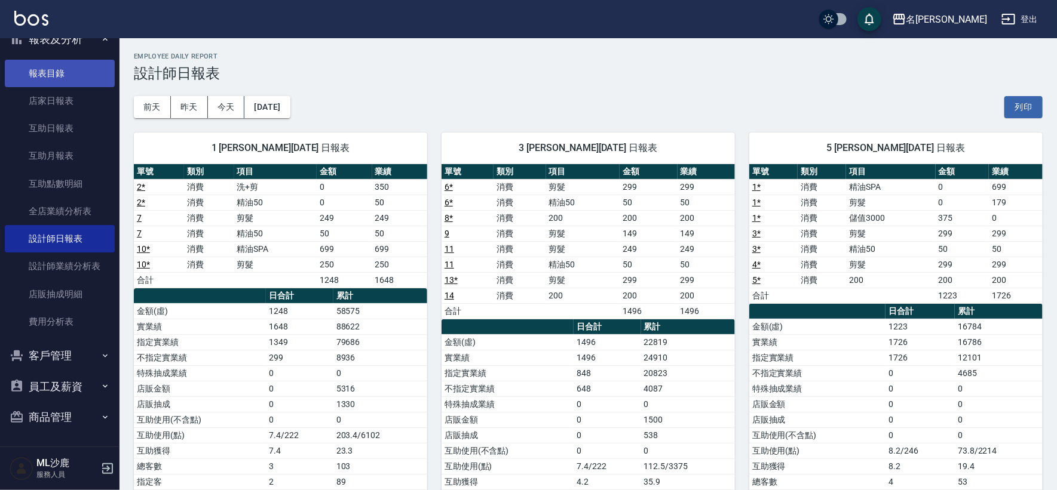
click at [73, 80] on link "報表目錄" at bounding box center [60, 73] width 110 height 27
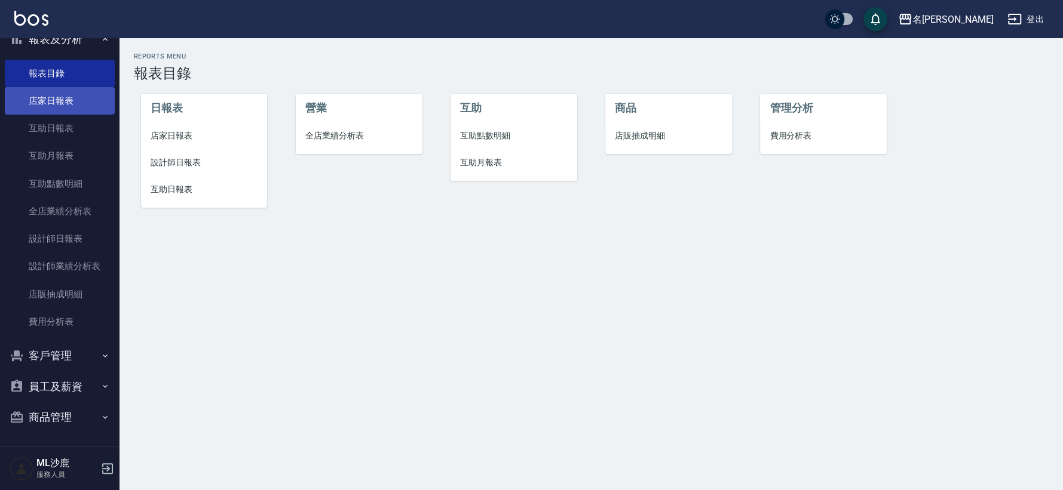
click at [76, 99] on link "店家日報表" at bounding box center [60, 100] width 110 height 27
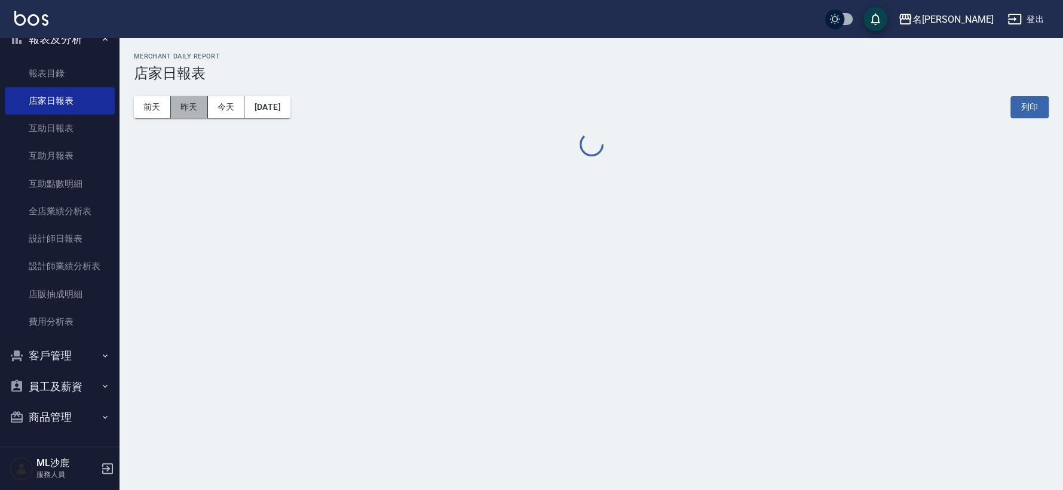
click at [187, 113] on button "昨天" at bounding box center [189, 107] width 37 height 22
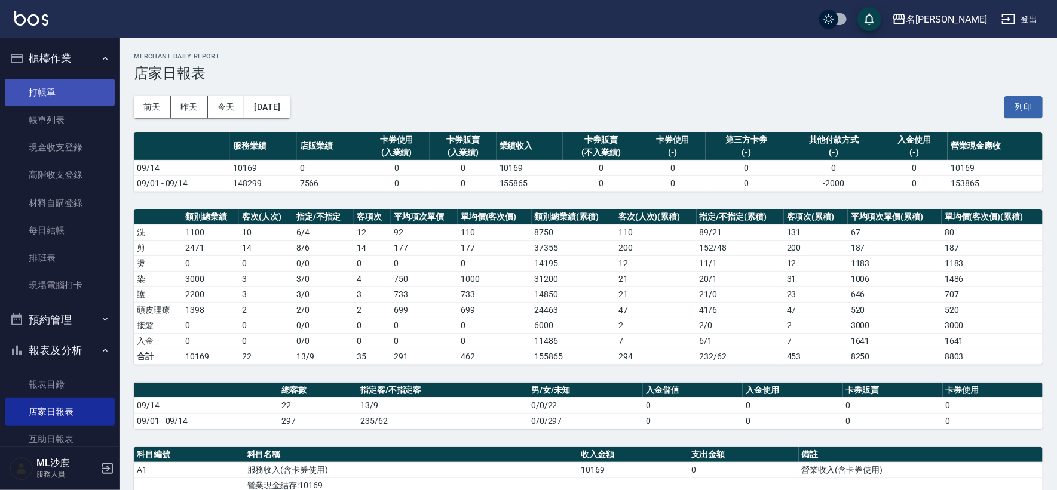
click at [43, 96] on link "打帳單" at bounding box center [60, 92] width 110 height 27
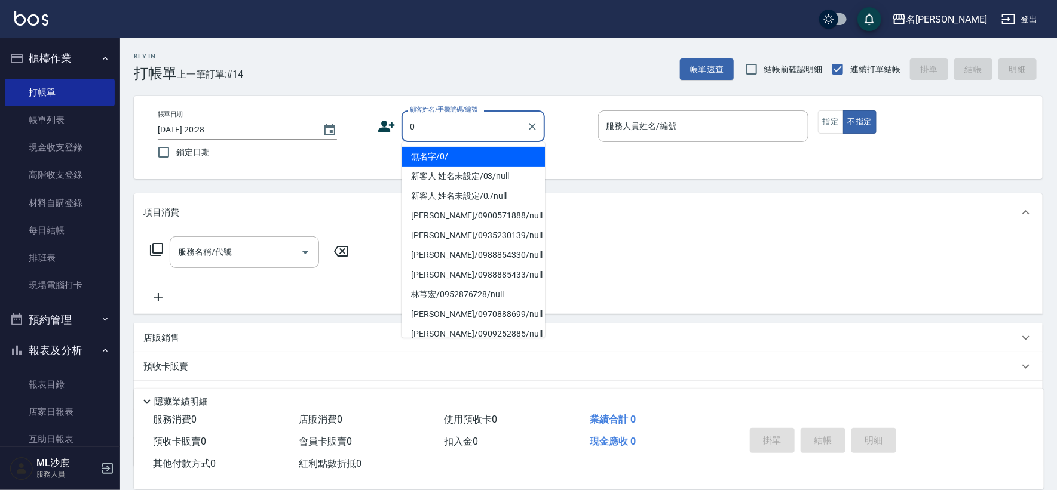
type input "無名字/0/"
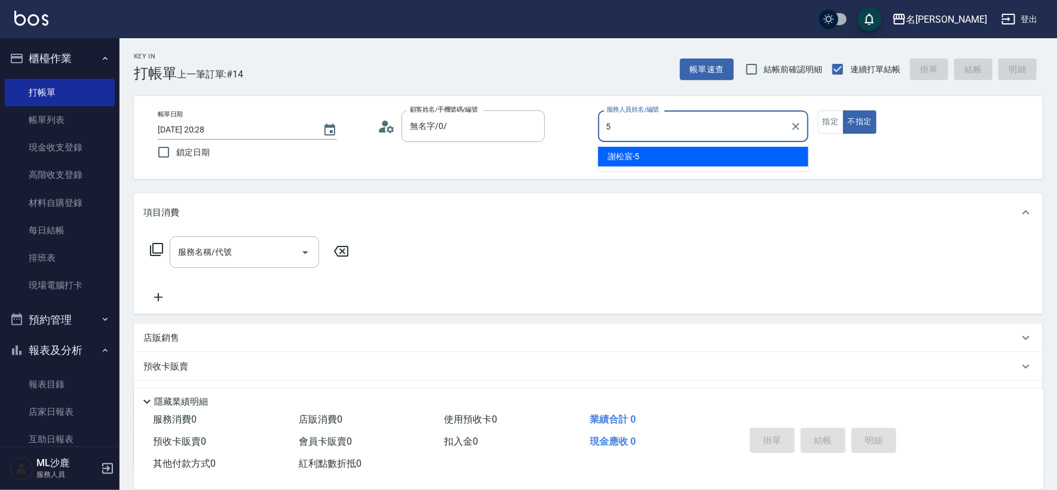
type input "[PERSON_NAME]-5"
type button "false"
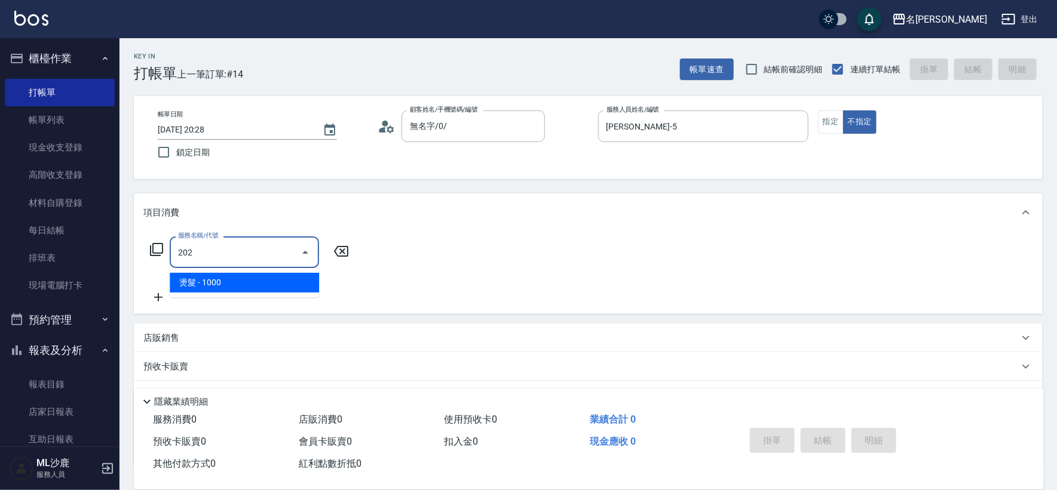
type input "燙髮(202)"
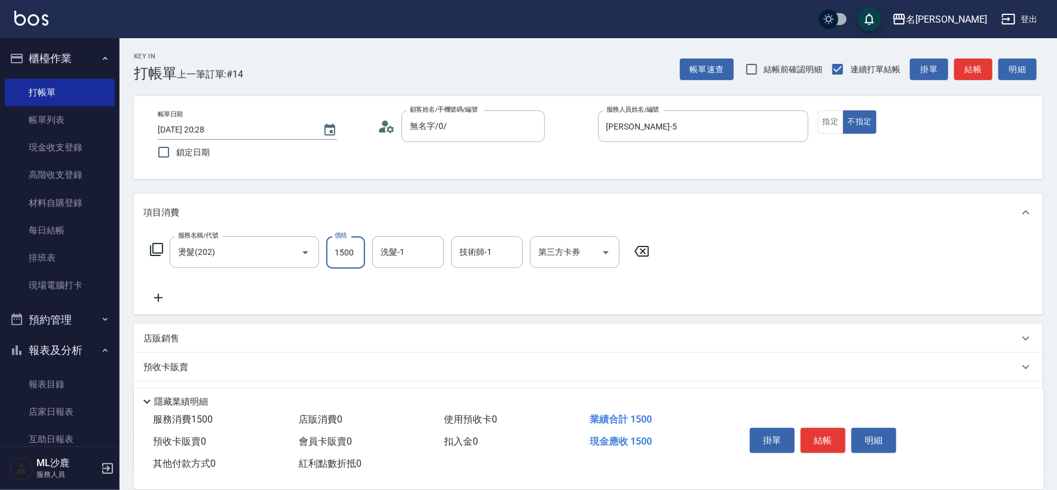
type input "1500"
type input "[PERSON_NAME]-5"
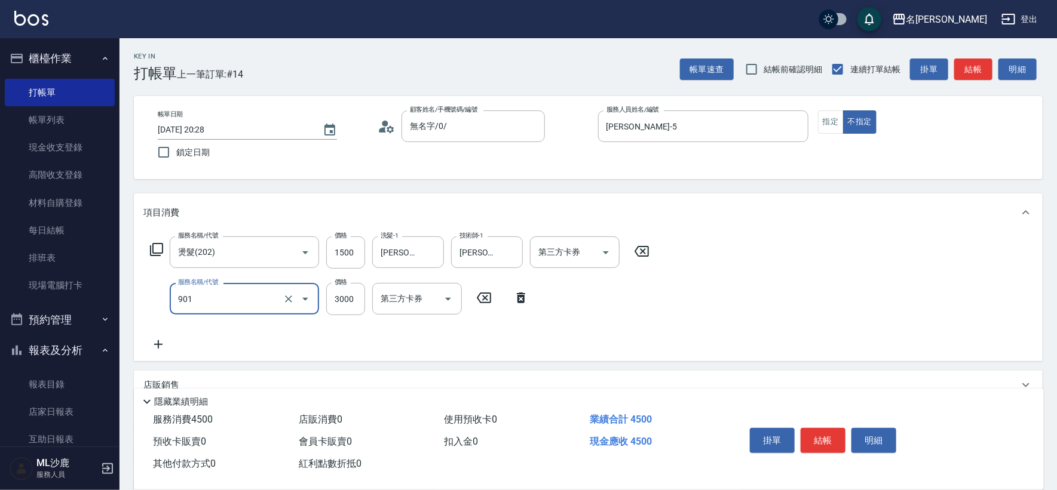
type input "儲值3000(901)"
type input "195"
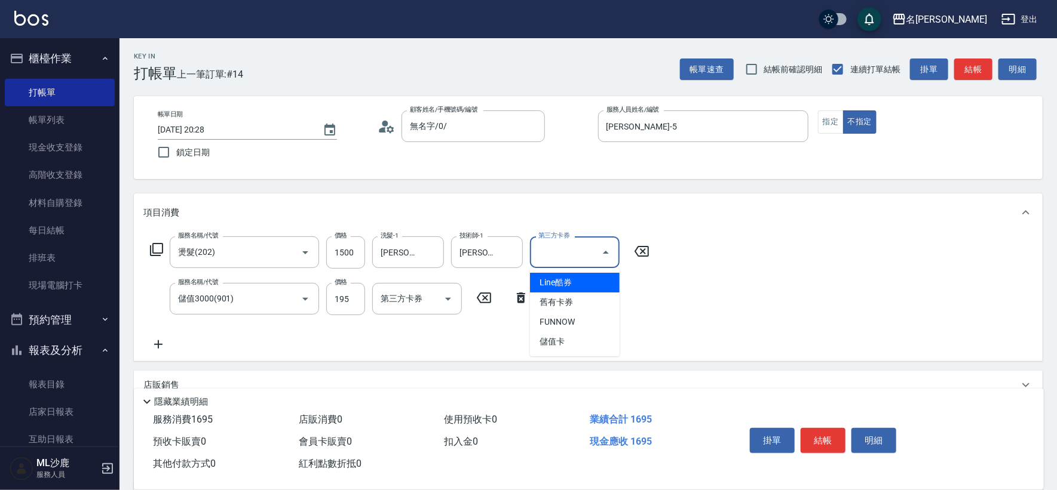
drag, startPoint x: 582, startPoint y: 244, endPoint x: 576, endPoint y: 252, distance: 9.4
click at [581, 244] on input "第三方卡券" at bounding box center [565, 252] width 61 height 21
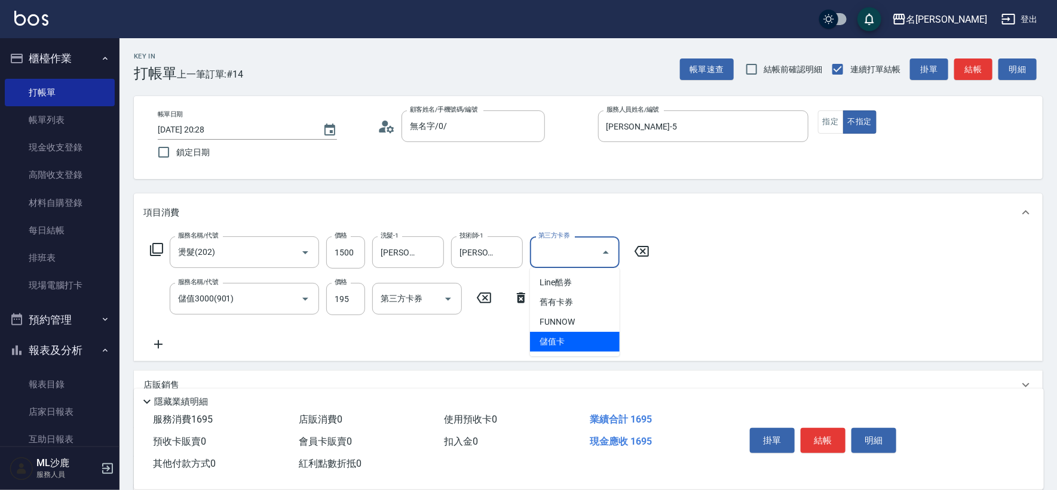
click at [560, 335] on span "儲值卡" at bounding box center [575, 342] width 90 height 20
type input "儲值卡"
drag, startPoint x: 560, startPoint y: 335, endPoint x: 597, endPoint y: 293, distance: 55.9
click at [561, 334] on div "服務名稱/代號 燙髮(202) 服務名稱/代號 價格 1500 價格 洗髮-1 謝松宸-5 洗髮-1 技術師-1 謝松宸-5 技術師-1 第三方卡券 儲值卡 …" at bounding box center [399, 294] width 513 height 115
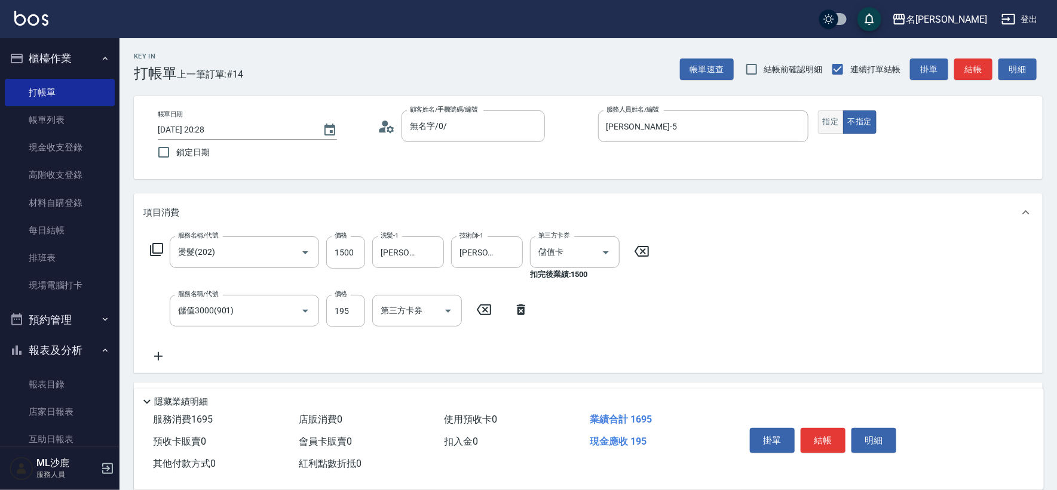
drag, startPoint x: 837, startPoint y: 136, endPoint x: 836, endPoint y: 126, distance: 9.6
click at [837, 134] on div "帳單日期 2025/09/15 20:28 鎖定日期 顧客姓名/手機號碼/編號 無名字/0/ 顧客姓名/手機號碼/編號 服務人員姓名/編號 謝松宸-5 服務人…" at bounding box center [588, 137] width 880 height 54
click at [836, 126] on button "指定" at bounding box center [831, 121] width 26 height 23
type button "true"
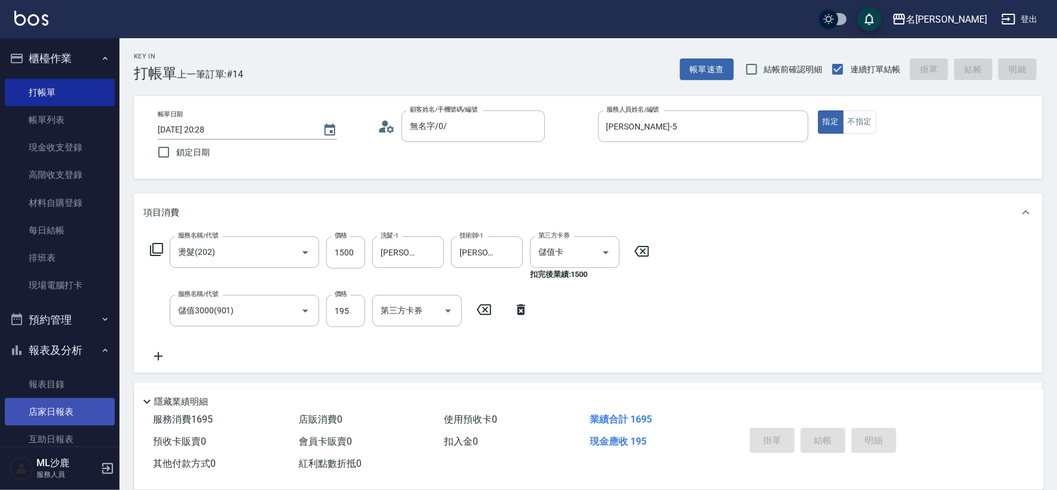
type input "2025/09/15 20:30"
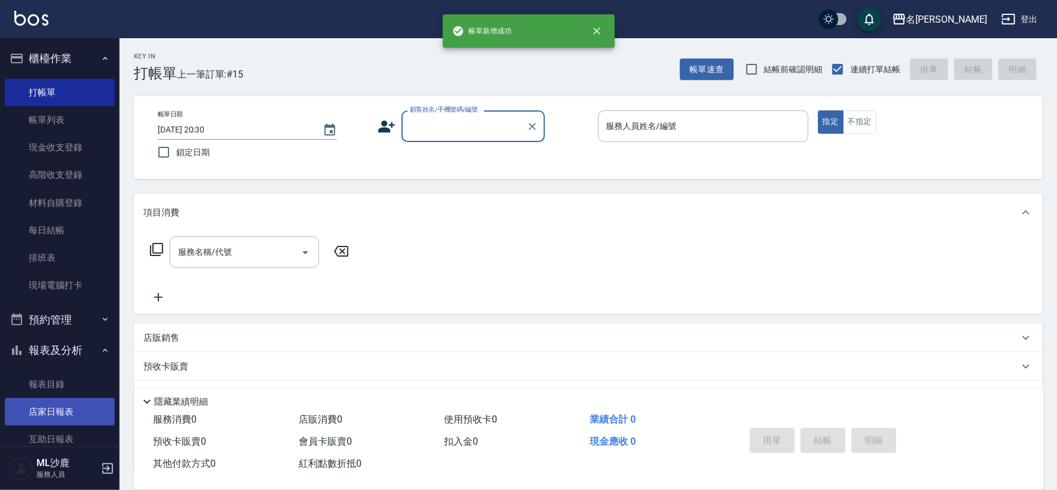
click at [82, 419] on link "店家日報表" at bounding box center [60, 411] width 110 height 27
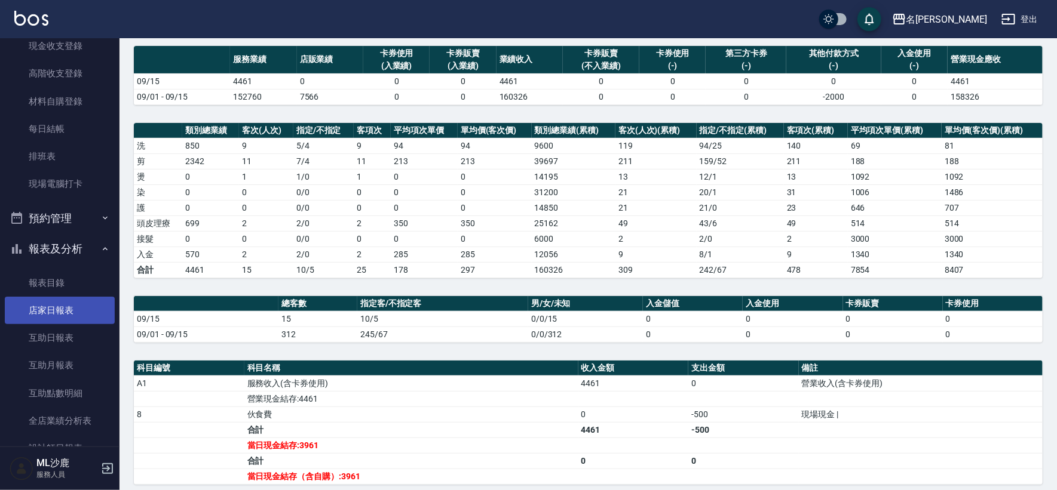
scroll to position [199, 0]
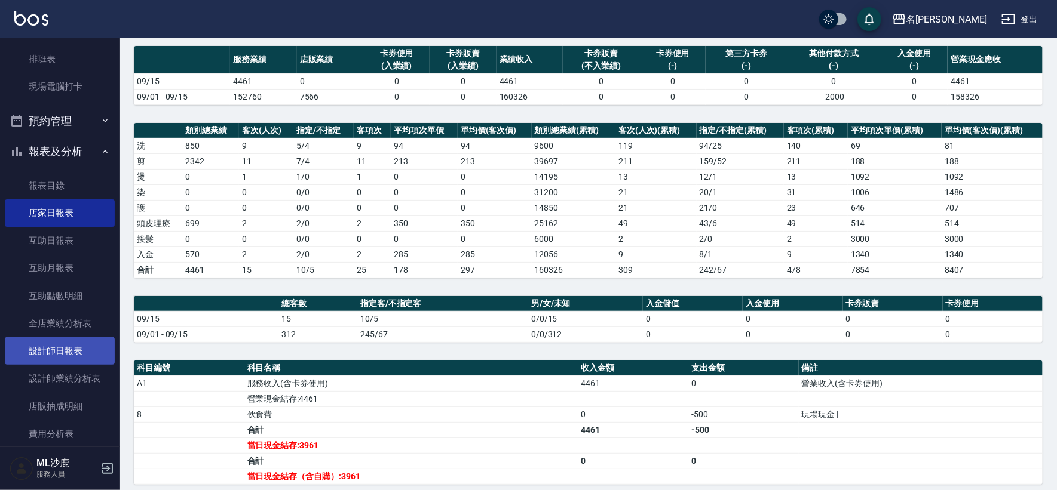
click at [63, 346] on link "設計師日報表" at bounding box center [60, 350] width 110 height 27
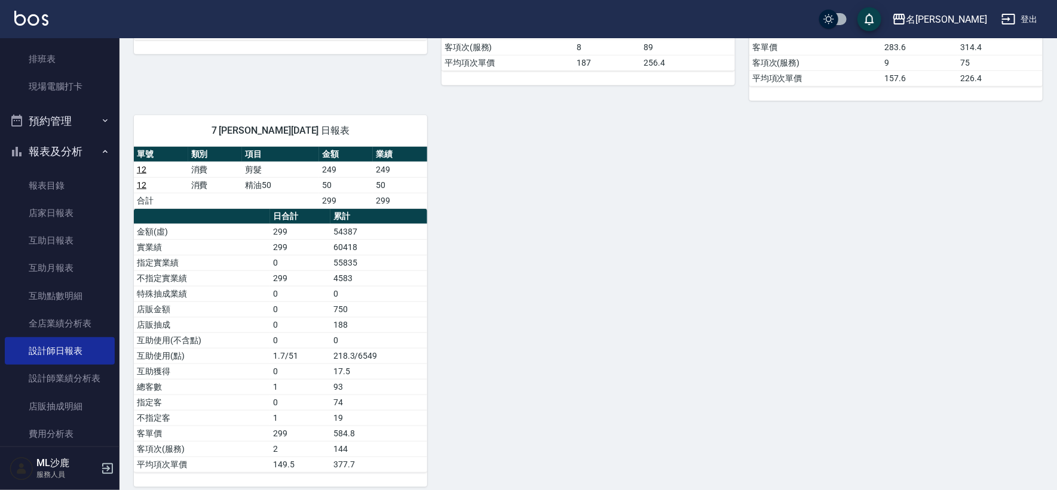
scroll to position [521, 0]
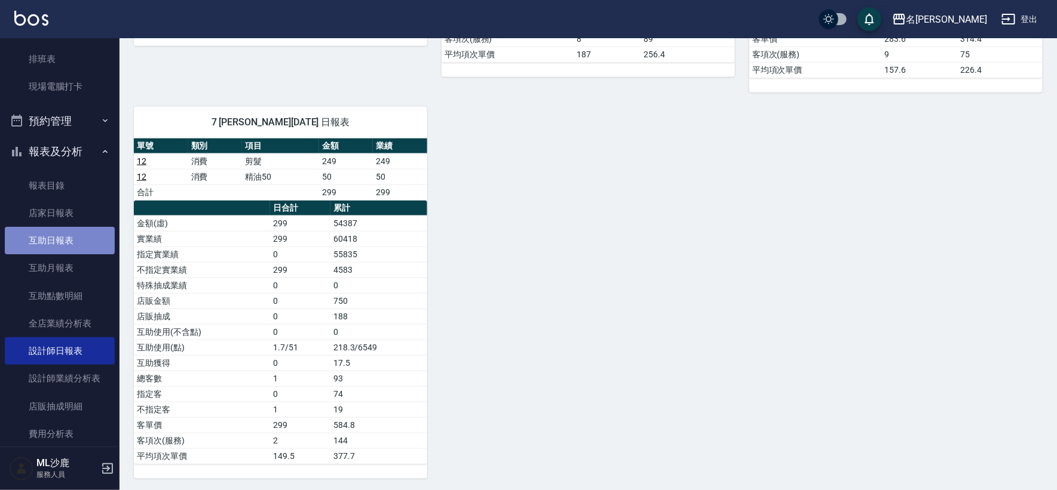
click at [63, 240] on link "互助日報表" at bounding box center [60, 240] width 110 height 27
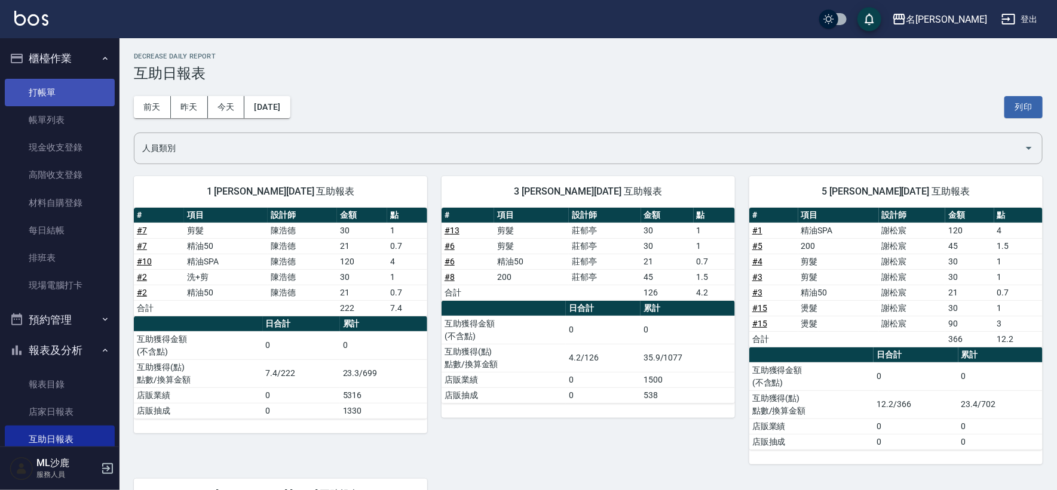
click at [60, 79] on link "打帳單" at bounding box center [60, 92] width 110 height 27
